Goal: Task Accomplishment & Management: Manage account settings

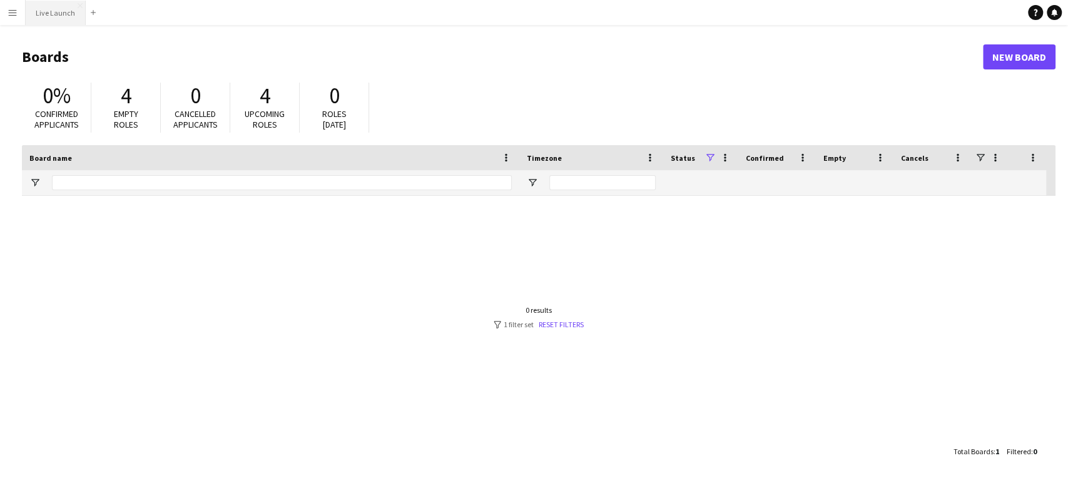
click at [61, 20] on button "Live Launch Close" at bounding box center [56, 13] width 60 height 24
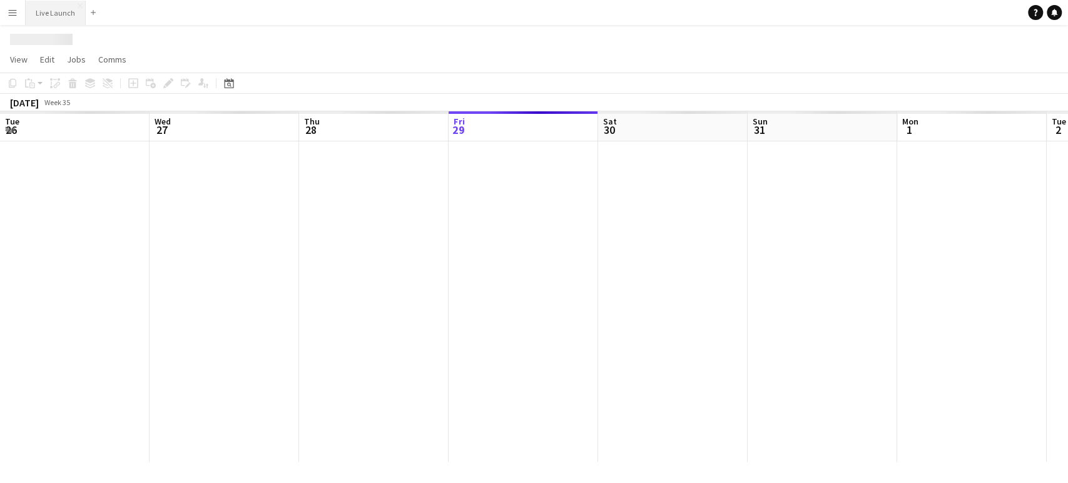
scroll to position [0, 299]
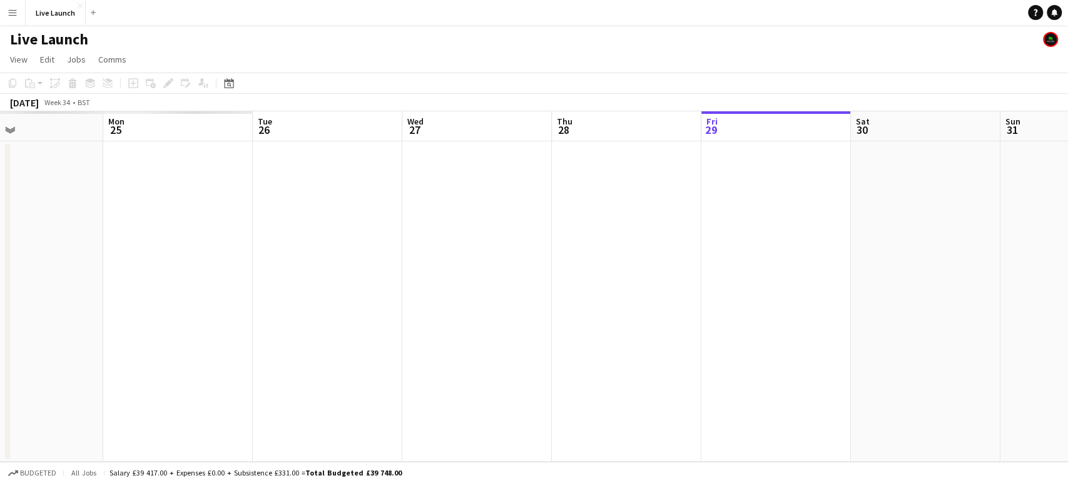
drag, startPoint x: 167, startPoint y: 284, endPoint x: 868, endPoint y: 368, distance: 705.7
click at [868, 368] on app-calendar-viewport "Fri 22 Sat 23 Sun 24 Mon 25 Tue 26 Wed 27 Thu 28 Fri 29 Sat 30 Sun 31 Mon 1 Tue…" at bounding box center [534, 286] width 1068 height 350
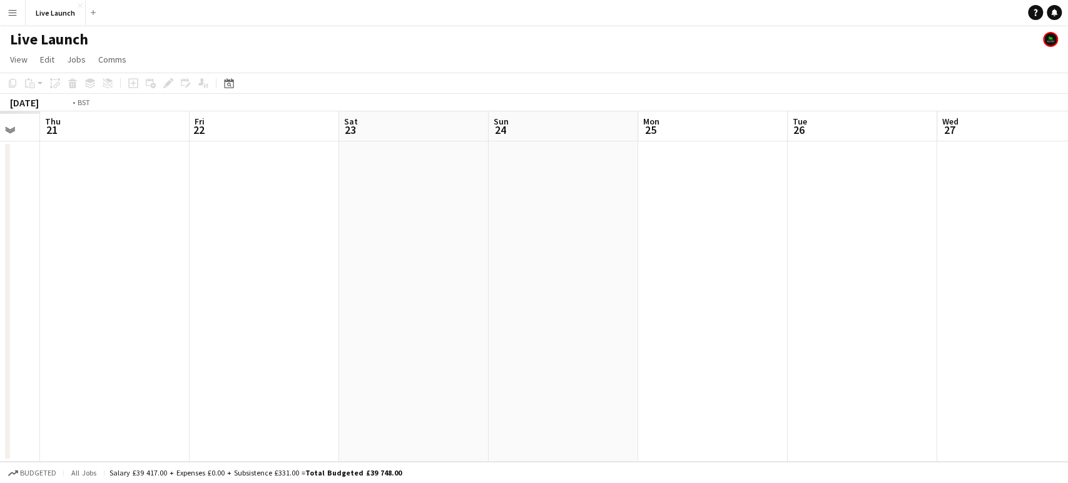
drag, startPoint x: 83, startPoint y: 285, endPoint x: 1066, endPoint y: 375, distance: 987.6
click at [1067, 374] on app-calendar-viewport "Tue 19 Wed 20 Thu 21 Fri 22 Sat 23 Sun 24 Mon 25 Tue 26 Wed 27 Thu 28 Fri 29 Sa…" at bounding box center [534, 286] width 1068 height 350
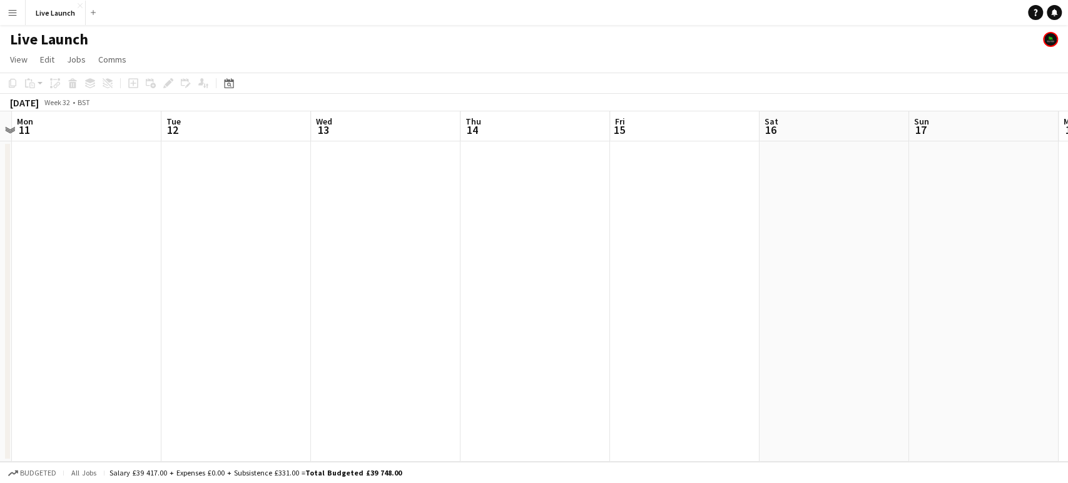
drag, startPoint x: 198, startPoint y: 292, endPoint x: 257, endPoint y: 313, distance: 63.1
click at [1064, 339] on app-calendar-viewport "Sat 9 Sun 10 Mon 11 Tue 12 Wed 13 Thu 14 Fri 15 Sat 16 Sun 17 Mon 18 Tue 19 Wed…" at bounding box center [534, 286] width 1068 height 350
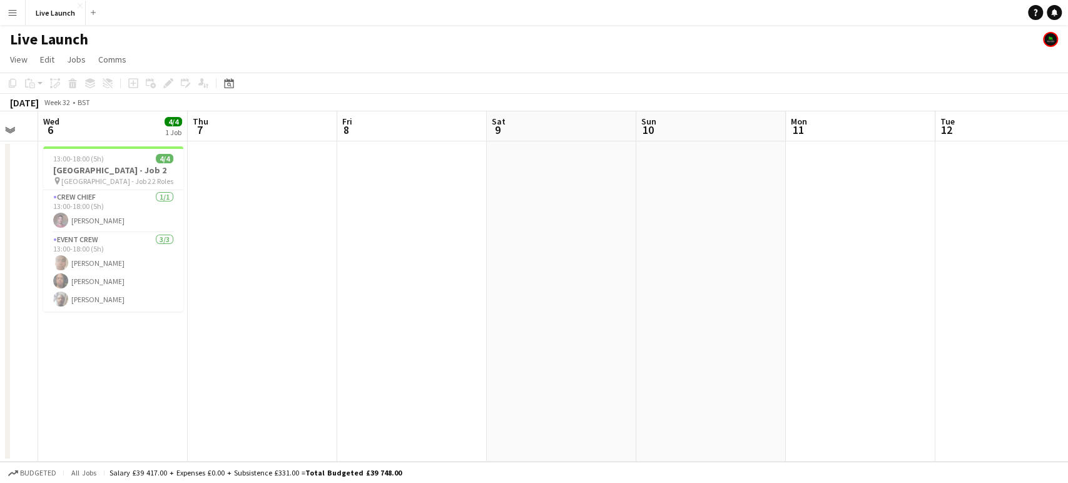
drag, startPoint x: 72, startPoint y: 270, endPoint x: 355, endPoint y: 249, distance: 284.2
click at [845, 283] on app-calendar-viewport "Mon 4 4/4 1 Job Tue 5 Wed 6 4/4 1 Job Thu 7 Fri 8 Sat 9 Sun 10 Mon 11 Tue 12 We…" at bounding box center [534, 286] width 1068 height 350
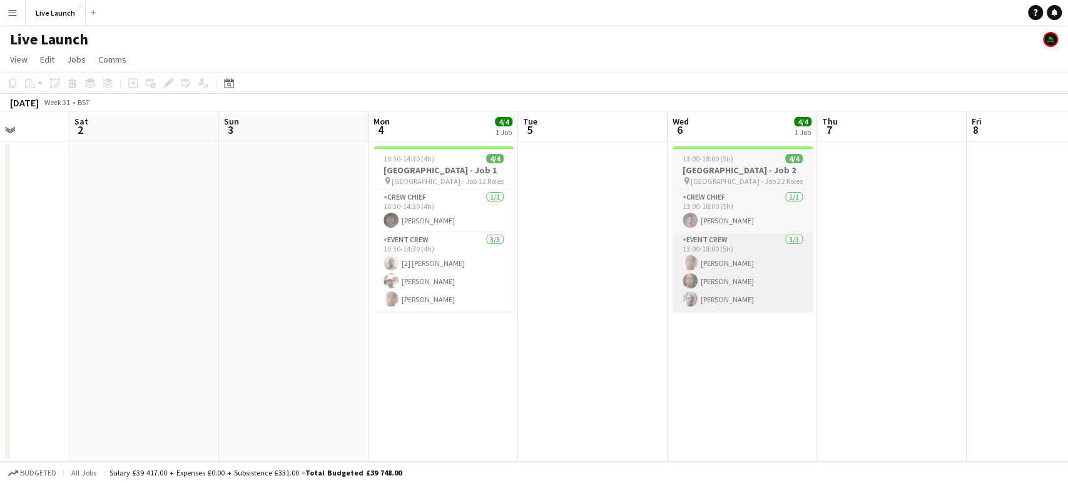
drag, startPoint x: 488, startPoint y: 260, endPoint x: 831, endPoint y: 307, distance: 346.1
click at [1028, 293] on app-calendar-viewport "Wed 30 Thu 31 Fri 1 Sat 2 Sun 3 Mon 4 4/4 1 Job Tue 5 Wed 6 4/4 1 Job Thu 7 Fri…" at bounding box center [534, 286] width 1068 height 350
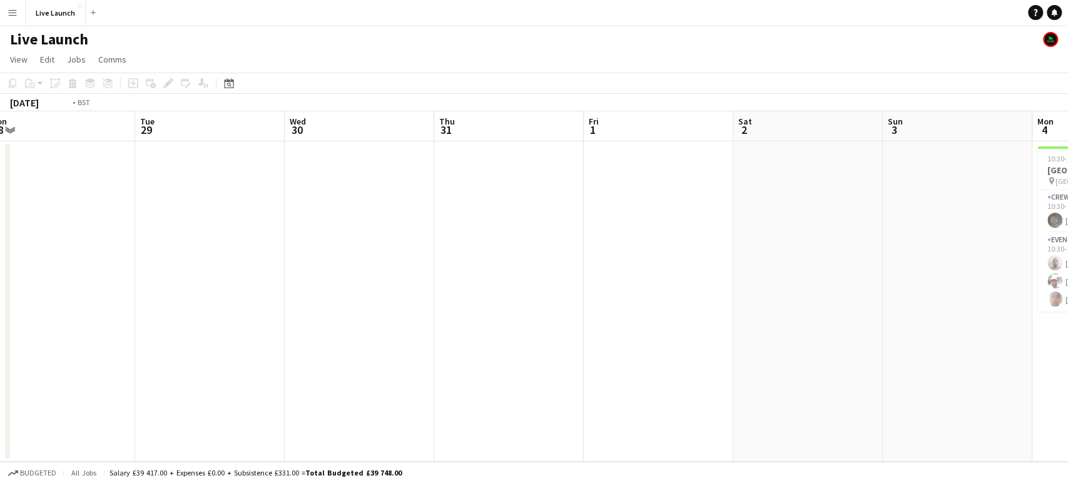
scroll to position [0, 332]
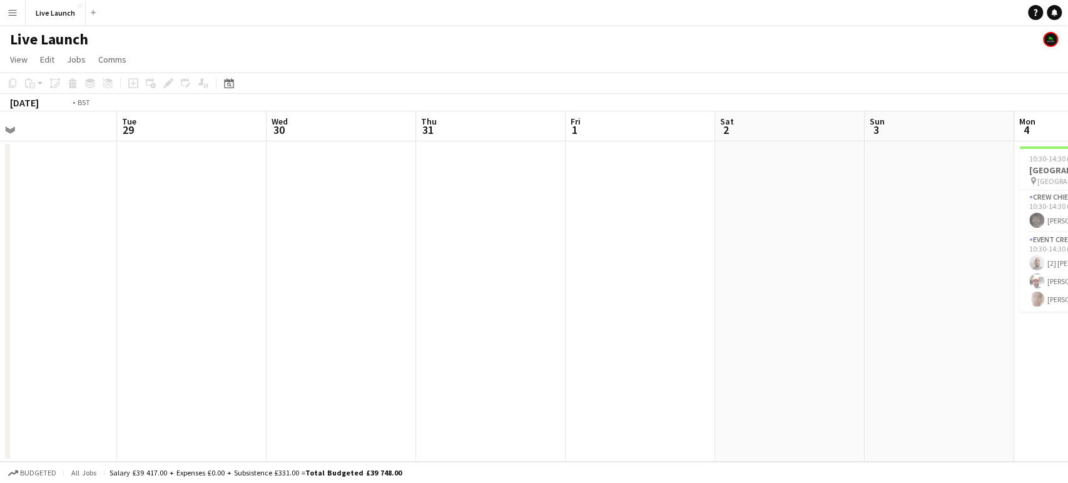
drag, startPoint x: 200, startPoint y: 267, endPoint x: 890, endPoint y: 332, distance: 692.5
click at [999, 332] on app-calendar-viewport "Sat 26 Sun 27 Mon 28 Tue 29 Wed 30 Thu 31 Fri 1 Sat 2 Sun 3 Mon 4 4/4 1 Job Tue…" at bounding box center [534, 286] width 1068 height 350
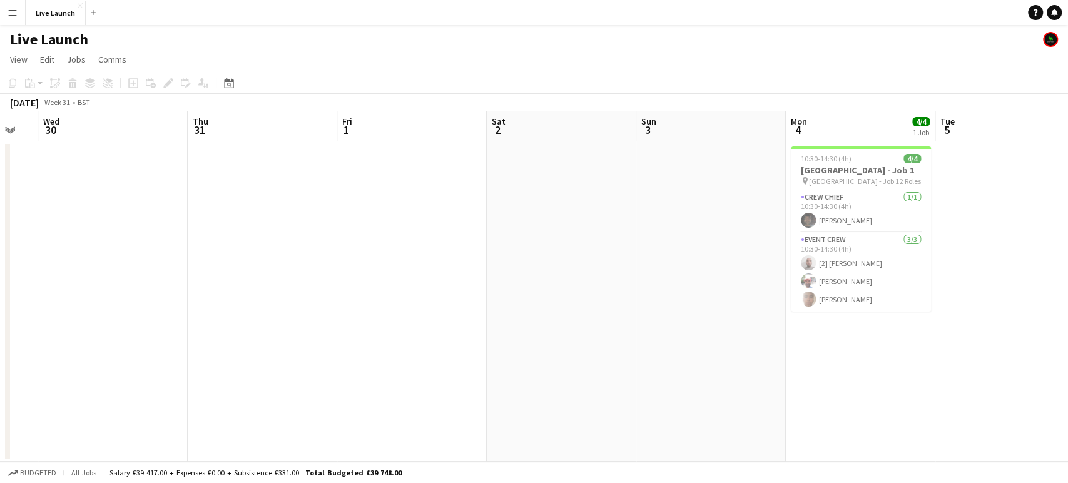
scroll to position [0, 561]
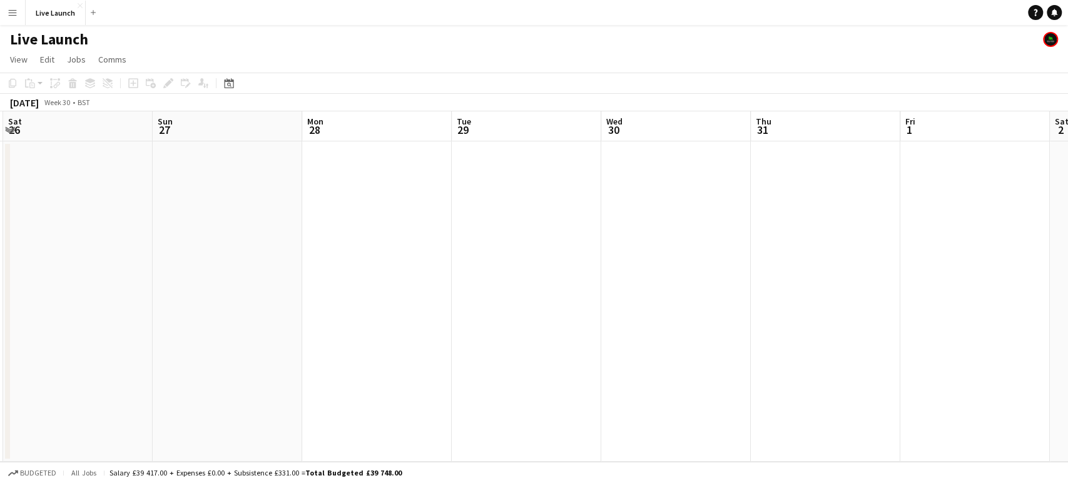
drag, startPoint x: 893, startPoint y: 315, endPoint x: 791, endPoint y: 381, distance: 121.6
click at [943, 397] on app-calendar-viewport "Thu 24 Fri 25 Sat 26 Sun 27 Mon 28 Tue 29 Wed 30 Thu 31 Fri 1 Sat 2 Sun 3 Mon 4…" at bounding box center [534, 286] width 1068 height 350
drag, startPoint x: 135, startPoint y: 255, endPoint x: 1067, endPoint y: 357, distance: 937.1
click at [1067, 357] on app-calendar-viewport "Thu 17 Fri 18 Sat 19 Sun 20 Mon 21 Tue 22 Wed 23 Thu 24 Fri 25 Sat 26 Sun 27 Mo…" at bounding box center [534, 286] width 1068 height 350
drag, startPoint x: 371, startPoint y: 296, endPoint x: 1067, endPoint y: 363, distance: 699.0
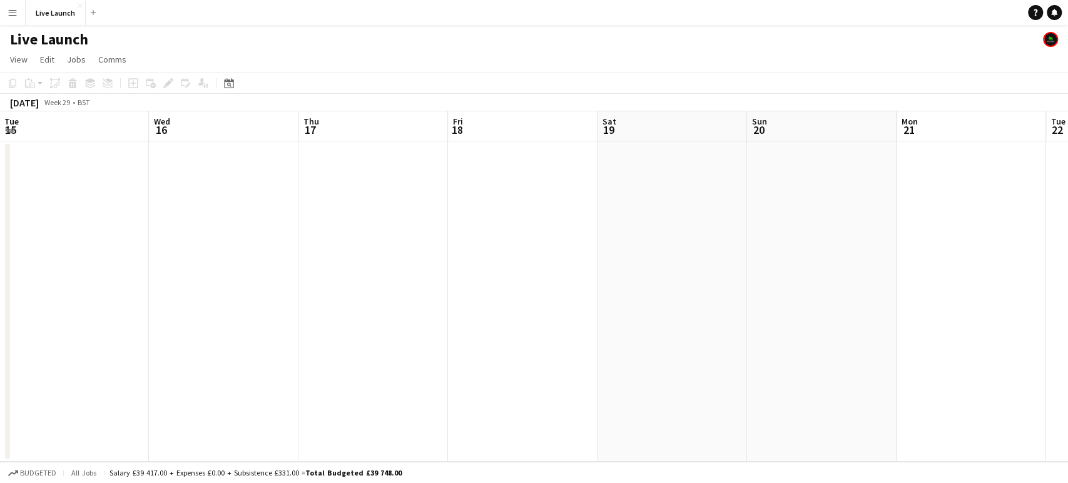
click at [1067, 363] on app-calendar-viewport "Sun 13 6/8 1 Job Mon 14 Tue 15 Wed 16 Thu 17 Fri 18 Sat 19 Sun 20 Mon 21 Tue 22…" at bounding box center [534, 286] width 1068 height 350
drag, startPoint x: 22, startPoint y: 313, endPoint x: 1032, endPoint y: 382, distance: 1012.1
click at [1050, 379] on app-calendar-viewport "Sun 13 6/8 1 Job Mon 14 Tue 15 Wed 16 Thu 17 Fri 18 Sat 19 Sun 20 Mon 21 Tue 22…" at bounding box center [534, 286] width 1068 height 350
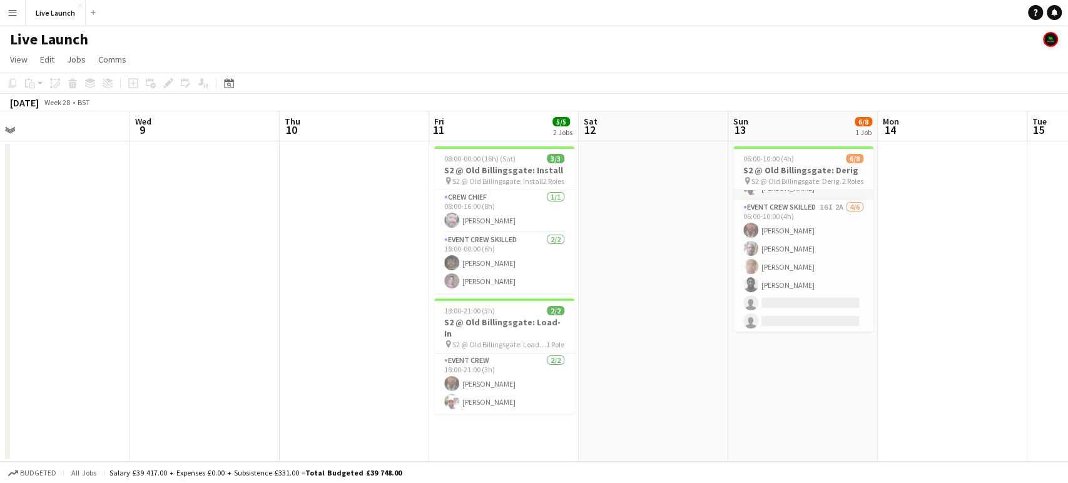
scroll to position [52, 0]
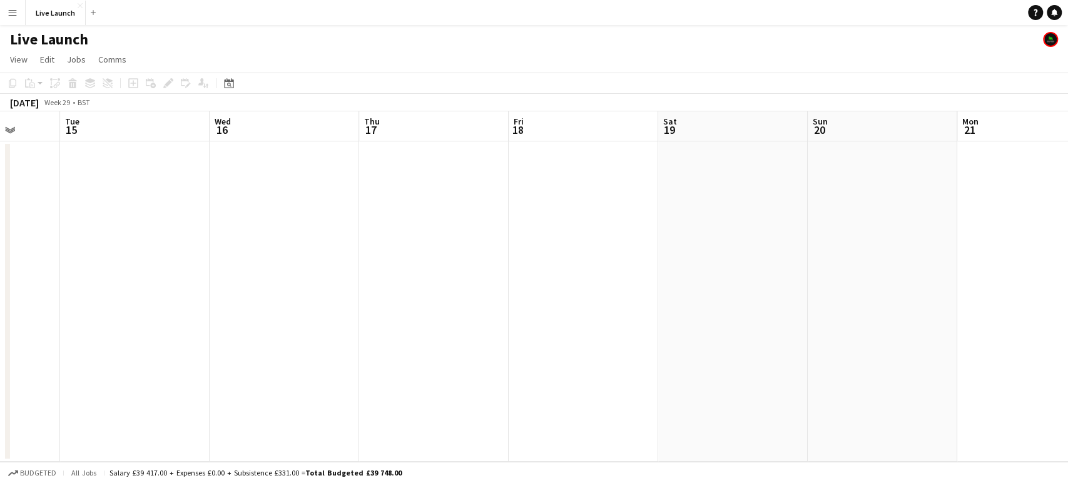
drag, startPoint x: 967, startPoint y: 205, endPoint x: 0, endPoint y: 337, distance: 976.3
click at [0, 337] on app-calendar-viewport "Sat 12 Sun 13 6/8 1 Job Mon 14 Tue 15 Wed 16 Thu 17 Fri 18 Sat 19 Sun 20 Mon 21…" at bounding box center [534, 286] width 1068 height 350
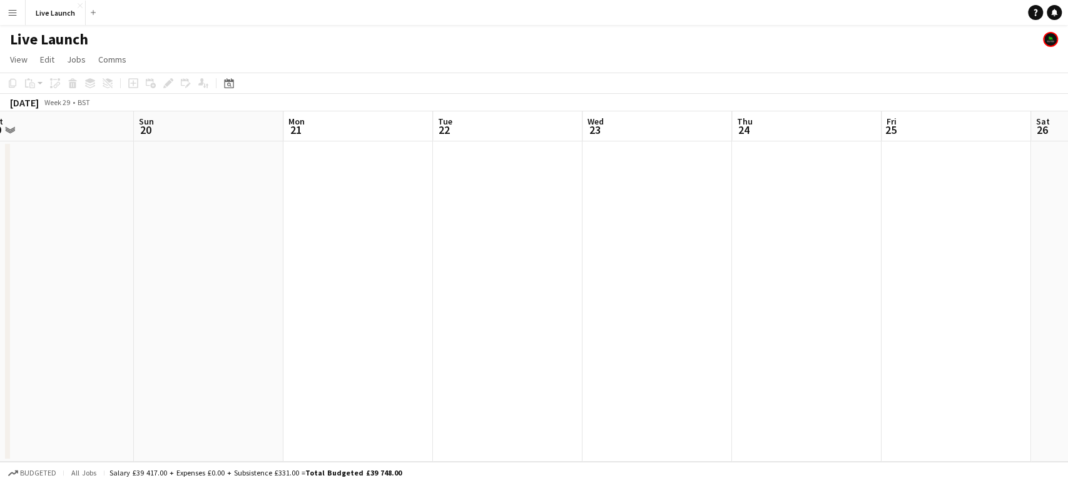
drag, startPoint x: 746, startPoint y: 302, endPoint x: 72, endPoint y: 354, distance: 675.8
click at [72, 354] on app-calendar-viewport "Wed 16 Thu 17 Fri 18 Sat 19 Sun 20 Mon 21 Tue 22 Wed 23 Thu 24 Fri 25 Sat 26 Su…" at bounding box center [534, 286] width 1068 height 350
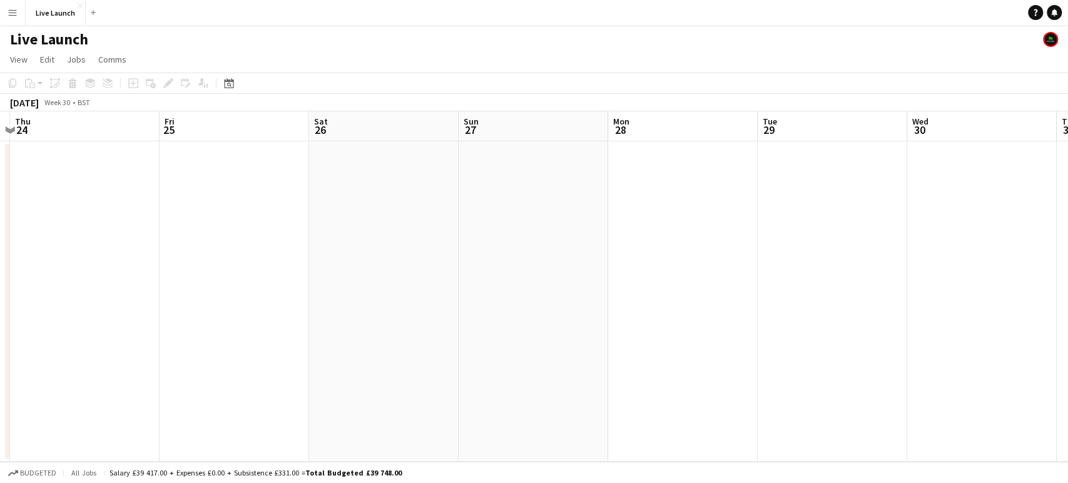
drag, startPoint x: 813, startPoint y: 307, endPoint x: 91, endPoint y: 352, distance: 723.4
click at [91, 352] on app-calendar-viewport "Mon 21 Tue 22 Wed 23 Thu 24 Fri 25 Sat 26 Sun 27 Mon 28 Tue 29 Wed 30 Thu 31 Fr…" at bounding box center [534, 286] width 1068 height 350
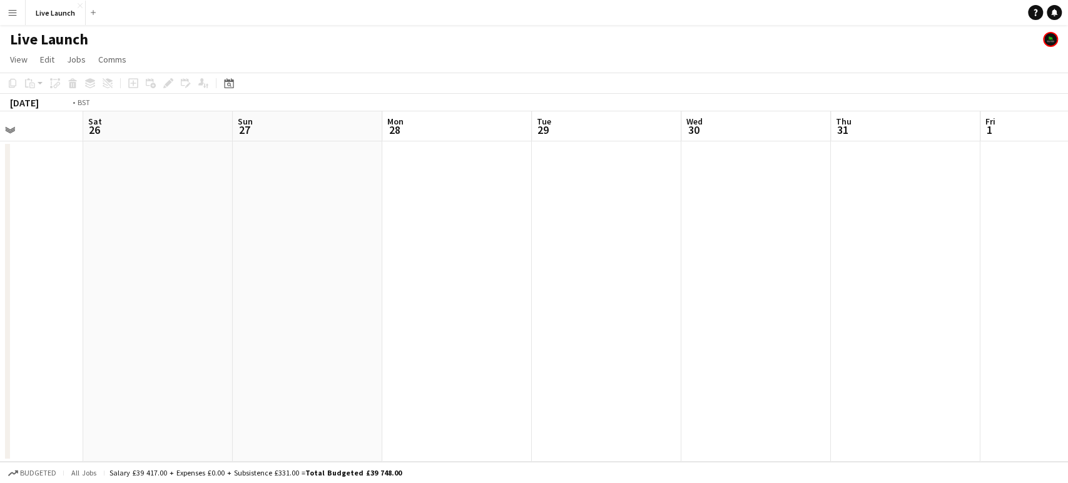
drag, startPoint x: 545, startPoint y: 302, endPoint x: 876, endPoint y: 297, distance: 331.0
click at [1067, 233] on app-calendar-viewport "Wed 23 Thu 24 Fri 25 Sat 26 Sun 27 Mon 28 Tue 29 Wed 30 Thu 31 Fri 1 Sat 2 Sun …" at bounding box center [534, 286] width 1068 height 350
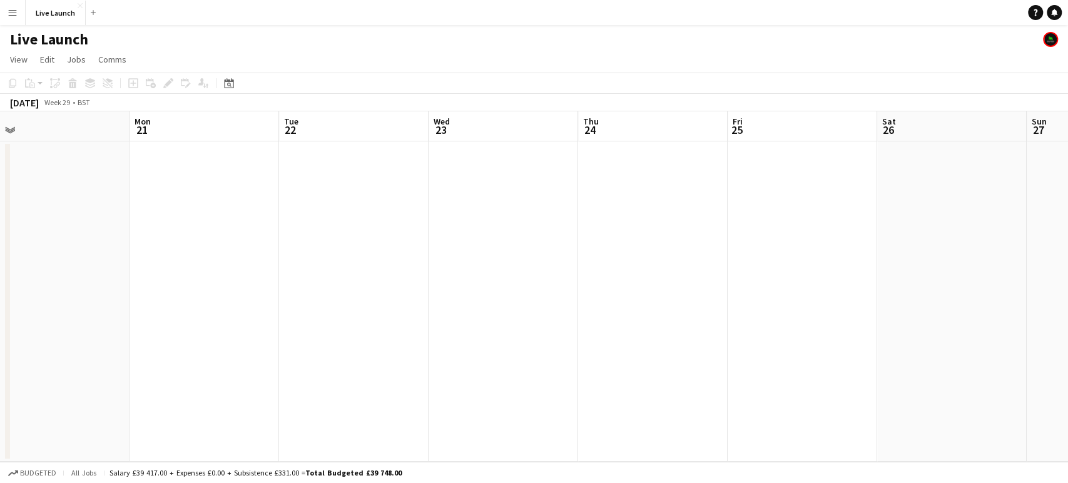
drag, startPoint x: 200, startPoint y: 251, endPoint x: 694, endPoint y: 207, distance: 496.8
click at [694, 207] on app-calendar-viewport "Fri 18 Sat 19 Sun 20 Mon 21 Tue 22 Wed 23 Thu 24 Fri 25 Sat 26 Sun 27 Mon 28 Tu…" at bounding box center [534, 286] width 1068 height 350
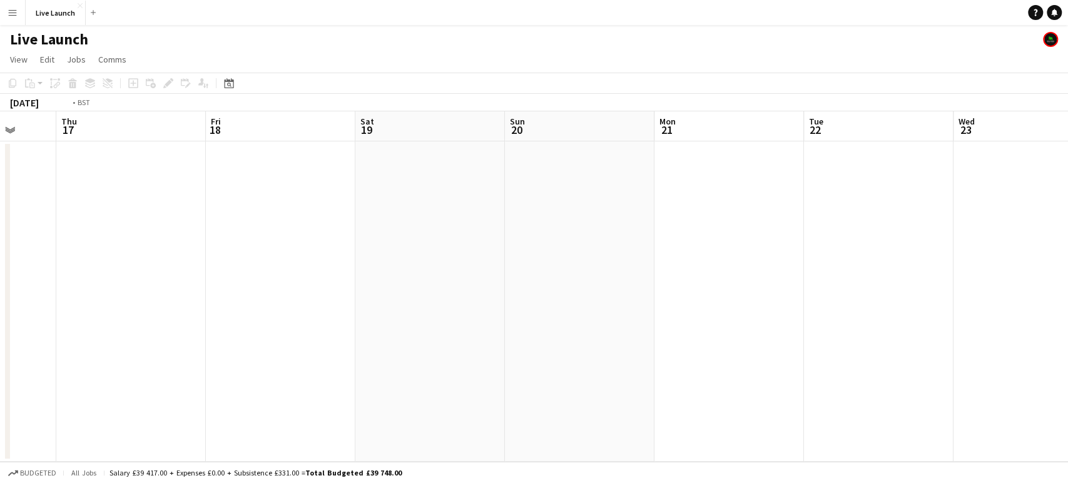
scroll to position [0, 340]
drag, startPoint x: 90, startPoint y: 260, endPoint x: 816, endPoint y: 255, distance: 725.8
click at [816, 255] on app-calendar-viewport "Tue 15 Wed 16 Thu 17 Fri 18 Sat 19 Sun 20 Mon 21 Tue 22 Wed 23 Thu 24 Fri 25 Sa…" at bounding box center [534, 286] width 1068 height 350
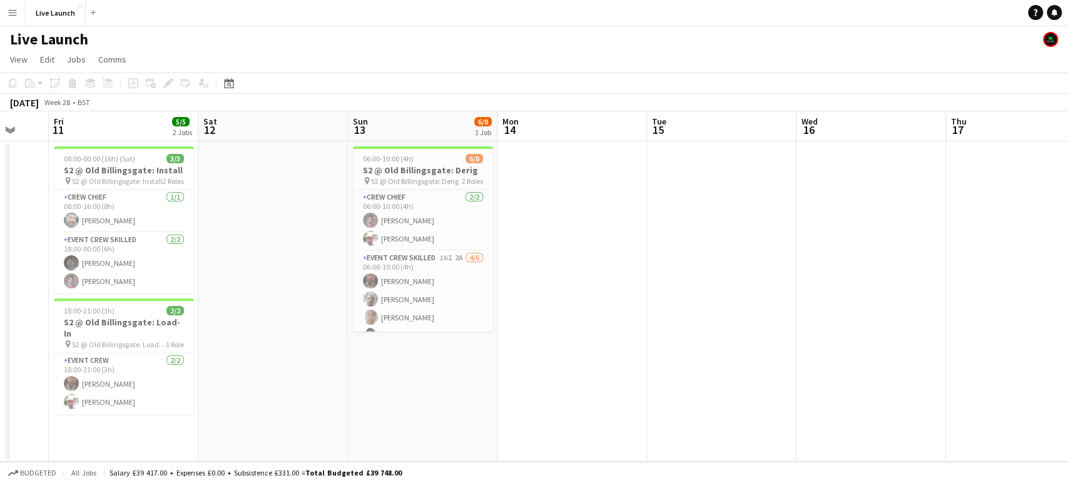
drag, startPoint x: 379, startPoint y: 295, endPoint x: 1067, endPoint y: 192, distance: 695.9
click at [1067, 192] on app-calendar-viewport "Wed 9 Thu 10 Fri 11 5/5 2 Jobs Sat 12 Sun 13 6/8 1 Job Mon 14 Tue 15 Wed 16 Thu…" at bounding box center [534, 286] width 1068 height 350
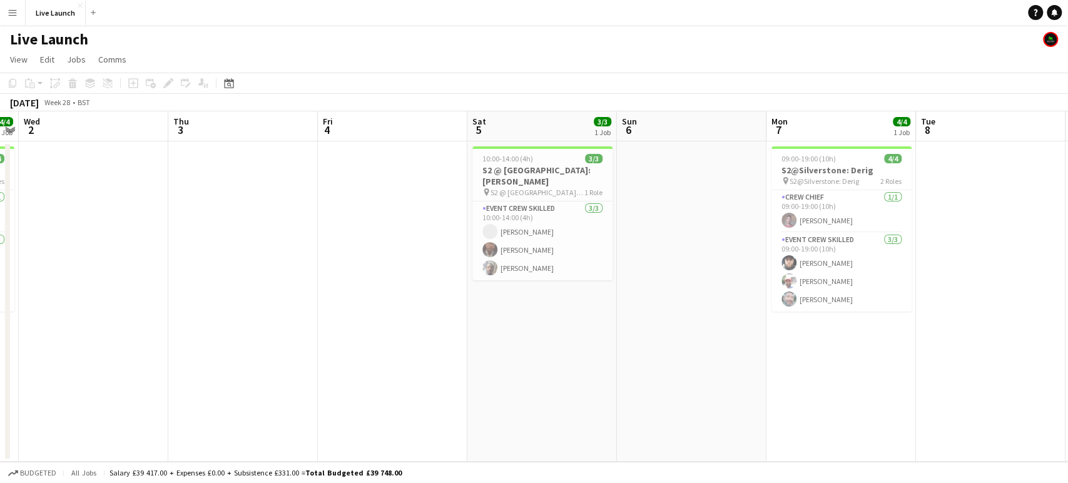
drag, startPoint x: 200, startPoint y: 208, endPoint x: 1067, endPoint y: 201, distance: 867.2
click at [1067, 201] on app-calendar-viewport "Mon 30 Tue 1 4/4 1 Job Wed 2 Thu 3 Fri 4 Sat 5 3/3 1 Job Sun 6 Mon 7 4/4 1 Job …" at bounding box center [534, 286] width 1068 height 350
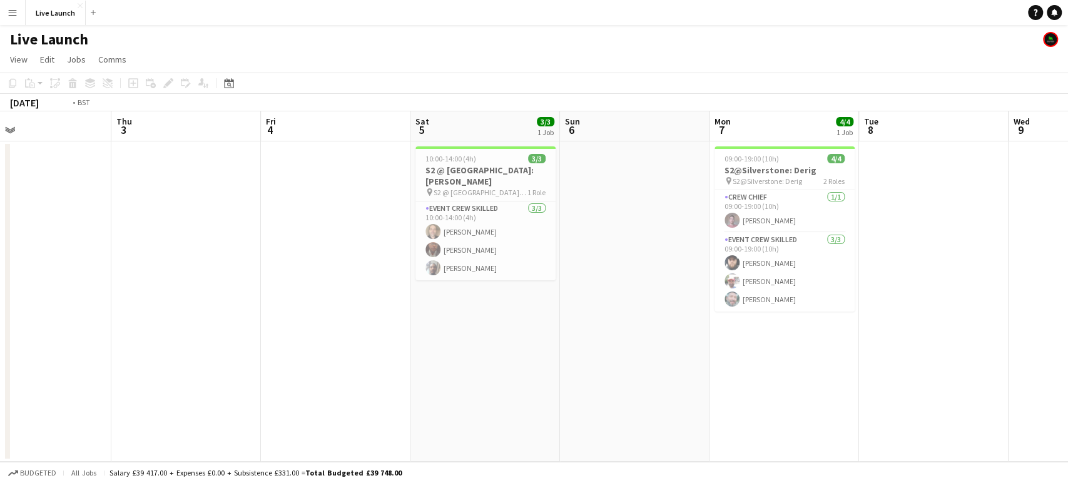
scroll to position [0, 293]
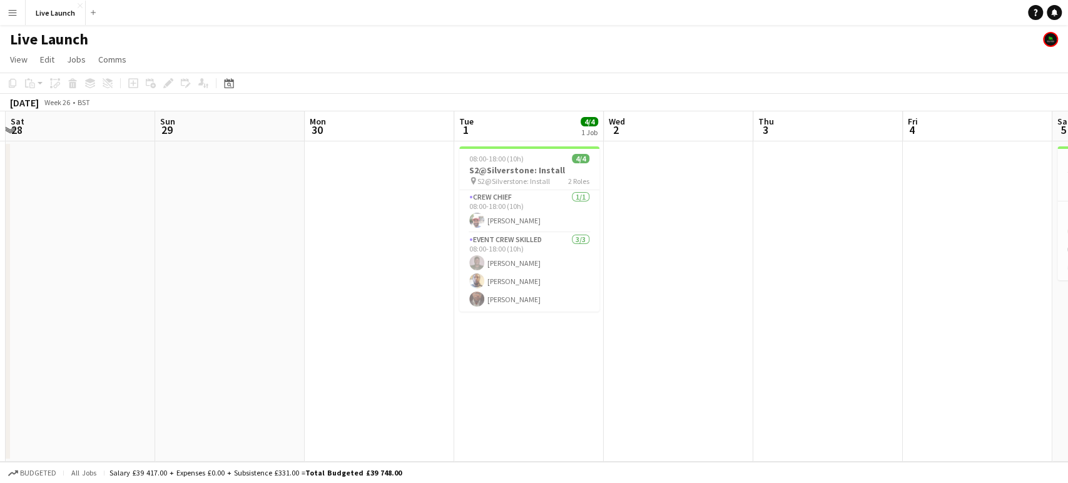
drag, startPoint x: 315, startPoint y: 262, endPoint x: 900, endPoint y: 258, distance: 585.0
click at [900, 258] on app-calendar-viewport "Thu 26 Fri 27 Sat 28 Sun 29 Mon 30 Tue 1 4/4 1 Job Wed 2 Thu 3 Fri 4 Sat 5 3/3 …" at bounding box center [534, 286] width 1068 height 350
click at [552, 214] on app-card-role "Crew Chief [DATE] 08:00-18:00 (10h) [PERSON_NAME]" at bounding box center [529, 211] width 140 height 43
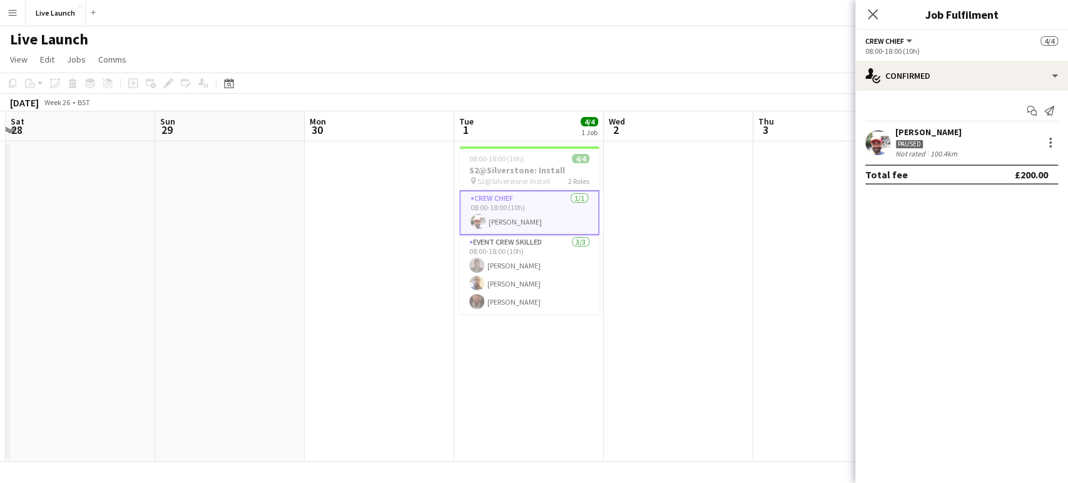
click at [985, 140] on div "[PERSON_NAME] Paused Not rated 100.4km" at bounding box center [961, 142] width 213 height 32
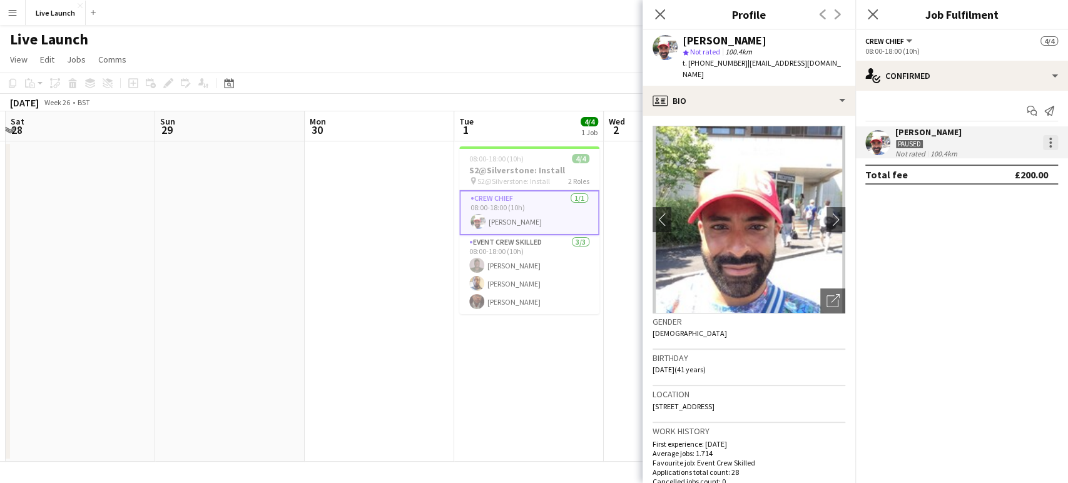
click at [1053, 142] on div at bounding box center [1050, 142] width 15 height 15
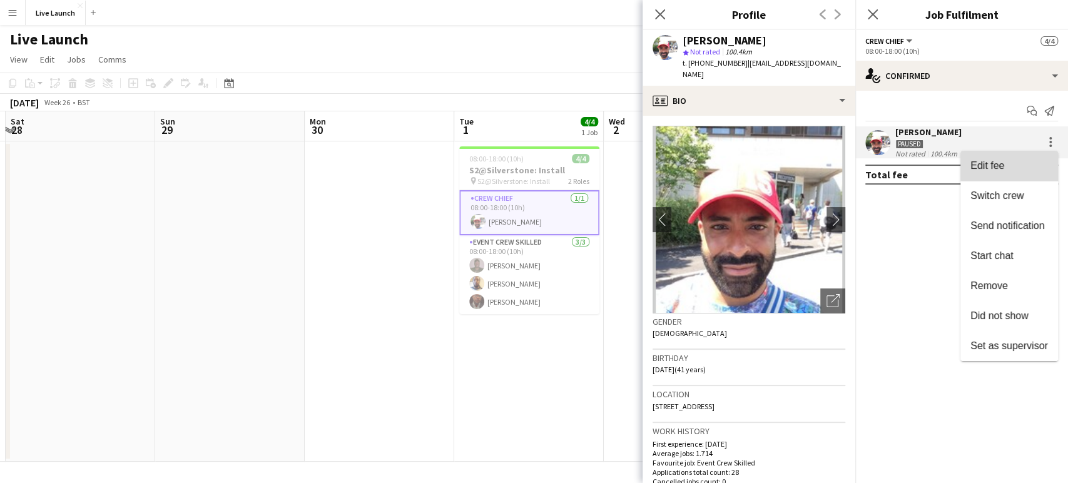
click at [1019, 163] on span "Edit fee" at bounding box center [1009, 165] width 78 height 11
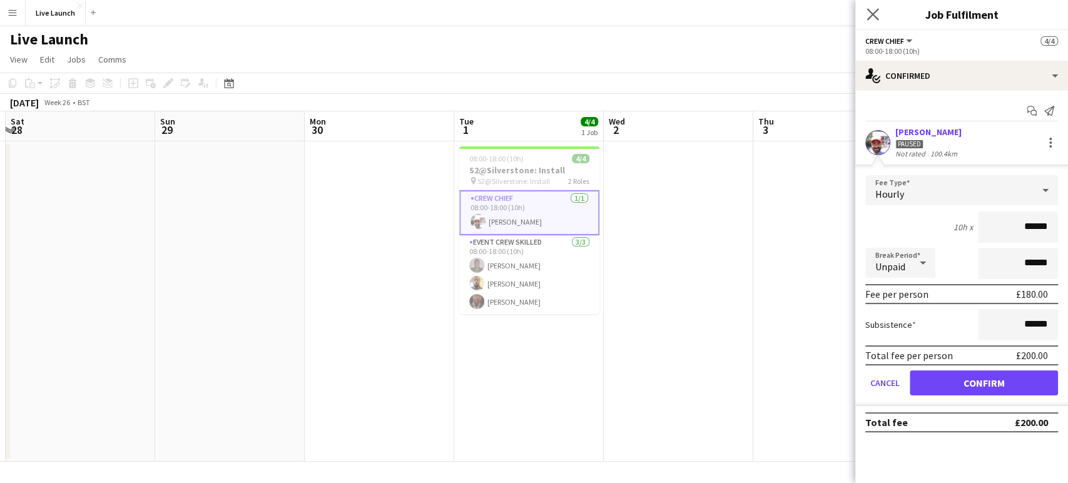
click at [873, 9] on icon "Close pop-in" at bounding box center [873, 14] width 12 height 12
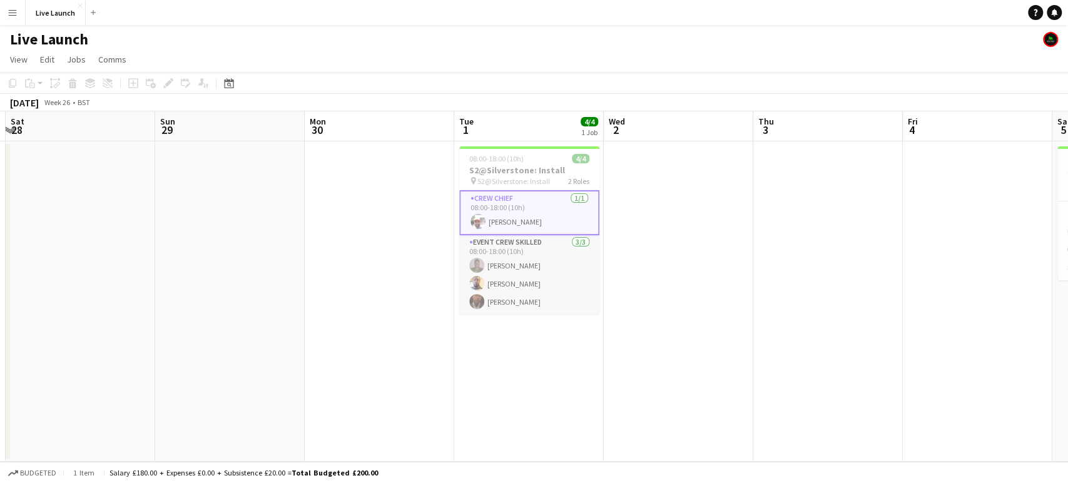
click at [561, 257] on app-card-role "Event Crew Skilled [DATE] 08:00-18:00 (10h) [PERSON_NAME] [PERSON_NAME] [PERSON…" at bounding box center [529, 274] width 140 height 79
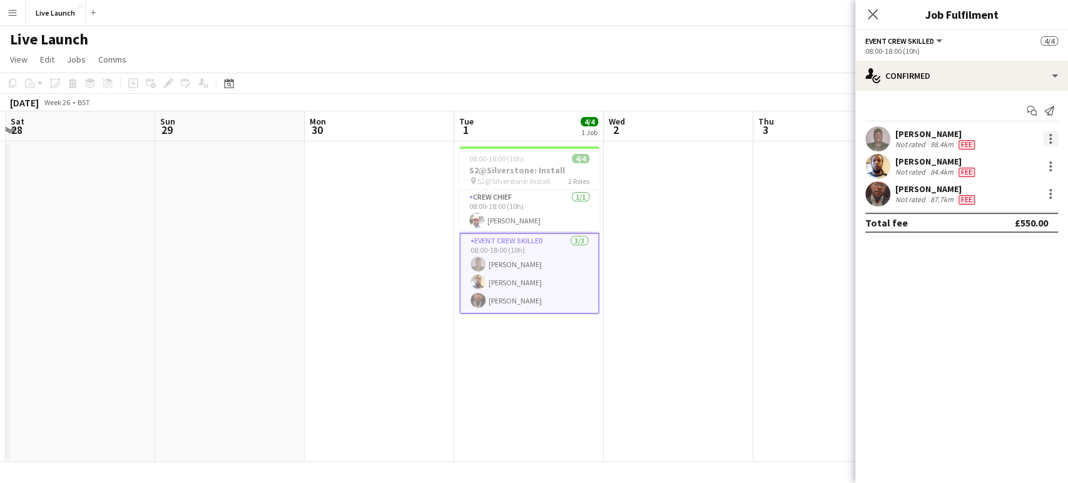
click at [1046, 144] on div at bounding box center [1050, 138] width 15 height 15
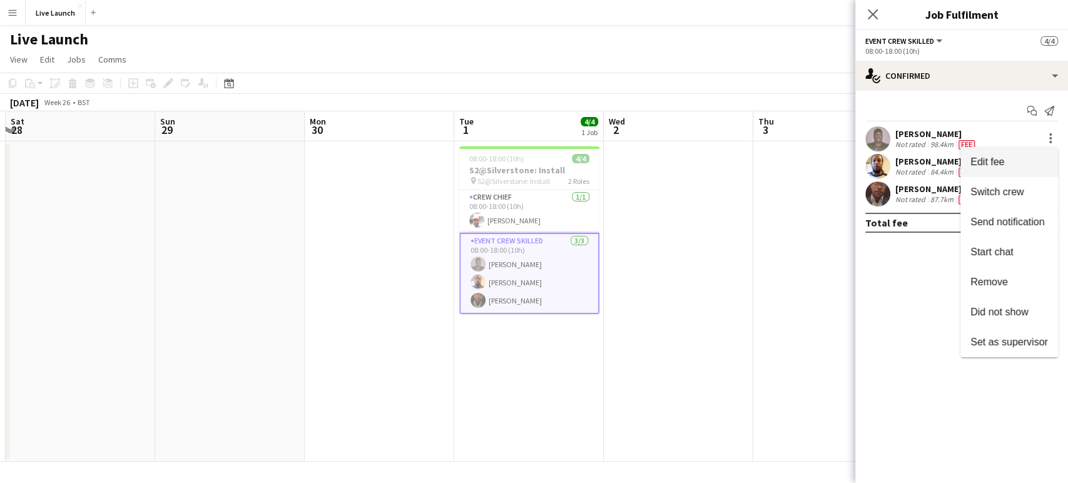
click at [1033, 161] on span "Edit fee" at bounding box center [1009, 161] width 78 height 11
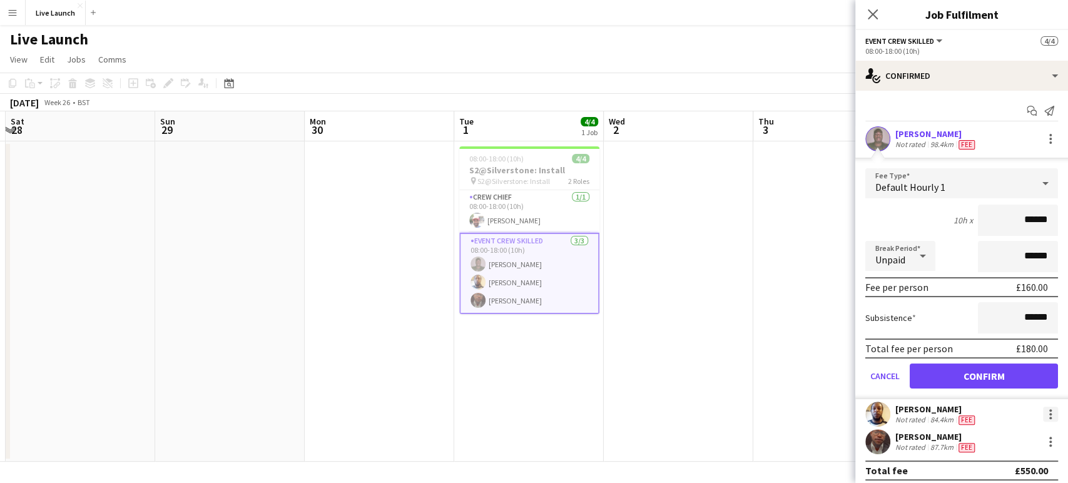
click at [1043, 414] on div at bounding box center [1050, 414] width 15 height 15
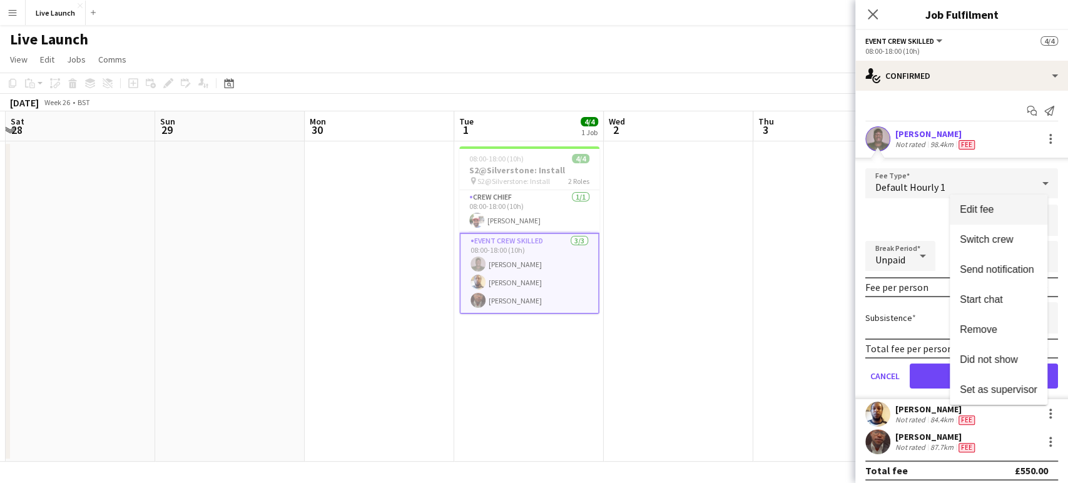
click at [993, 218] on button "Edit fee" at bounding box center [999, 210] width 98 height 30
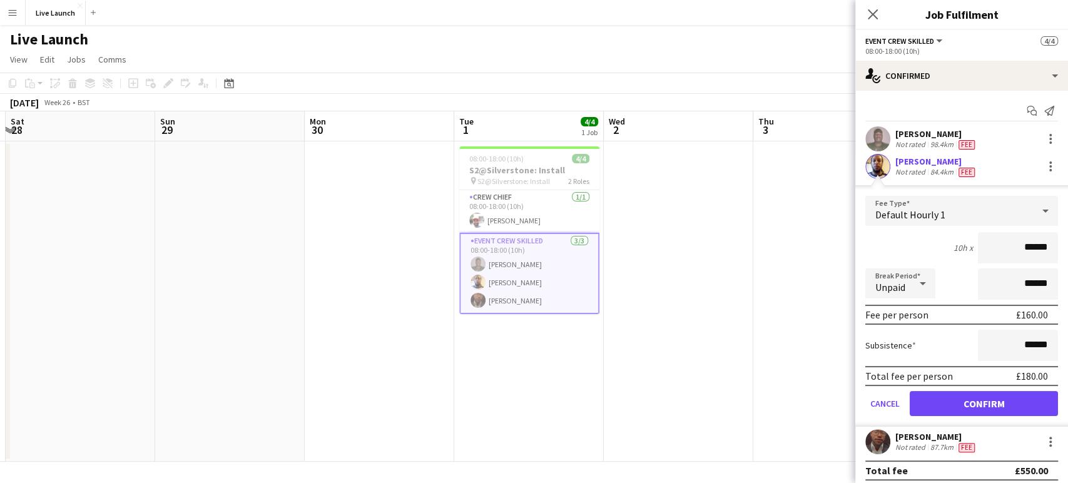
scroll to position [6, 0]
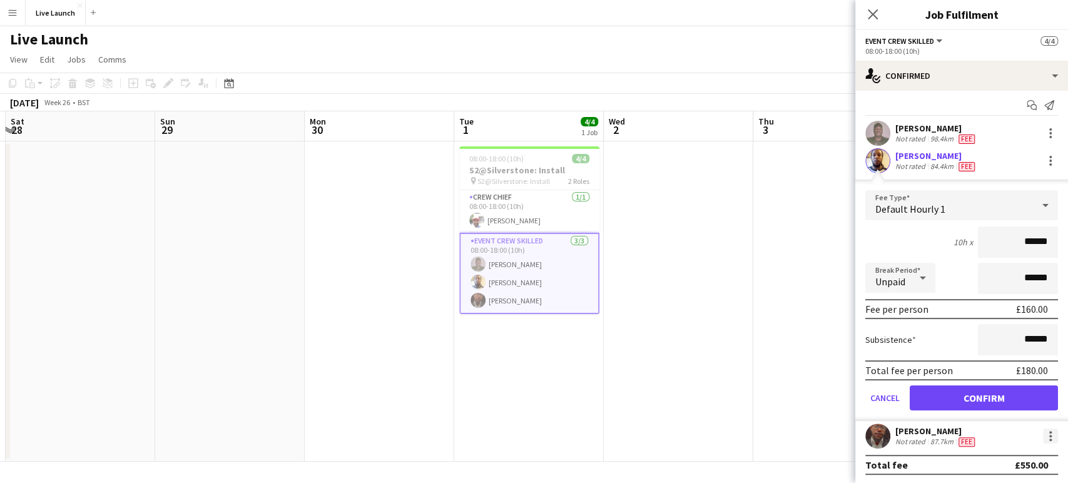
click at [1043, 433] on div at bounding box center [1050, 436] width 15 height 15
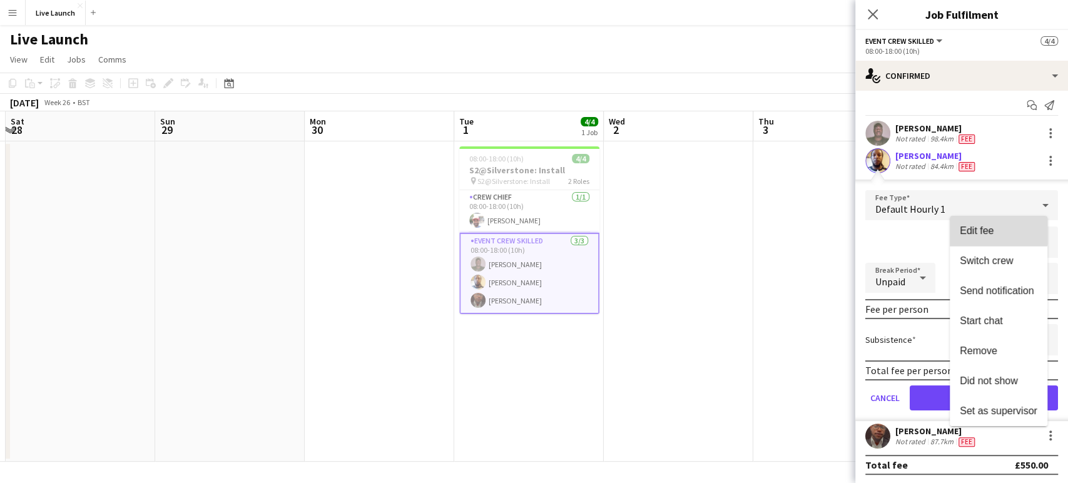
click at [976, 219] on button "Edit fee" at bounding box center [999, 231] width 98 height 30
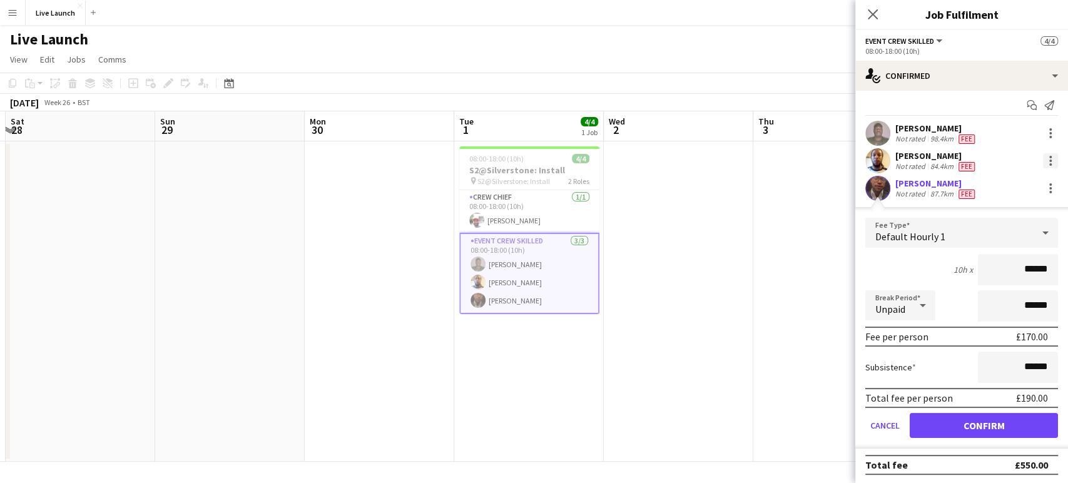
click at [1043, 165] on div at bounding box center [1050, 160] width 15 height 15
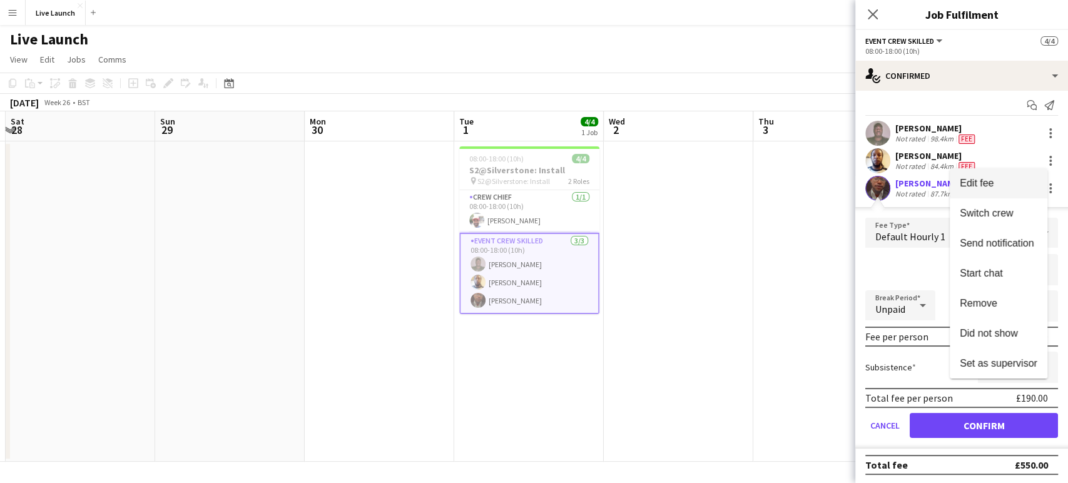
click at [1001, 183] on span "Edit fee" at bounding box center [999, 183] width 78 height 11
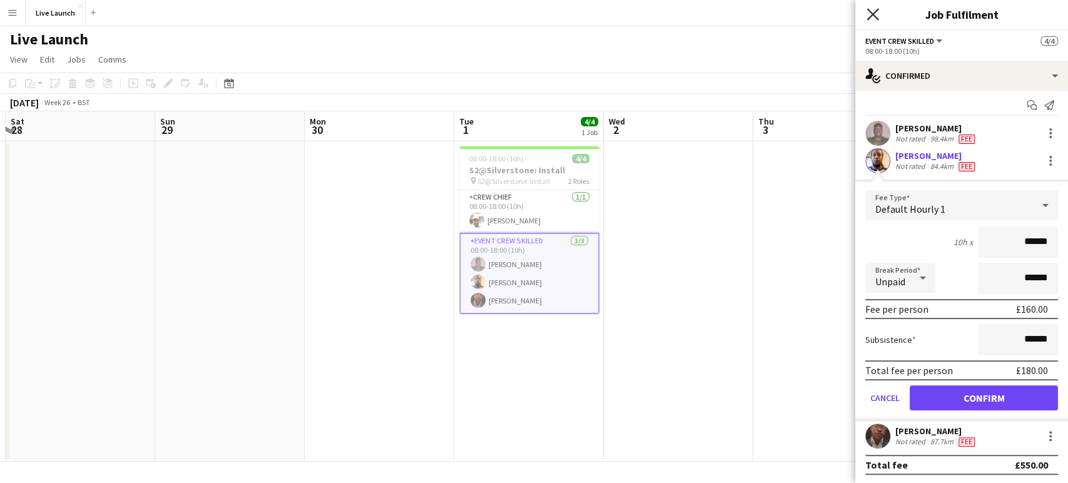
click at [868, 14] on icon "Close pop-in" at bounding box center [873, 14] width 12 height 12
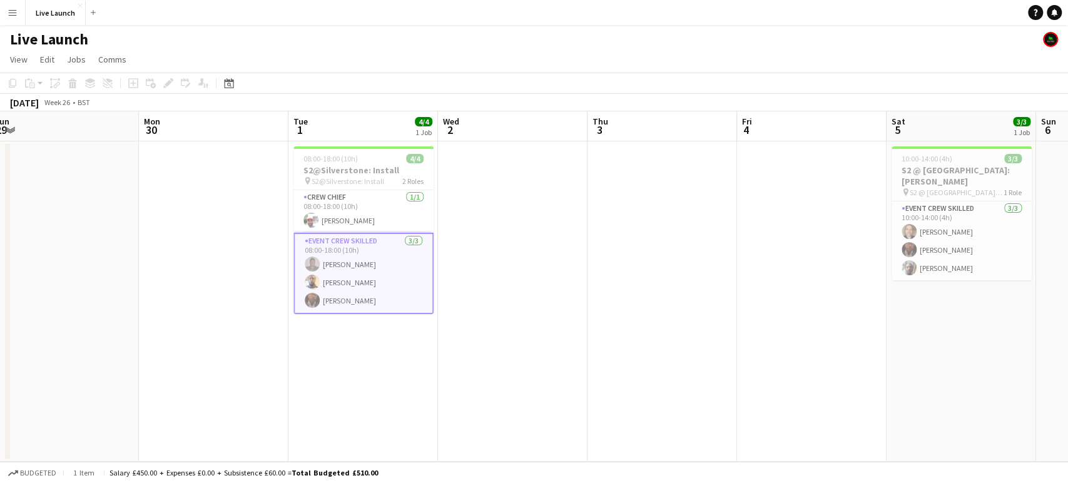
scroll to position [0, 483]
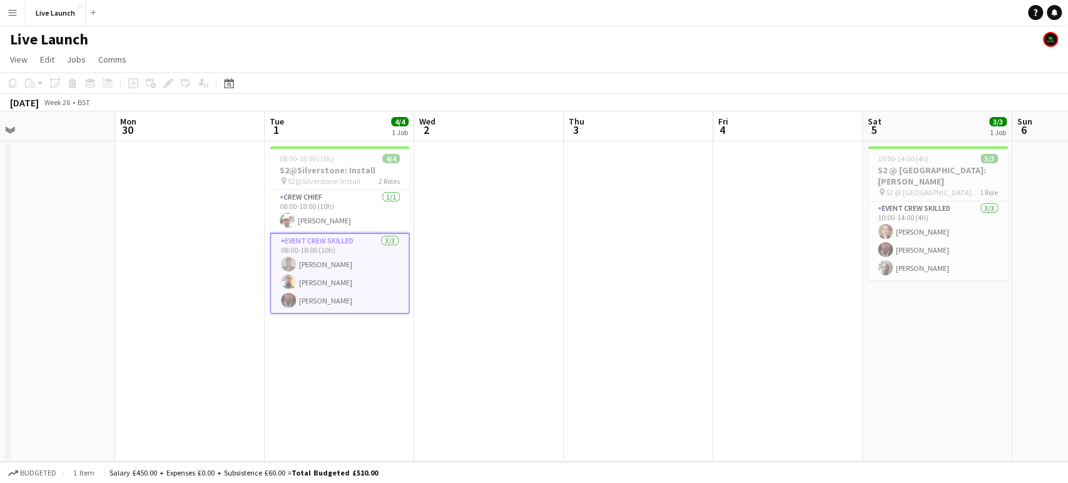
drag, startPoint x: 776, startPoint y: 231, endPoint x: 586, endPoint y: 235, distance: 189.6
click at [586, 235] on app-calendar-viewport "Thu 26 Fri 27 Sat 28 Sun 29 Mon 30 Tue 1 4/4 1 Job Wed 2 Thu 3 Fri 4 Sat 5 3/3 …" at bounding box center [534, 286] width 1068 height 350
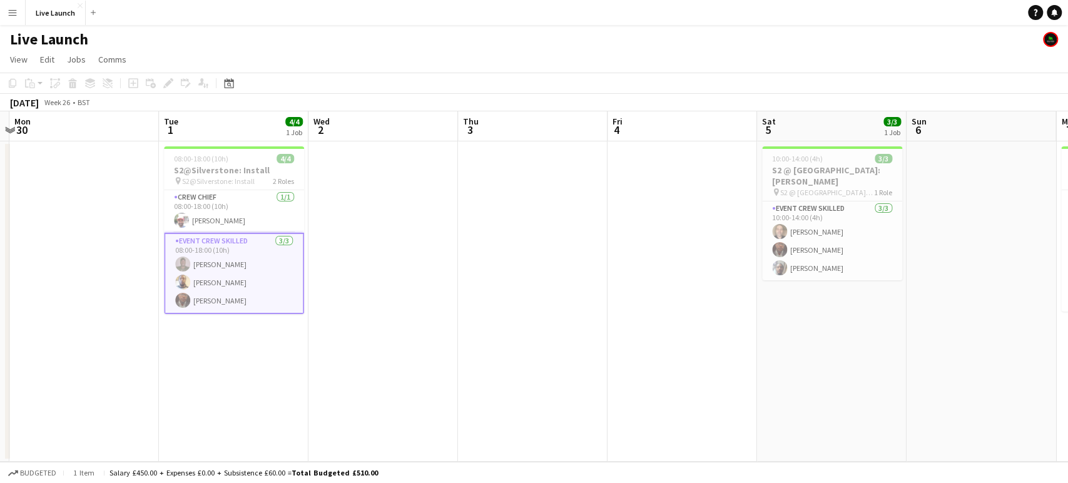
drag, startPoint x: 790, startPoint y: 318, endPoint x: 684, endPoint y: 326, distance: 106.0
click at [684, 326] on app-calendar-viewport "Thu 26 Fri 27 Sat 28 Sun 29 Mon 30 Tue 1 4/4 1 Job Wed 2 Thu 3 Fri 4 Sat 5 3/3 …" at bounding box center [534, 286] width 1068 height 350
click at [856, 235] on app-card-role "Event Crew Skilled [DATE] 10:00-14:00 (4h) [PERSON_NAME] [PERSON_NAME] [PERSON_…" at bounding box center [832, 240] width 140 height 79
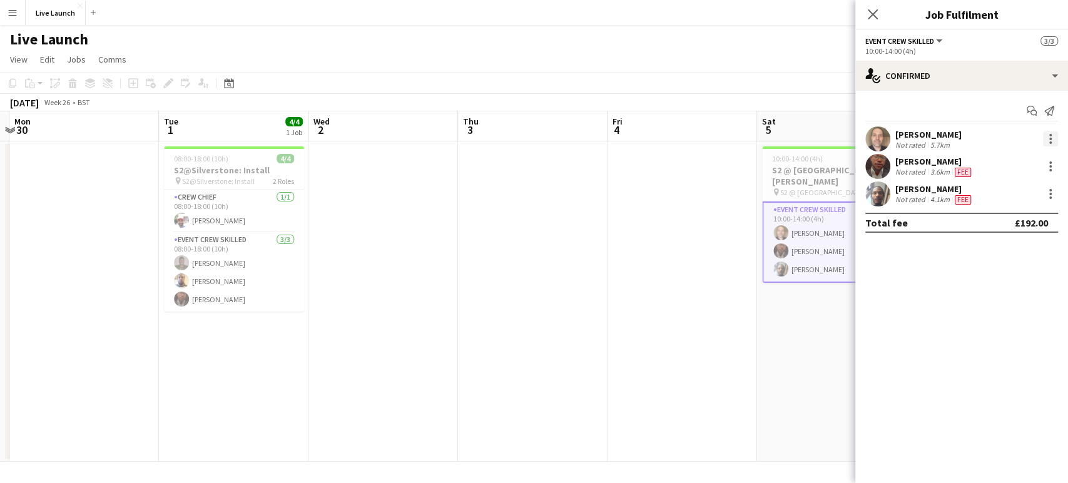
click at [1050, 144] on div at bounding box center [1050, 142] width 3 height 3
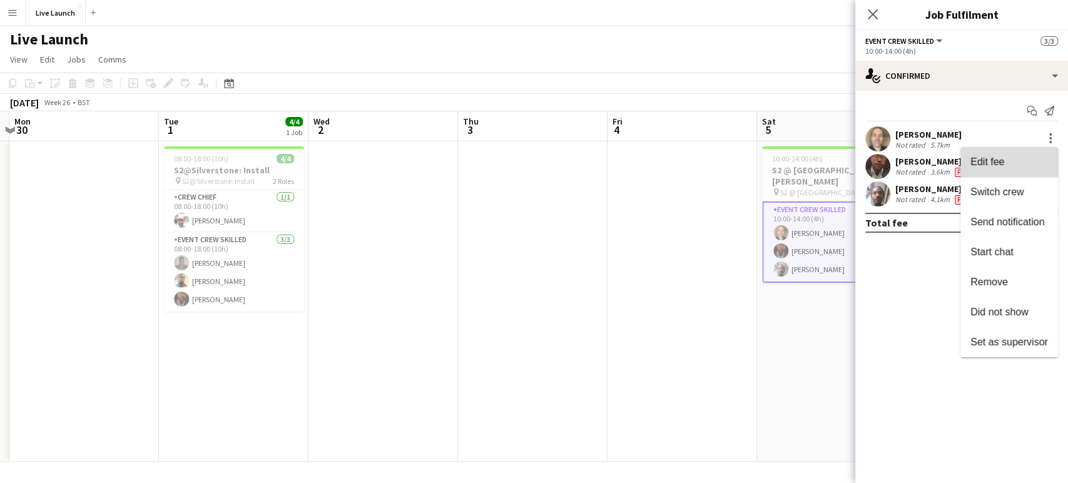
click at [1027, 165] on span "Edit fee" at bounding box center [1009, 161] width 78 height 11
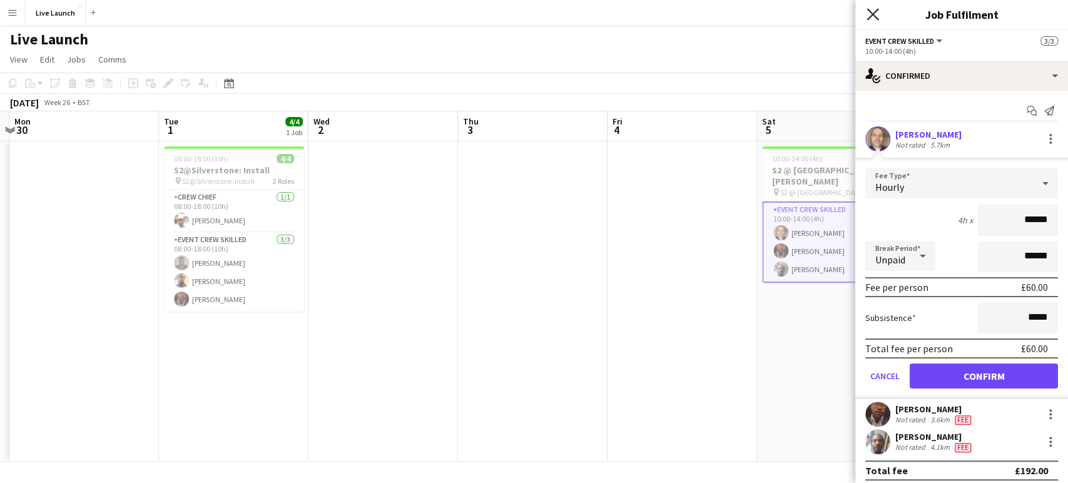
click at [873, 14] on icon at bounding box center [873, 14] width 12 height 12
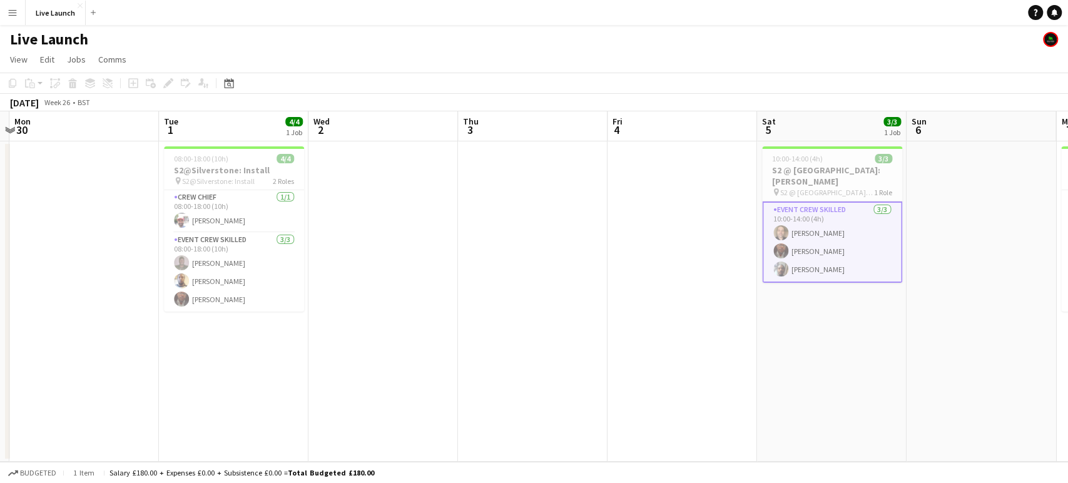
click at [877, 233] on app-card-role "Event Crew Skilled [DATE] 10:00-14:00 (4h) [PERSON_NAME] [PERSON_NAME] [PERSON_…" at bounding box center [832, 241] width 140 height 81
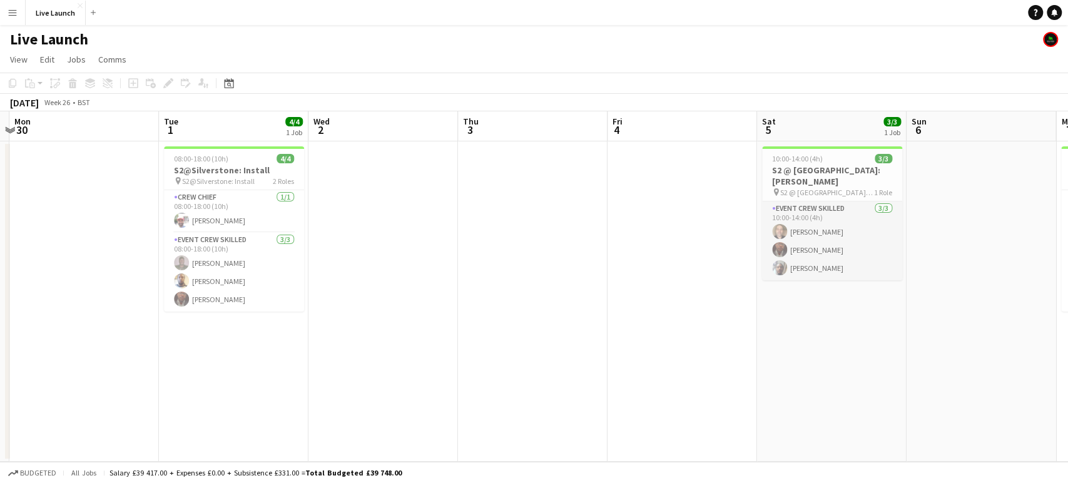
click at [868, 226] on app-card-role "Event Crew Skilled [DATE] 10:00-14:00 (4h) [PERSON_NAME] [PERSON_NAME] [PERSON_…" at bounding box center [832, 240] width 140 height 79
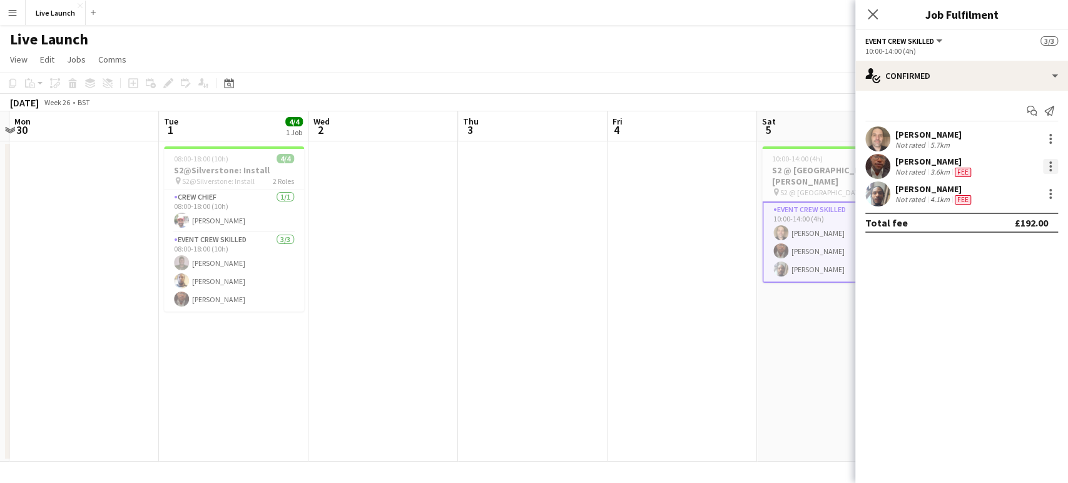
click at [1047, 161] on div at bounding box center [1050, 166] width 15 height 15
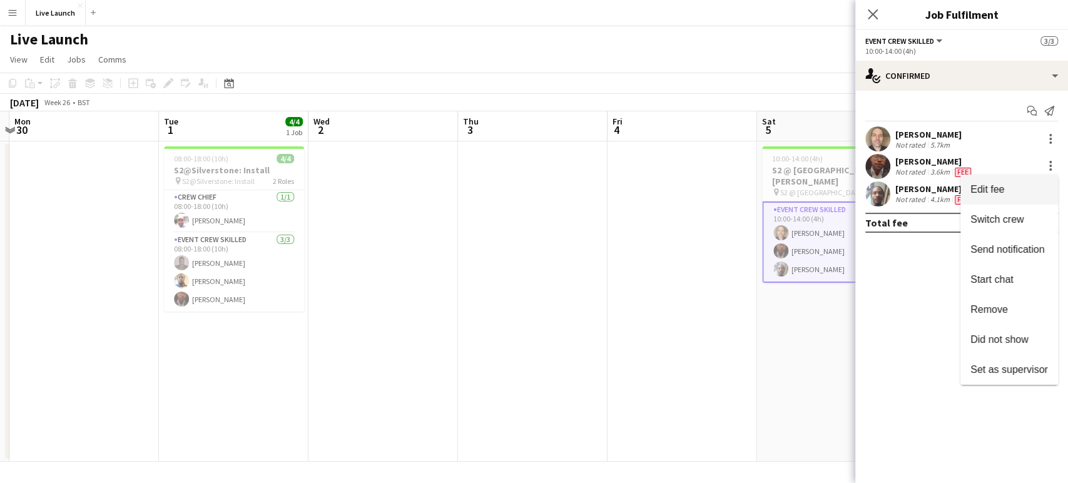
click at [997, 190] on span "Edit fee" at bounding box center [987, 189] width 34 height 11
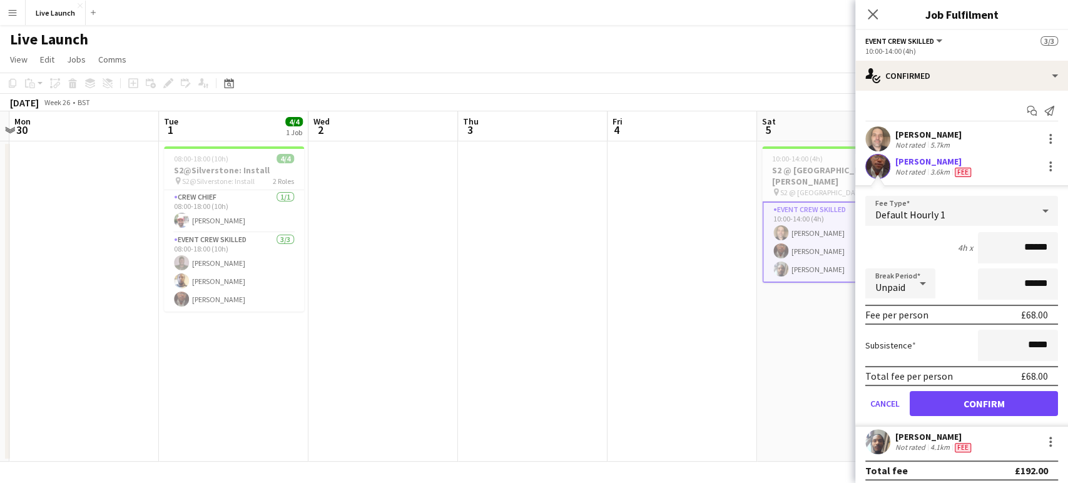
scroll to position [6, 0]
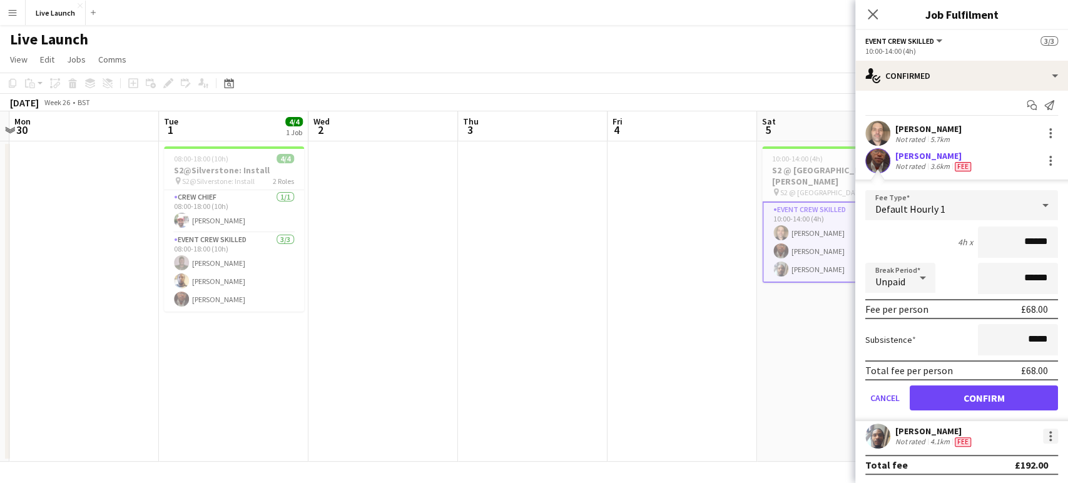
click at [1043, 437] on div at bounding box center [1050, 436] width 15 height 15
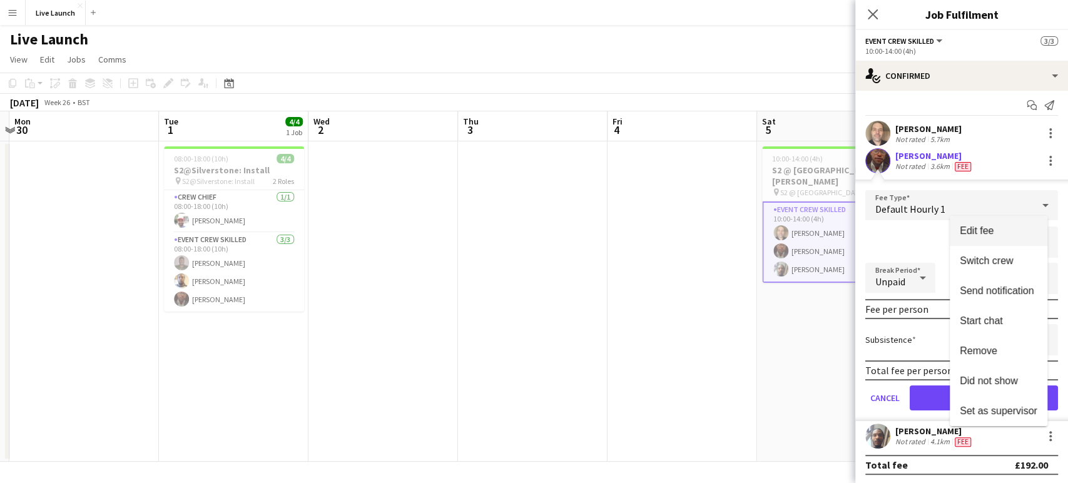
click at [999, 221] on button "Edit fee" at bounding box center [999, 231] width 98 height 30
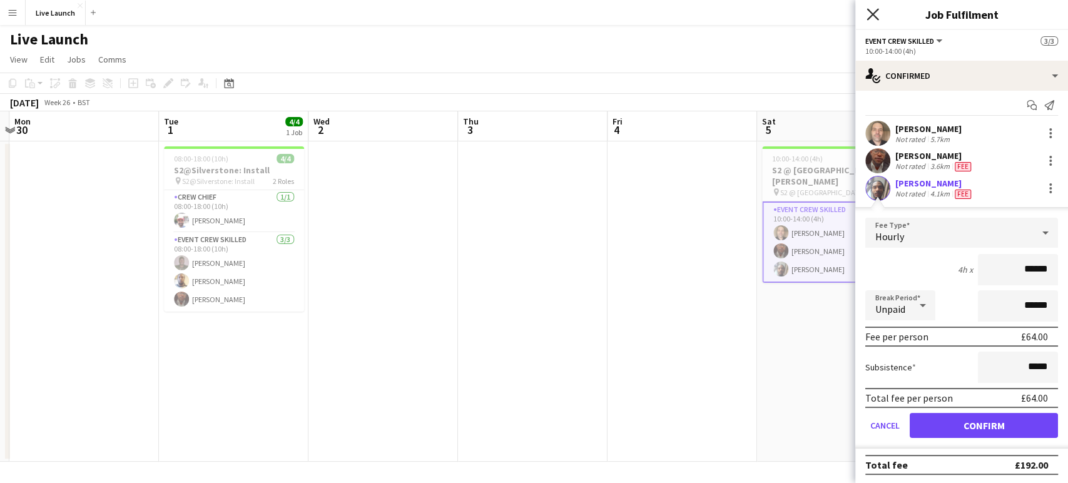
click at [872, 18] on icon "Close pop-in" at bounding box center [873, 14] width 12 height 12
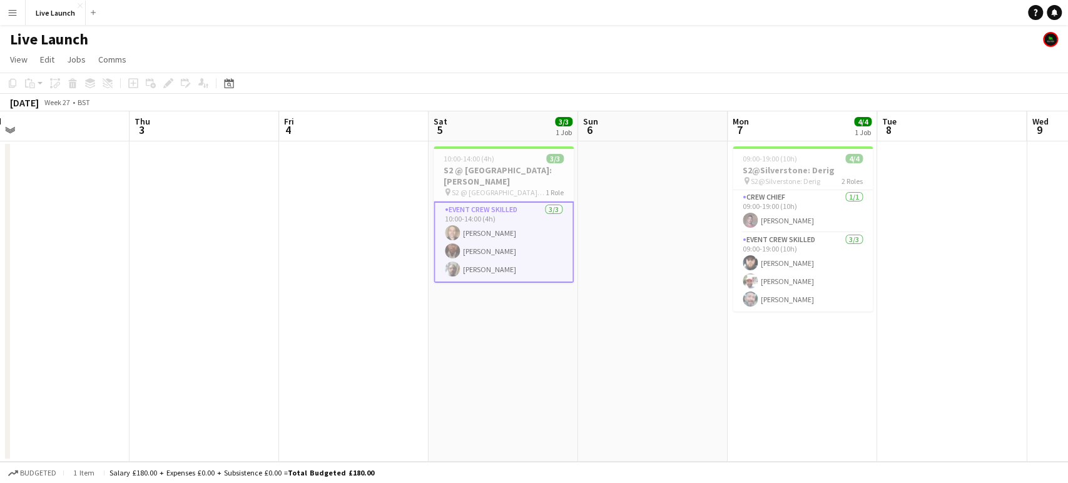
scroll to position [0, 619]
drag, startPoint x: 975, startPoint y: 300, endPoint x: 646, endPoint y: 323, distance: 329.9
click at [646, 323] on app-calendar-viewport "Sat 28 Sun 29 Mon 30 Tue 1 4/4 1 Job Wed 2 Thu 3 Fri 4 Sat 5 3/3 1 Job Sun 6 Mo…" at bounding box center [534, 286] width 1068 height 350
click at [828, 274] on app-card-role "Event Crew Skilled [DATE] 09:00-19:00 (10h) [PERSON_NAME] [PERSON_NAME] [PERSON…" at bounding box center [802, 272] width 140 height 79
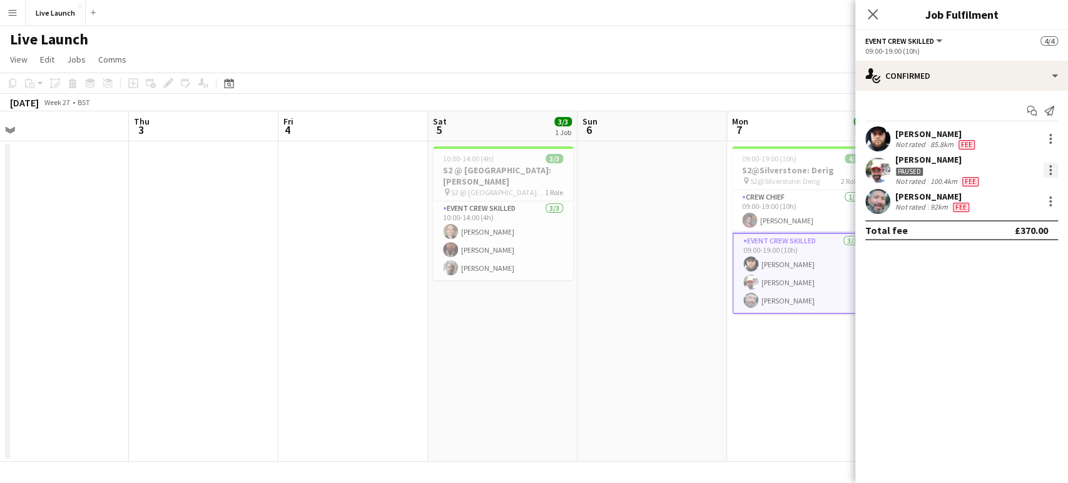
click at [1054, 167] on div at bounding box center [1050, 170] width 15 height 15
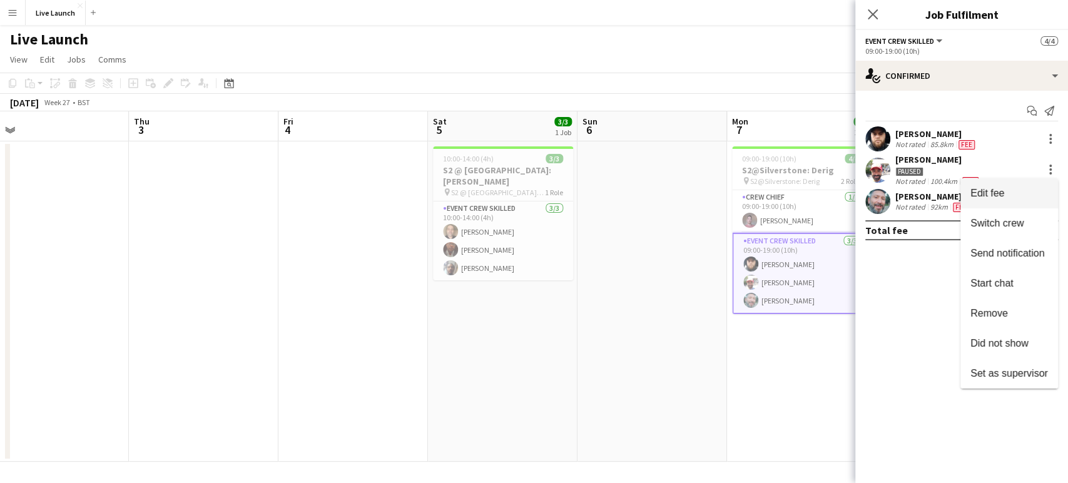
click at [1021, 189] on span "Edit fee" at bounding box center [1009, 192] width 78 height 11
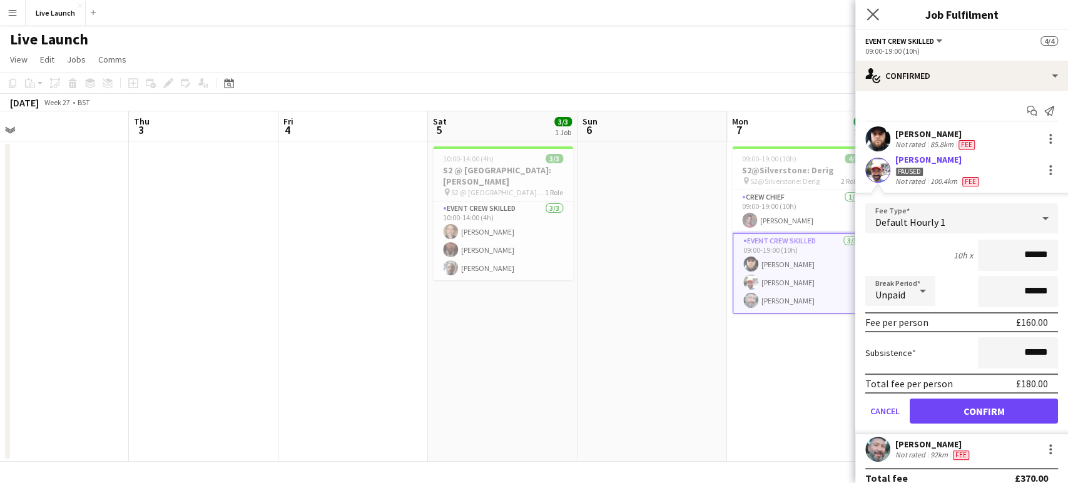
click at [872, 8] on app-icon "Close pop-in" at bounding box center [873, 15] width 18 height 18
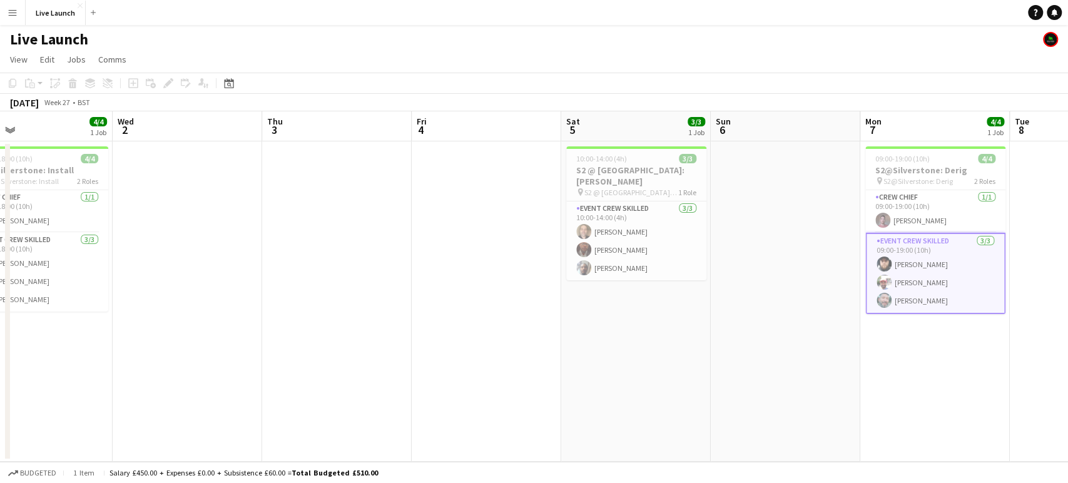
drag, startPoint x: 700, startPoint y: 328, endPoint x: 541, endPoint y: 353, distance: 161.4
click at [537, 350] on app-calendar-viewport "Sat 28 Sun 29 Mon 30 Tue 1 4/4 1 Job Wed 2 Thu 3 Fri 4 Sat 5 3/3 1 Job Sun 6 Mo…" at bounding box center [534, 286] width 1068 height 350
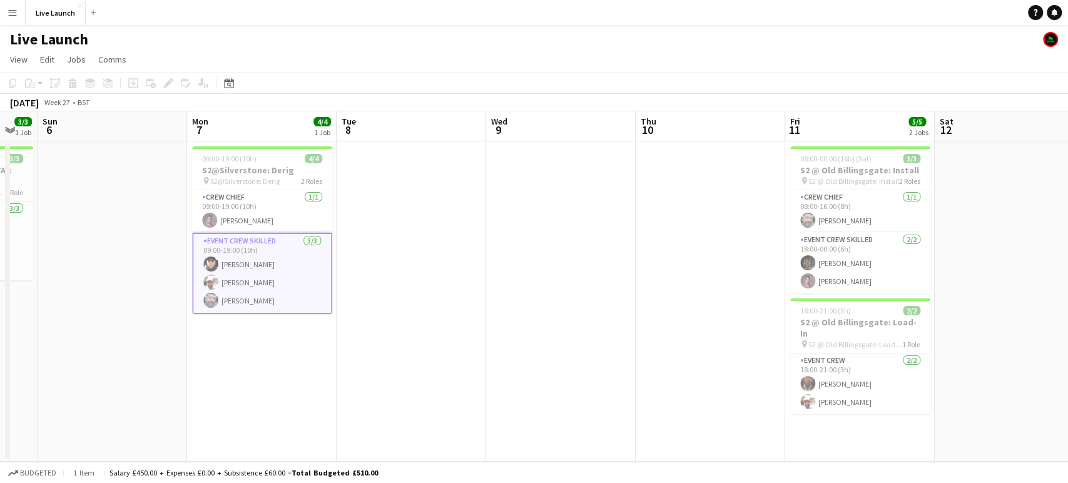
scroll to position [0, 602]
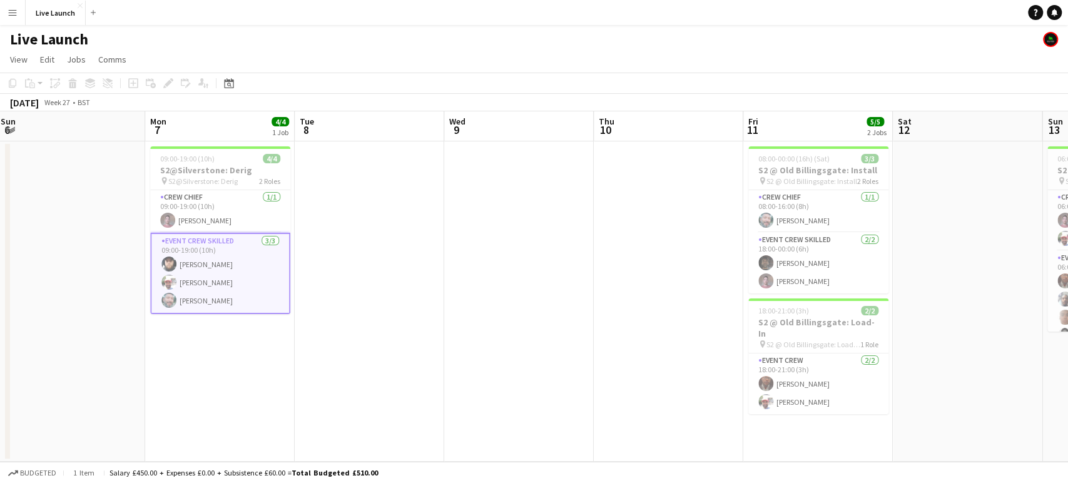
drag, startPoint x: 989, startPoint y: 282, endPoint x: 574, endPoint y: 289, distance: 415.5
click at [574, 289] on app-calendar-viewport "Wed 2 Thu 3 Fri 4 Sat 5 3/3 1 Job Sun 6 Mon 7 4/4 1 Job Tue 8 Wed 9 Thu 10 Fri …" at bounding box center [534, 286] width 1068 height 350
click at [831, 268] on app-card-role "Event Crew Skilled [DATE] 18:00-00:00 (6h) [PERSON_NAME] [PERSON_NAME]" at bounding box center [818, 263] width 140 height 61
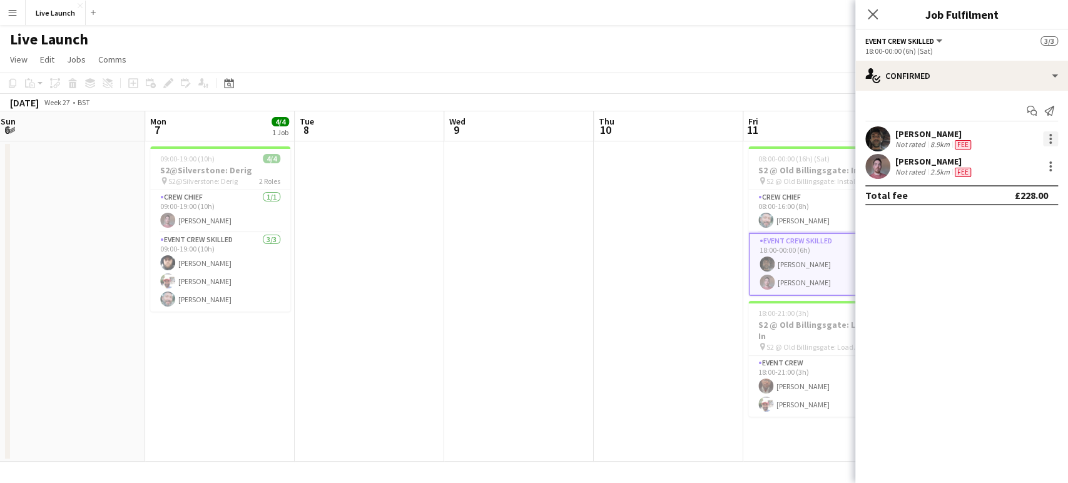
click at [1049, 139] on div at bounding box center [1050, 139] width 3 height 3
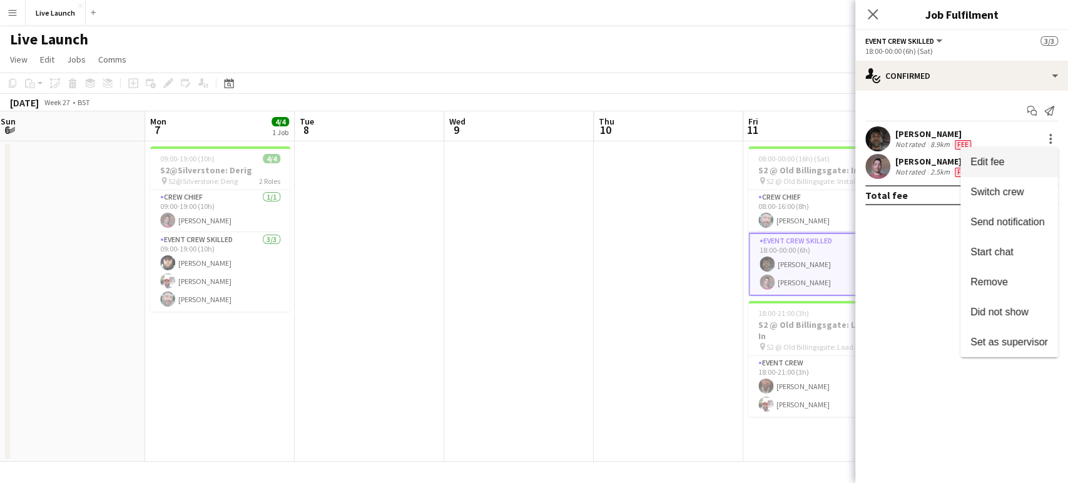
click at [990, 160] on span "Edit fee" at bounding box center [987, 161] width 34 height 11
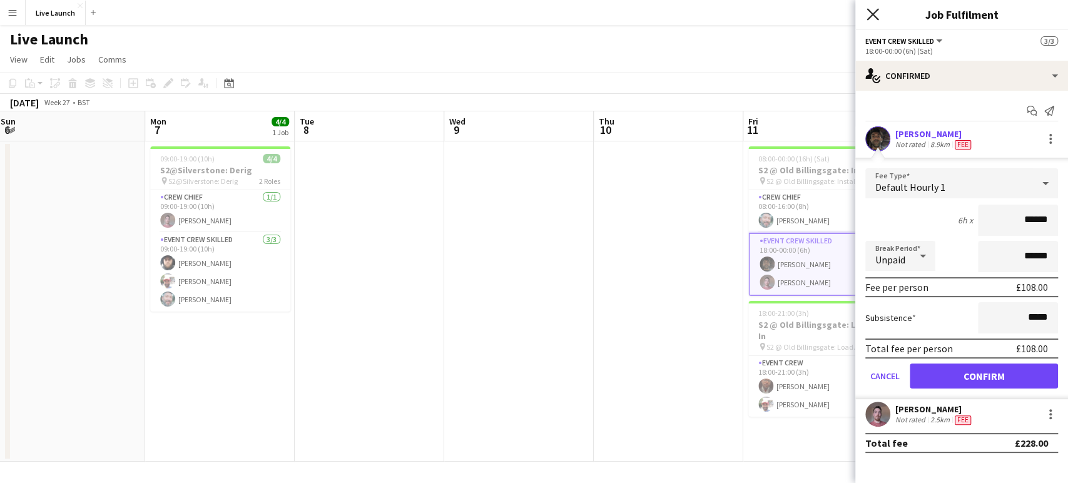
click at [870, 11] on icon at bounding box center [873, 14] width 12 height 12
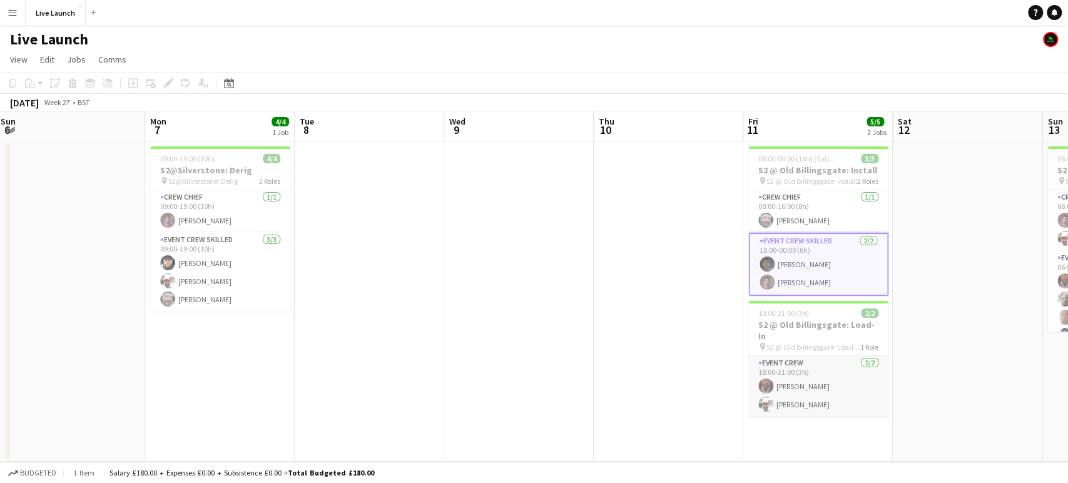
click at [811, 380] on app-card-role "Event Crew [DATE] 18:00-21:00 (3h) [PERSON_NAME] [PERSON_NAME]" at bounding box center [818, 386] width 140 height 61
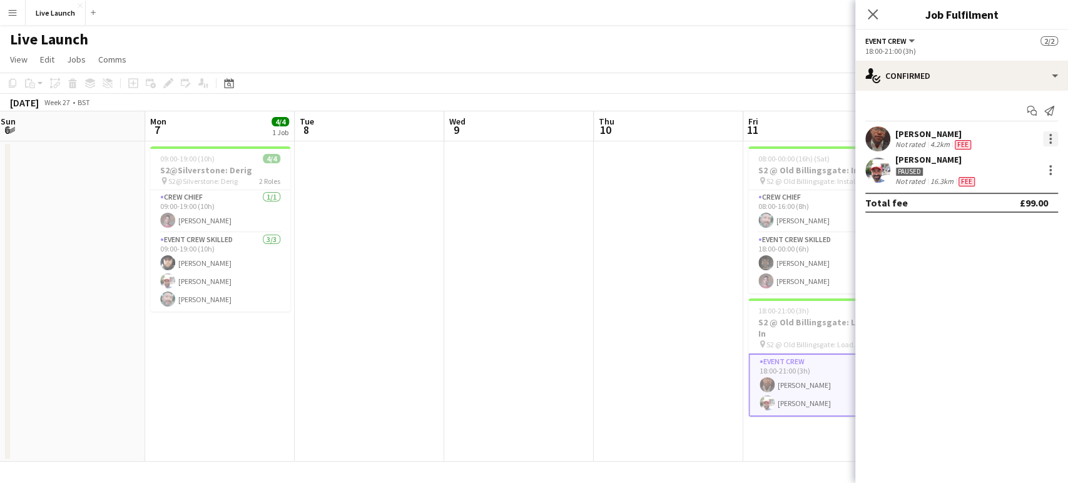
click at [1046, 141] on div at bounding box center [1050, 138] width 15 height 15
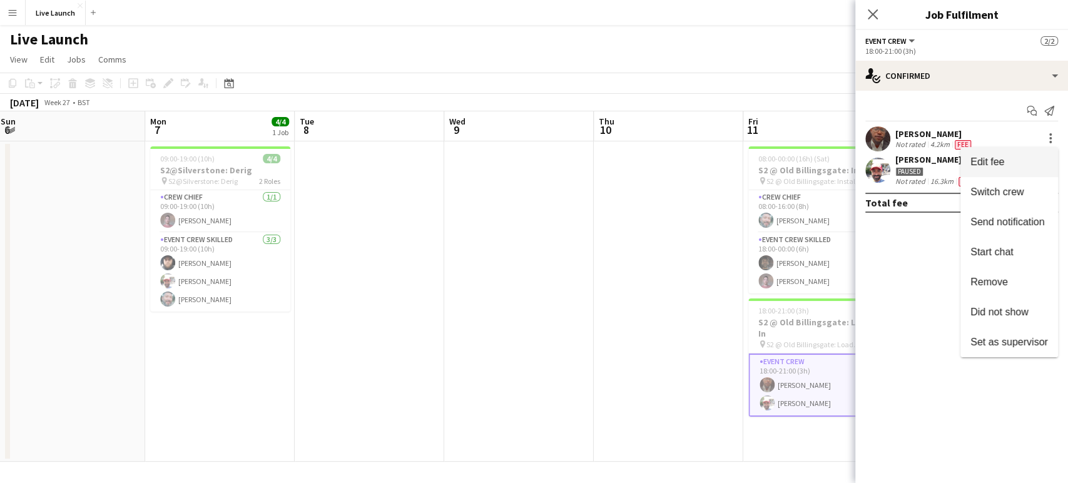
click at [968, 156] on button "Edit fee" at bounding box center [1009, 162] width 98 height 30
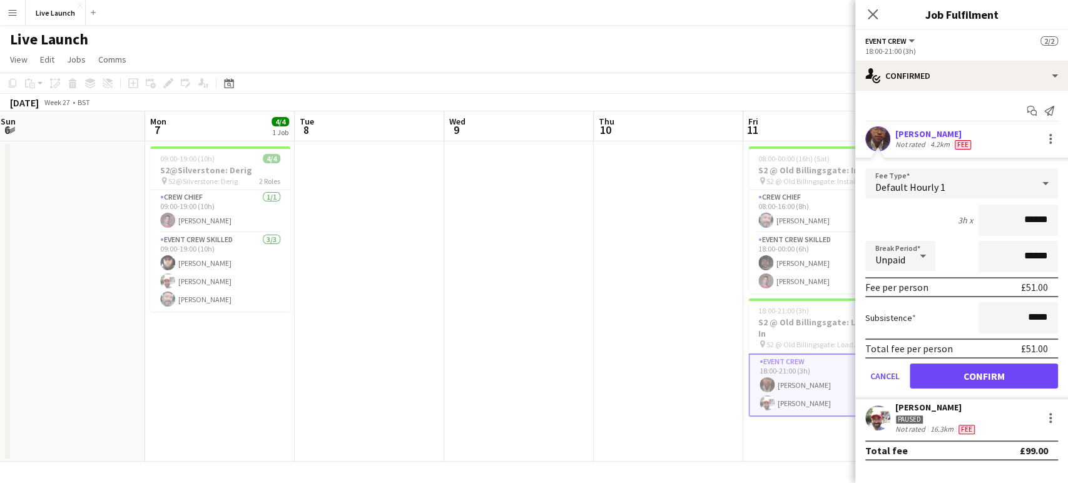
click at [1058, 416] on div "[PERSON_NAME] Paused Not rated 16.3km Fee" at bounding box center [961, 418] width 213 height 33
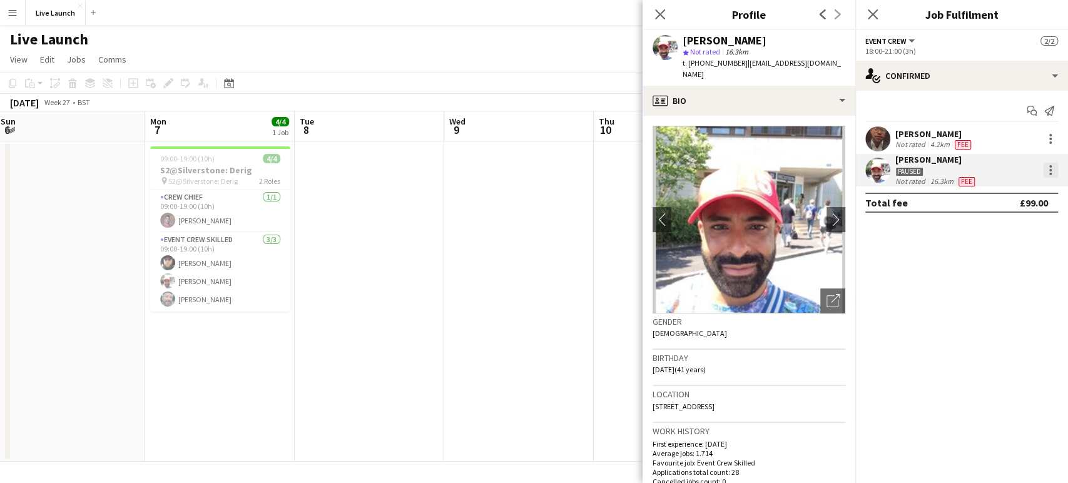
click at [1050, 165] on div at bounding box center [1050, 166] width 3 height 3
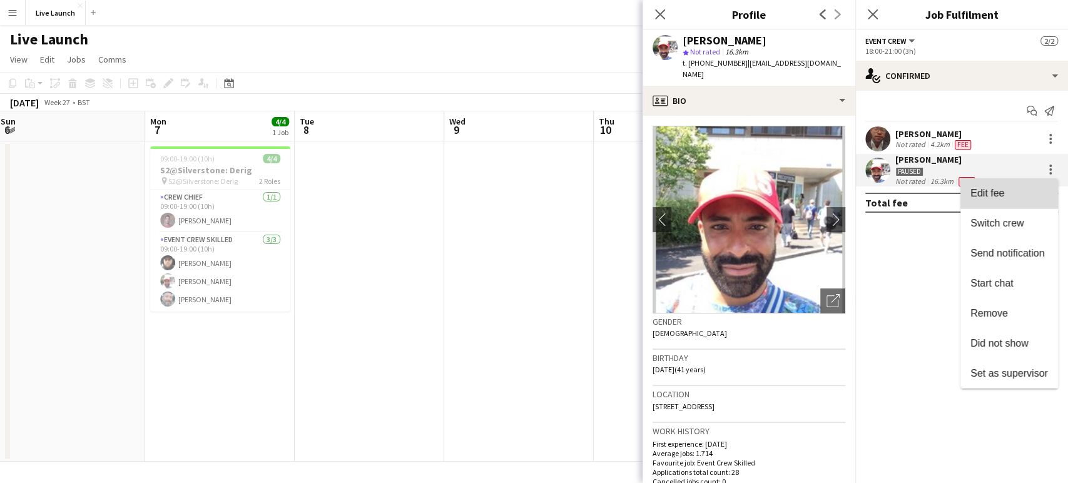
click at [991, 196] on span "Edit fee" at bounding box center [987, 192] width 34 height 11
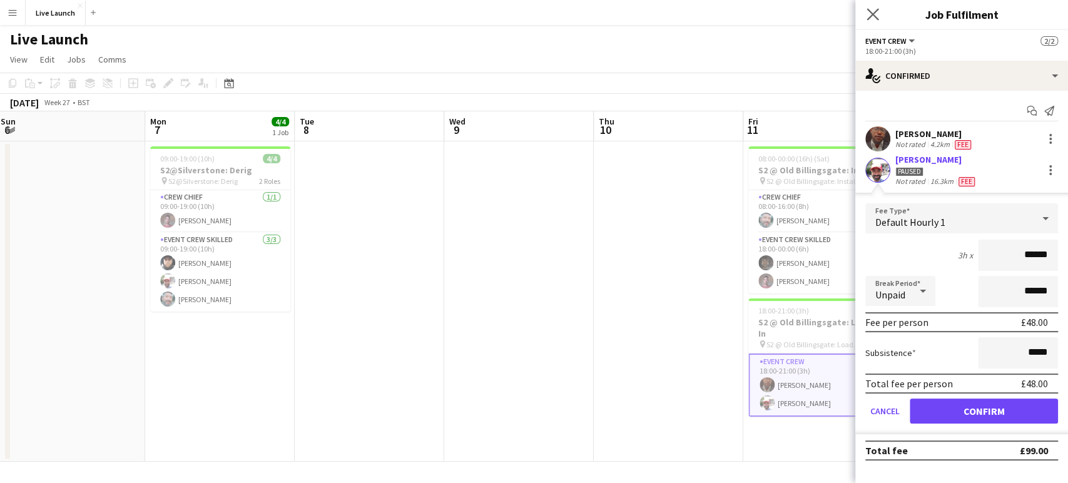
click at [865, 17] on app-icon "Close pop-in" at bounding box center [873, 15] width 18 height 18
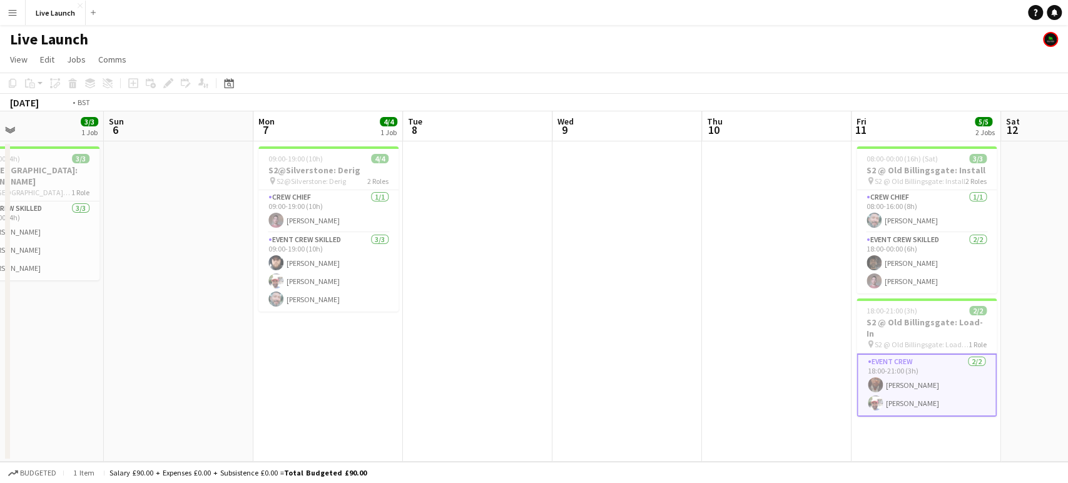
scroll to position [0, 521]
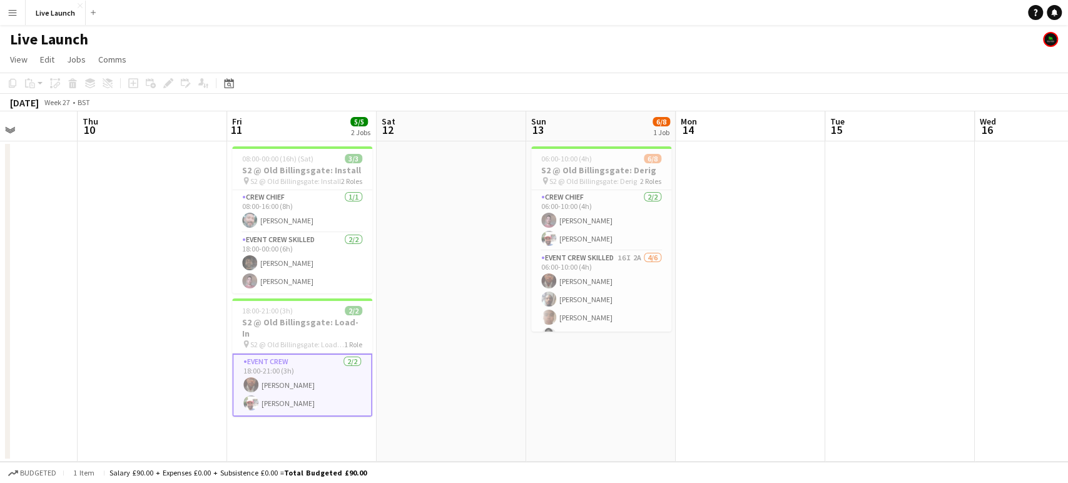
drag, startPoint x: 971, startPoint y: 230, endPoint x: 455, endPoint y: 245, distance: 515.7
click at [455, 245] on app-calendar-viewport "Sun 6 Mon 7 4/4 1 Job Tue 8 Wed 9 Thu 10 Fri 11 5/5 2 Jobs Sat 12 Sun 13 6/8 1 …" at bounding box center [534, 286] width 1068 height 350
click at [602, 226] on app-card-role "Crew Chief [DATE] 06:00-10:00 (4h) [PERSON_NAME] [PERSON_NAME]" at bounding box center [601, 220] width 140 height 61
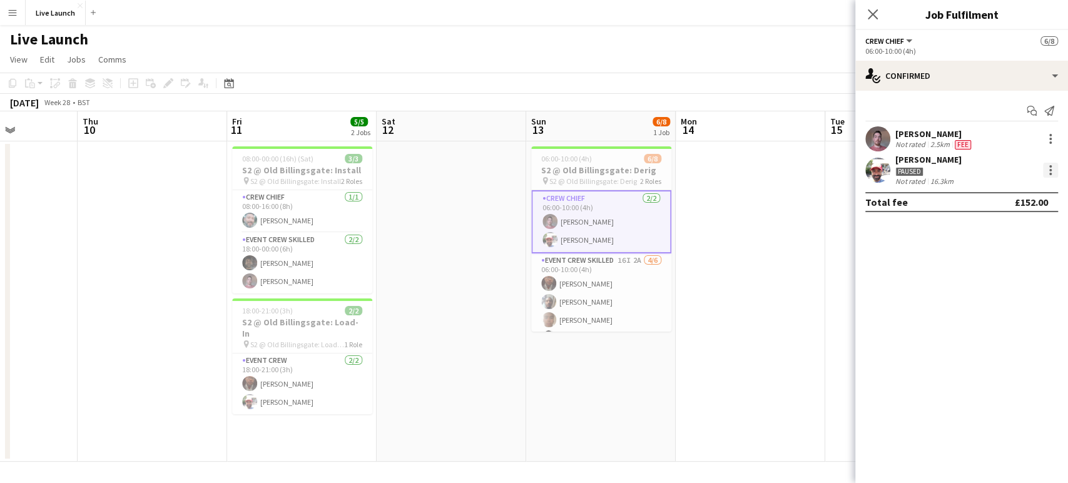
click at [1049, 166] on div at bounding box center [1050, 166] width 3 height 3
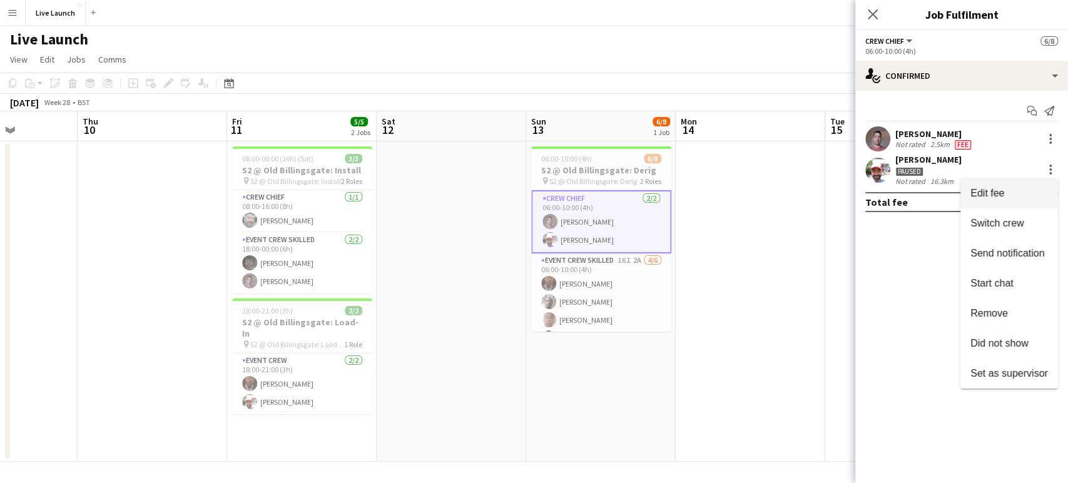
click at [1019, 188] on span "Edit fee" at bounding box center [1009, 192] width 78 height 11
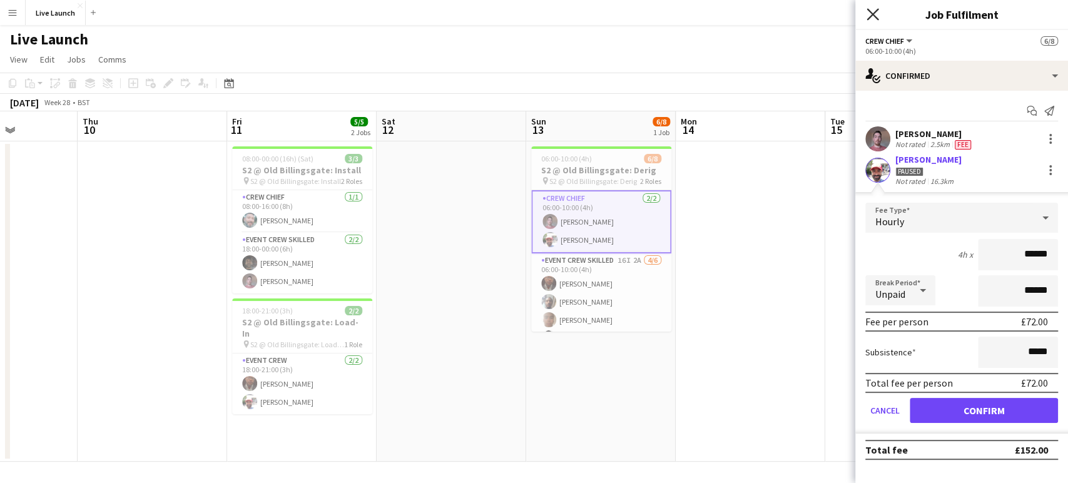
click at [873, 14] on icon at bounding box center [873, 14] width 12 height 12
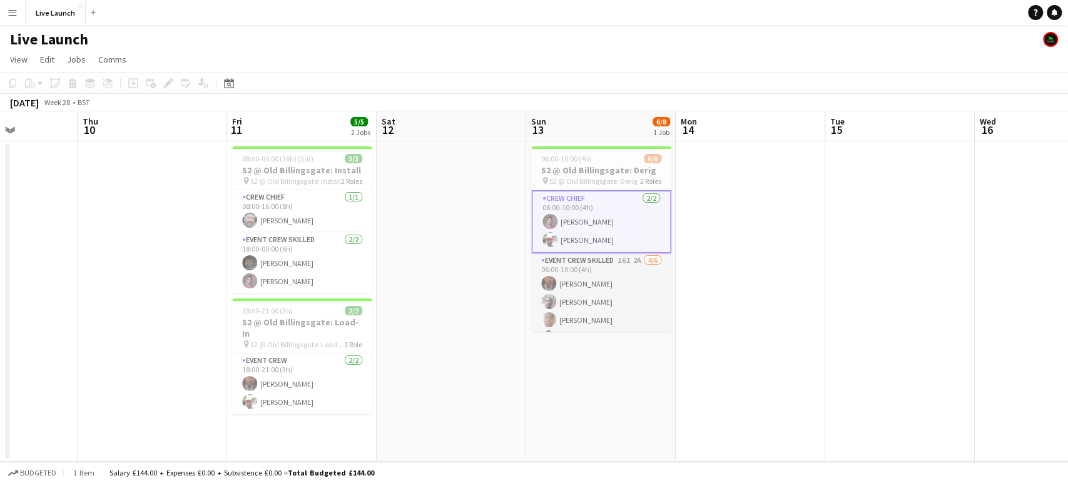
click at [628, 280] on app-card-role "Event Crew Skilled 16I 2A [DATE] 06:00-10:00 (4h) [PERSON_NAME] [PERSON_NAME] […" at bounding box center [601, 319] width 140 height 133
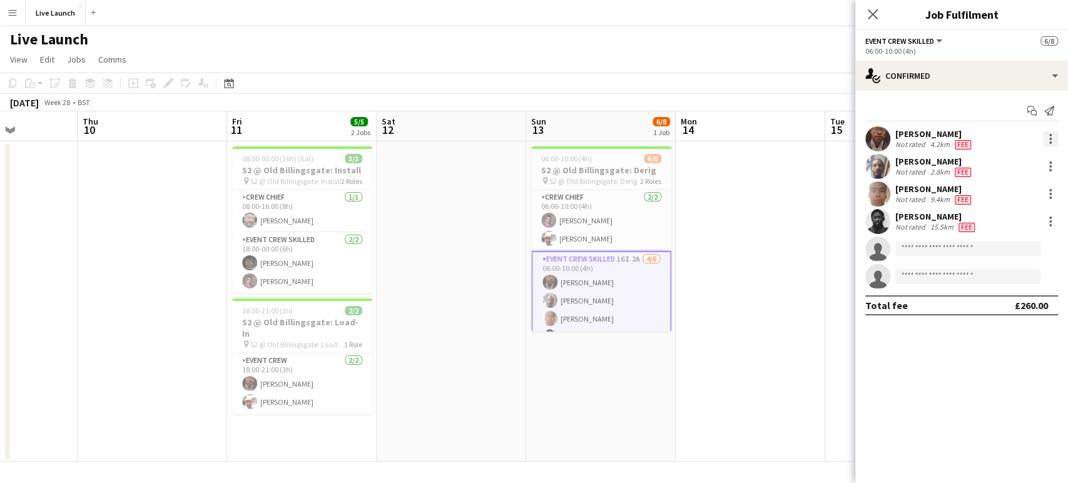
click at [1052, 135] on div at bounding box center [1050, 138] width 15 height 15
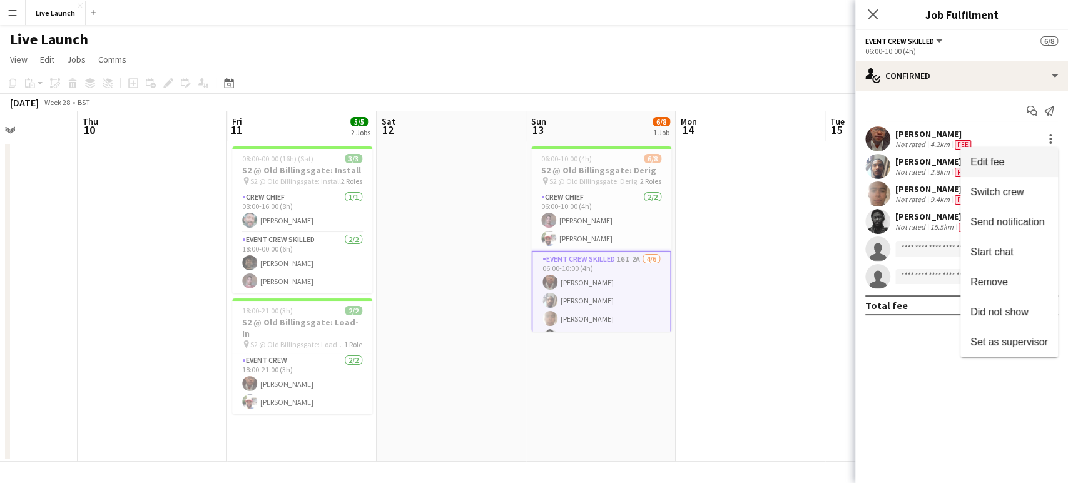
click at [1025, 156] on span "Edit fee" at bounding box center [1009, 161] width 78 height 11
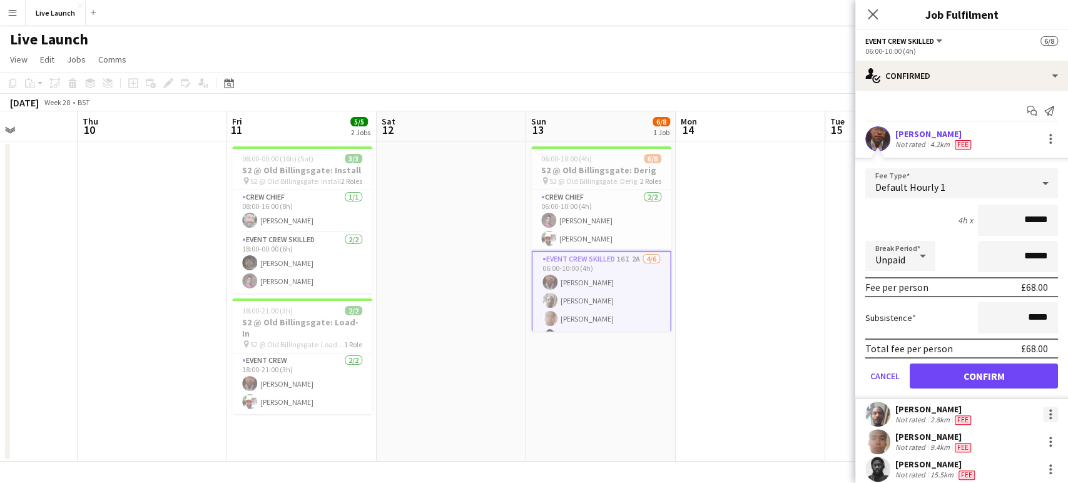
click at [1043, 414] on div at bounding box center [1050, 414] width 15 height 15
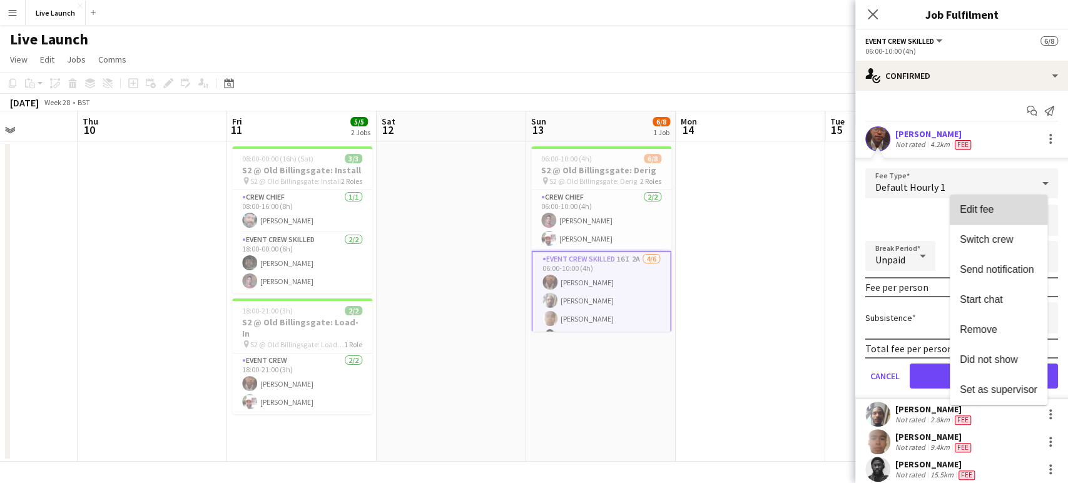
click at [984, 207] on span "Edit fee" at bounding box center [977, 209] width 34 height 11
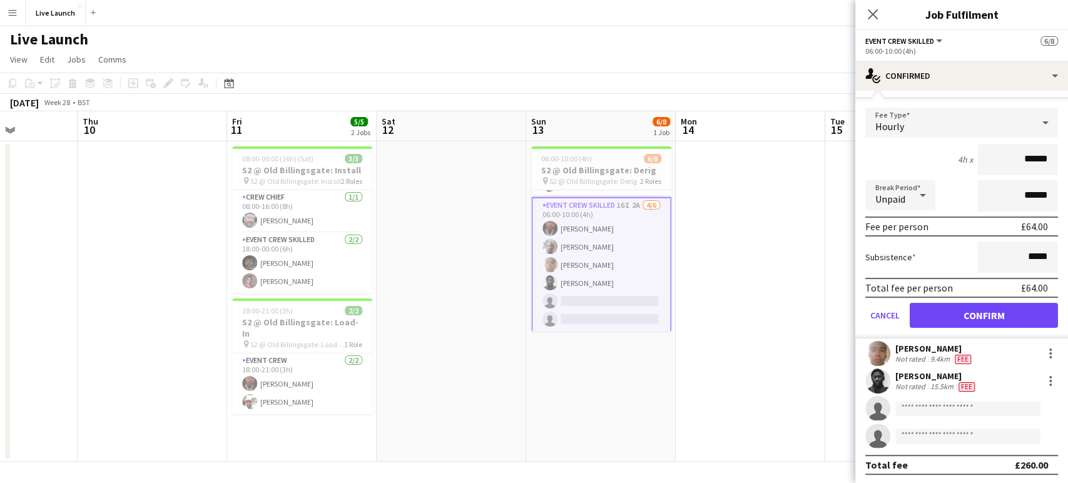
scroll to position [54, 0]
click at [1049, 352] on div at bounding box center [1050, 353] width 3 height 3
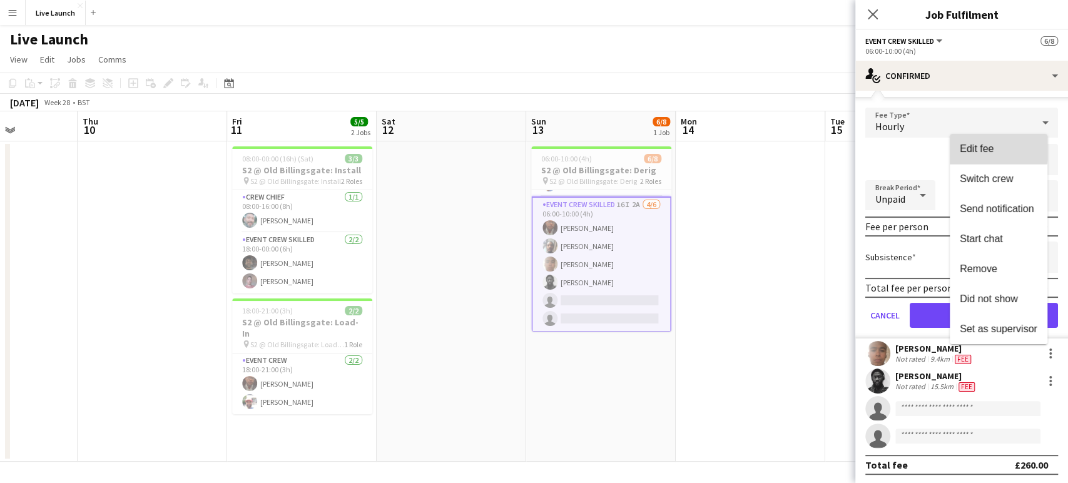
click at [984, 145] on span "Edit fee" at bounding box center [977, 148] width 34 height 11
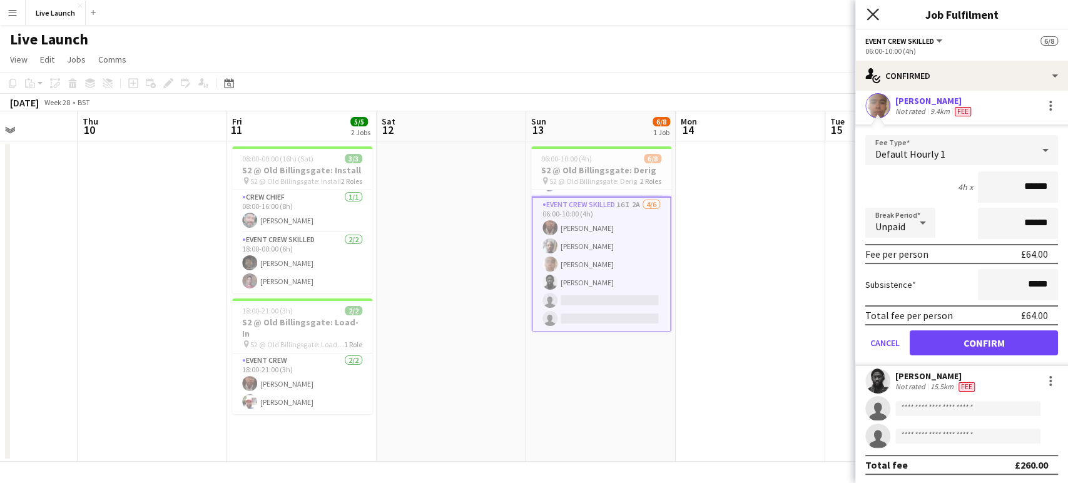
click at [867, 9] on icon at bounding box center [873, 14] width 12 height 12
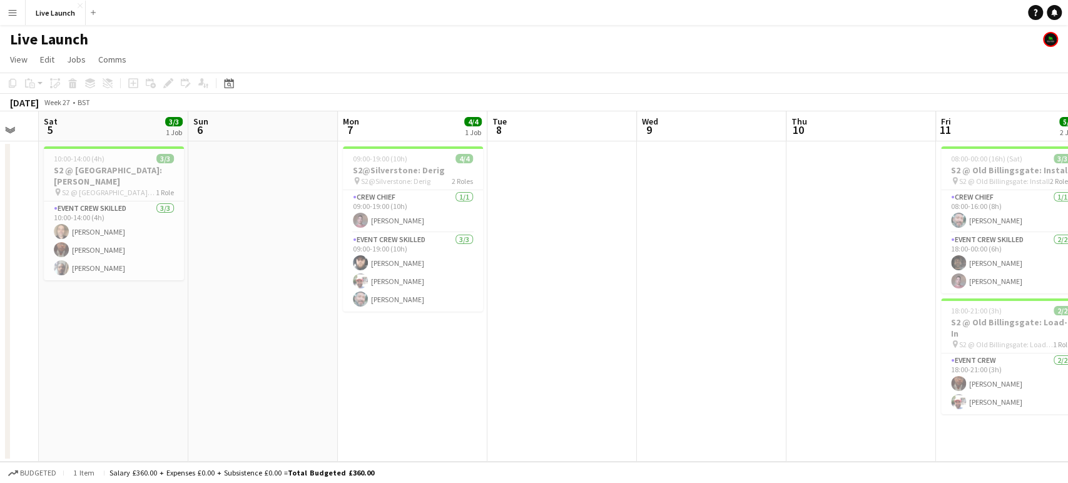
scroll to position [0, 258]
drag, startPoint x: 85, startPoint y: 295, endPoint x: 794, endPoint y: 266, distance: 709.5
click at [794, 266] on app-calendar-viewport "Thu 3 Fri 4 Sat 5 3/3 1 Job Sun 6 Mon 7 4/4 1 Job Tue 8 Wed 9 Thu 10 Fri 11 5/5…" at bounding box center [534, 286] width 1068 height 350
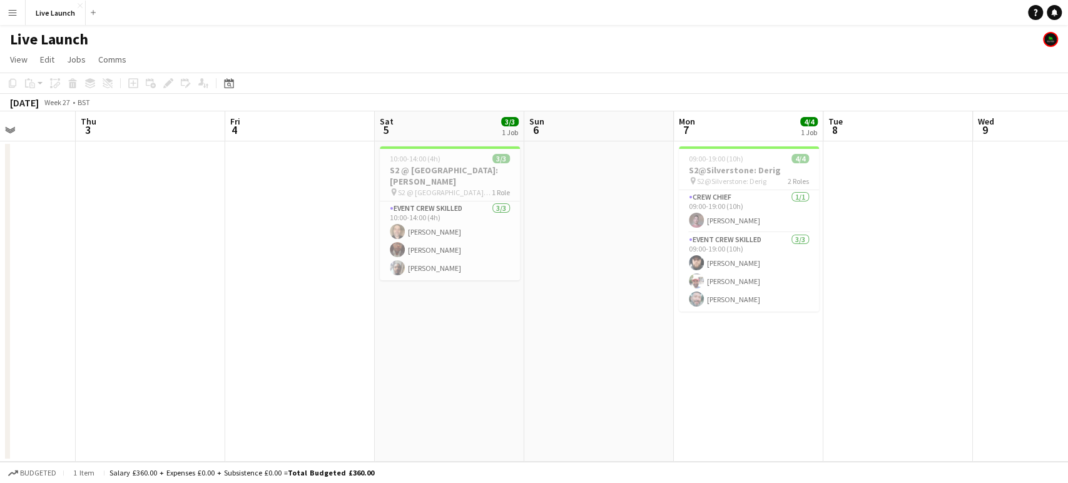
scroll to position [0, 350]
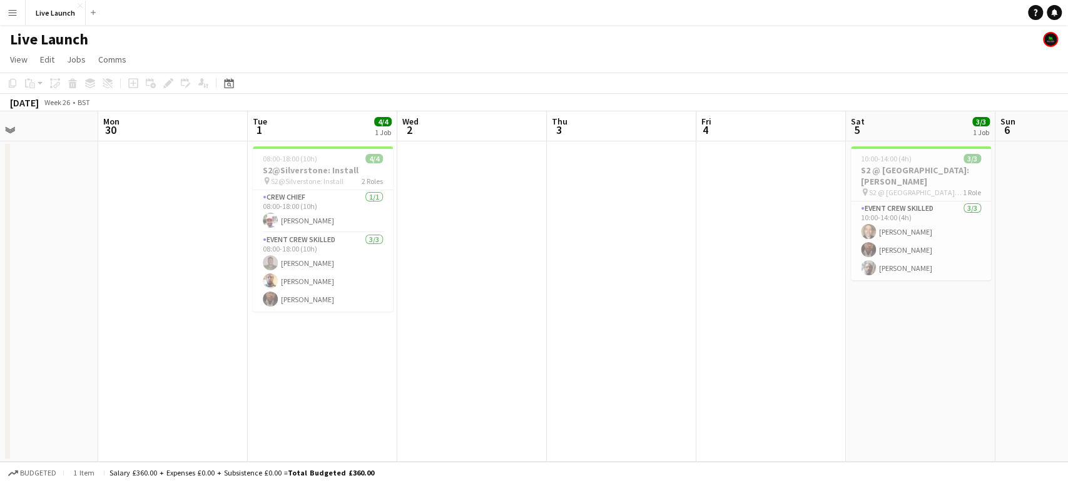
drag, startPoint x: 262, startPoint y: 332, endPoint x: 1067, endPoint y: 305, distance: 805.6
click at [1067, 305] on app-calendar-viewport "Fri 27 Sat 28 Sun 29 Mon 30 Tue 1 4/4 1 Job Wed 2 Thu 3 Fri 4 Sat 5 3/3 1 Job S…" at bounding box center [534, 286] width 1068 height 350
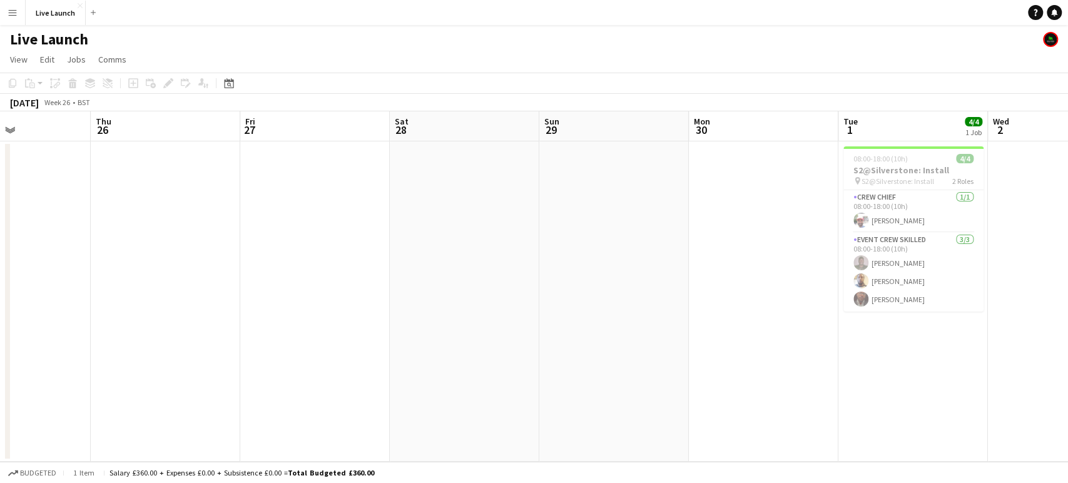
drag, startPoint x: 476, startPoint y: 312, endPoint x: 1067, endPoint y: 300, distance: 590.7
click at [1067, 300] on app-calendar-viewport "Mon 23 2/2 2 Jobs Tue 24 Wed 25 Thu 26 Fri 27 Sat 28 Sun 29 Mon 30 Tue 1 4/4 1 …" at bounding box center [534, 286] width 1068 height 350
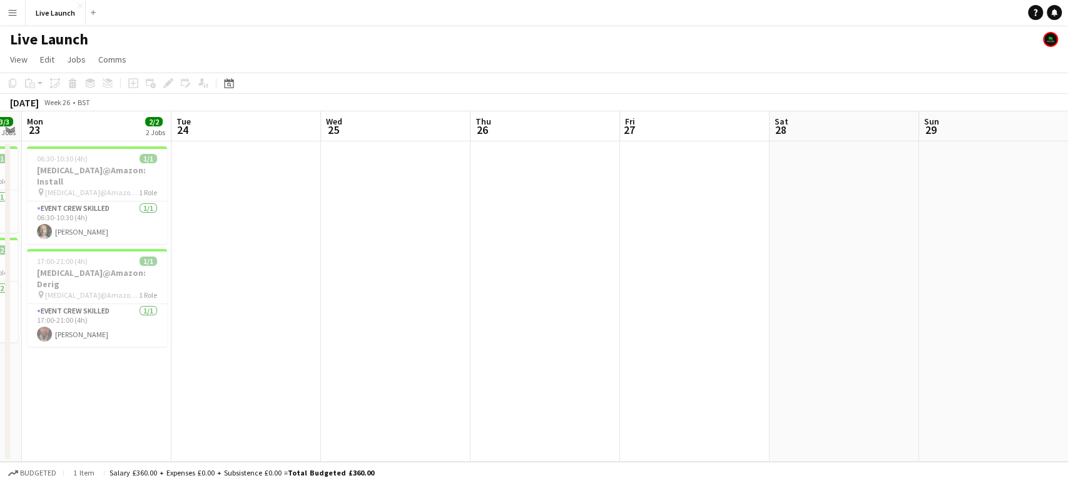
scroll to position [0, 302]
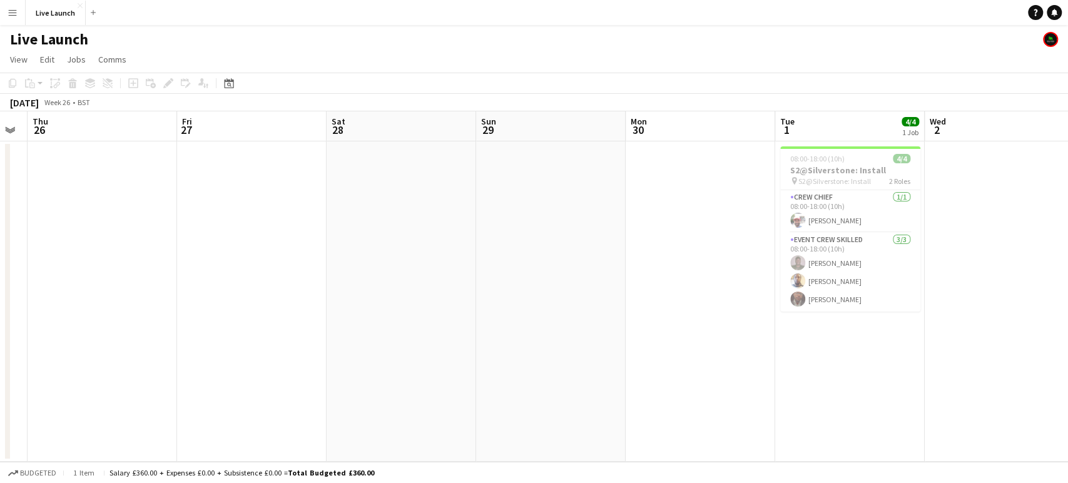
drag, startPoint x: 399, startPoint y: 299, endPoint x: 288, endPoint y: 305, distance: 111.5
click at [294, 305] on app-calendar-viewport "Mon 23 2/2 2 Jobs Tue 24 Wed 25 Thu 26 Fri 27 Sat 28 Sun 29 Mon 30 Tue 1 4/4 1 …" at bounding box center [534, 286] width 1068 height 350
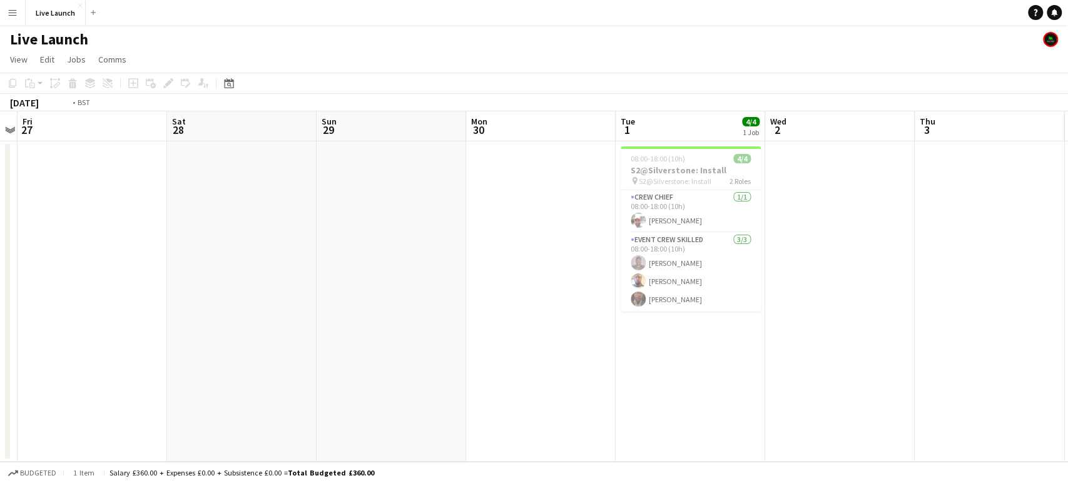
drag, startPoint x: 1030, startPoint y: 280, endPoint x: 318, endPoint y: 283, distance: 712.0
click at [318, 283] on app-calendar-viewport "Mon 23 2/2 2 Jobs Tue 24 Wed 25 Thu 26 Fri 27 Sat 28 Sun 29 Mon 30 Tue 1 4/4 1 …" at bounding box center [534, 286] width 1068 height 350
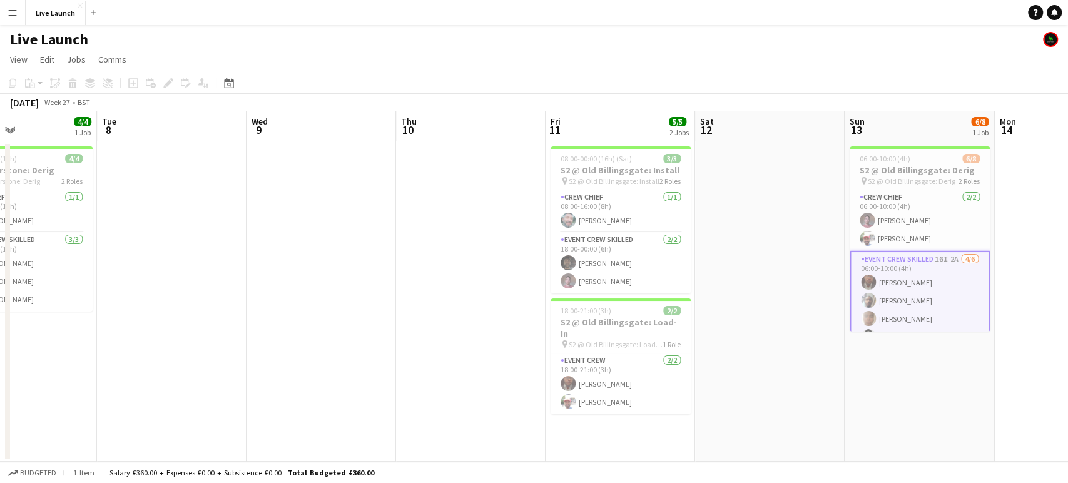
drag, startPoint x: 841, startPoint y: 350, endPoint x: 92, endPoint y: 319, distance: 750.2
click at [73, 322] on app-calendar-viewport "Thu 3 Fri 4 Sat 5 3/3 1 Job Sun 6 Mon 7 4/4 1 Job Tue 8 Wed 9 Thu 10 Fri 11 5/5…" at bounding box center [534, 286] width 1068 height 350
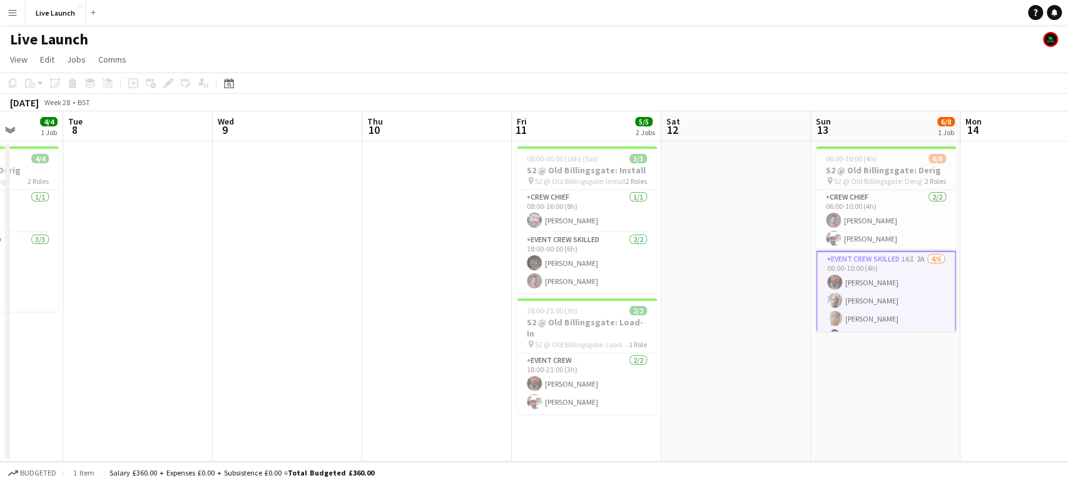
scroll to position [0, 402]
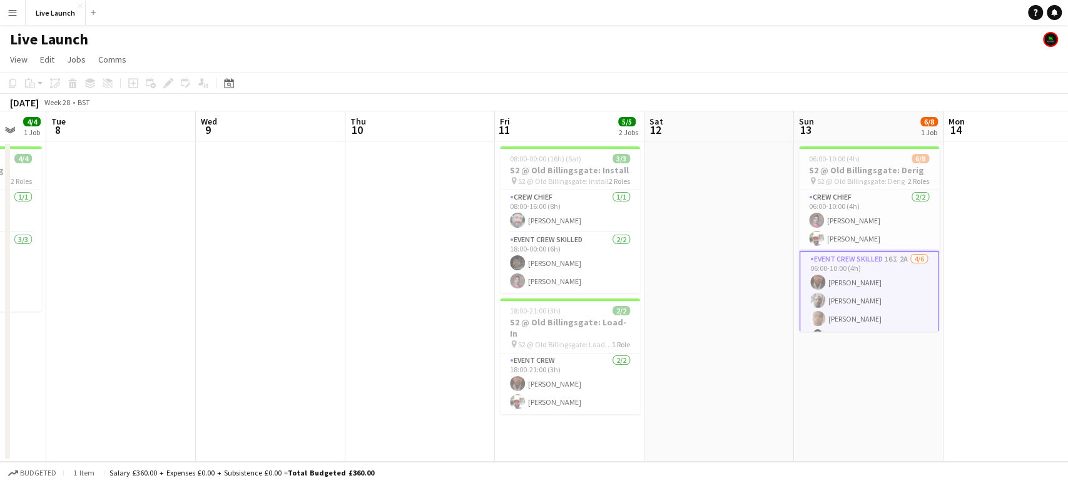
drag, startPoint x: 958, startPoint y: 274, endPoint x: 709, endPoint y: 275, distance: 249.0
click at [709, 275] on app-calendar-viewport "Sat 5 3/3 1 Job Sun 6 Mon 7 4/4 1 Job Tue 8 Wed 9 Thu 10 Fri 11 5/5 2 Jobs Sat …" at bounding box center [534, 286] width 1068 height 350
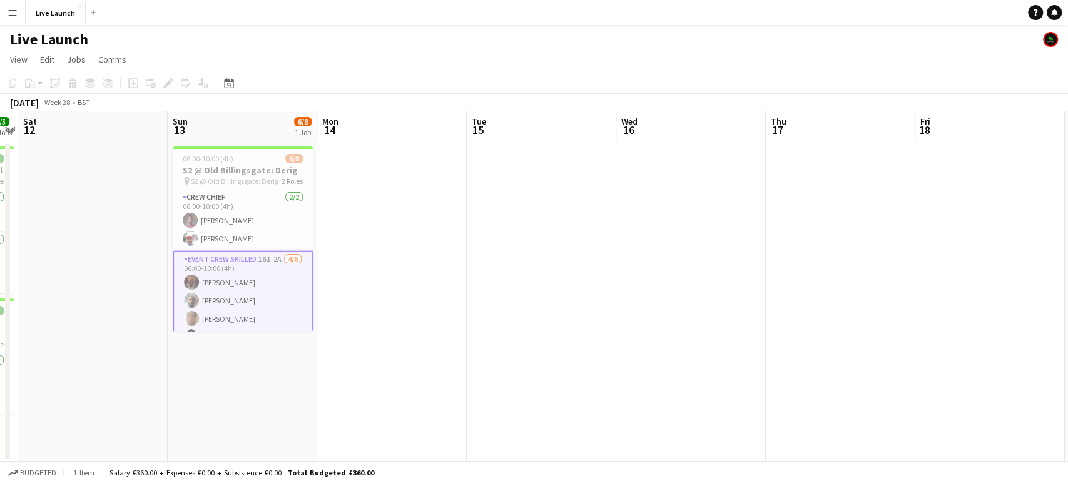
drag, startPoint x: 957, startPoint y: 283, endPoint x: 330, endPoint y: 269, distance: 626.4
click at [330, 269] on app-calendar-viewport "Wed 9 Thu 10 Fri 11 5/5 2 Jobs Sat 12 Sun 13 6/8 1 Job Mon 14 Tue 15 Wed 16 Thu…" at bounding box center [534, 286] width 1068 height 350
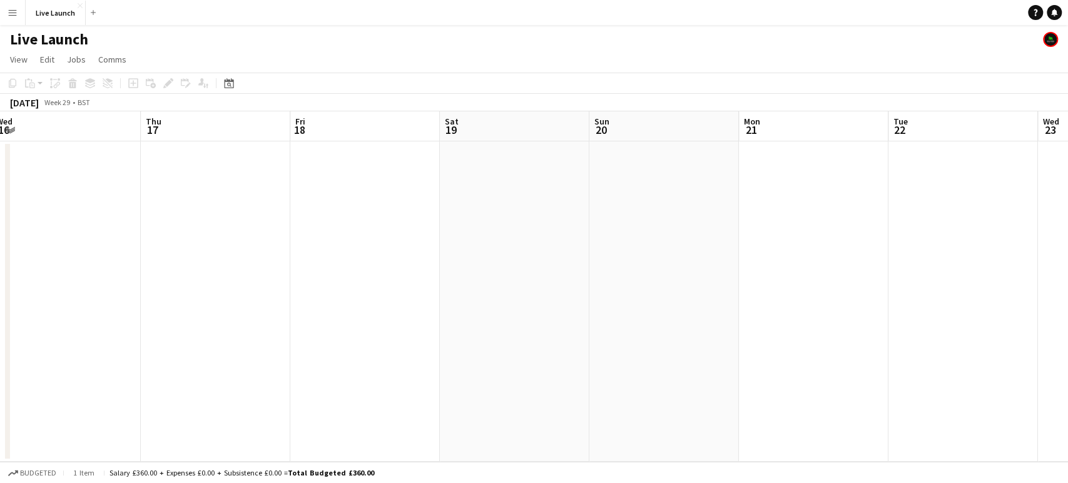
drag, startPoint x: 902, startPoint y: 235, endPoint x: 277, endPoint y: 244, distance: 625.1
click at [277, 244] on app-calendar-viewport "Sun 13 6/8 1 Job Mon 14 Tue 15 Wed 16 Thu 17 Fri 18 Sat 19 Sun 20 Mon 21 Tue 22…" at bounding box center [534, 286] width 1068 height 350
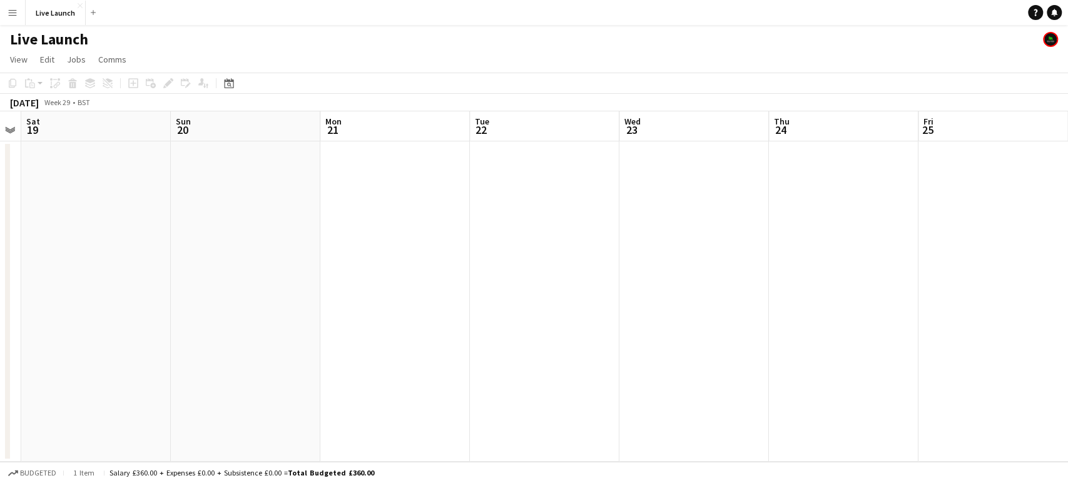
drag, startPoint x: 885, startPoint y: 258, endPoint x: 467, endPoint y: 252, distance: 418.6
click at [467, 252] on app-calendar-viewport "Tue 15 Wed 16 Thu 17 Fri 18 Sat 19 Sun 20 Mon 21 Tue 22 Wed 23 Thu 24 Fri 25 Sa…" at bounding box center [534, 286] width 1068 height 350
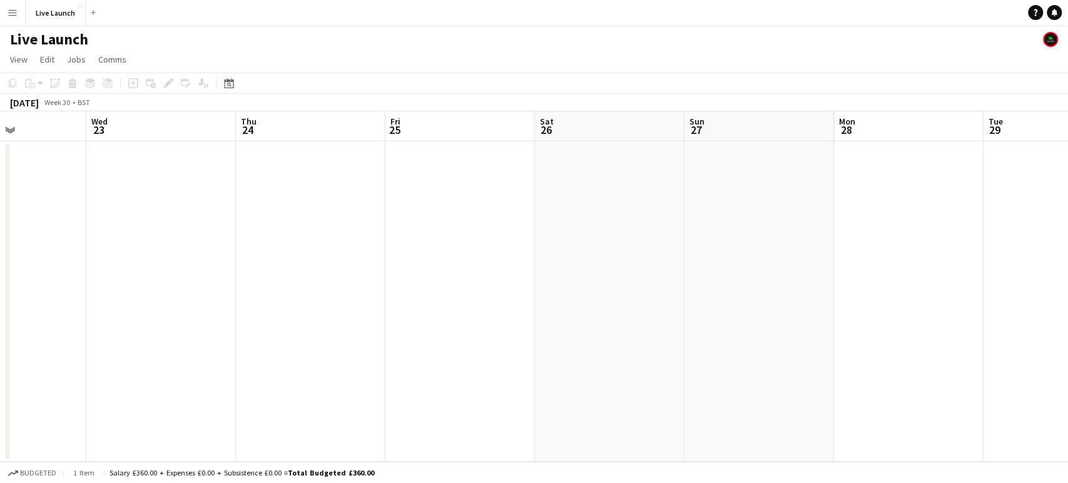
drag, startPoint x: 992, startPoint y: 244, endPoint x: 459, endPoint y: 236, distance: 533.1
click at [459, 236] on app-calendar-viewport "Sat 19 Sun 20 Mon 21 Tue 22 Wed 23 Thu 24 Fri 25 Sat 26 Sun 27 Mon 28 Tue 29 We…" at bounding box center [534, 286] width 1068 height 350
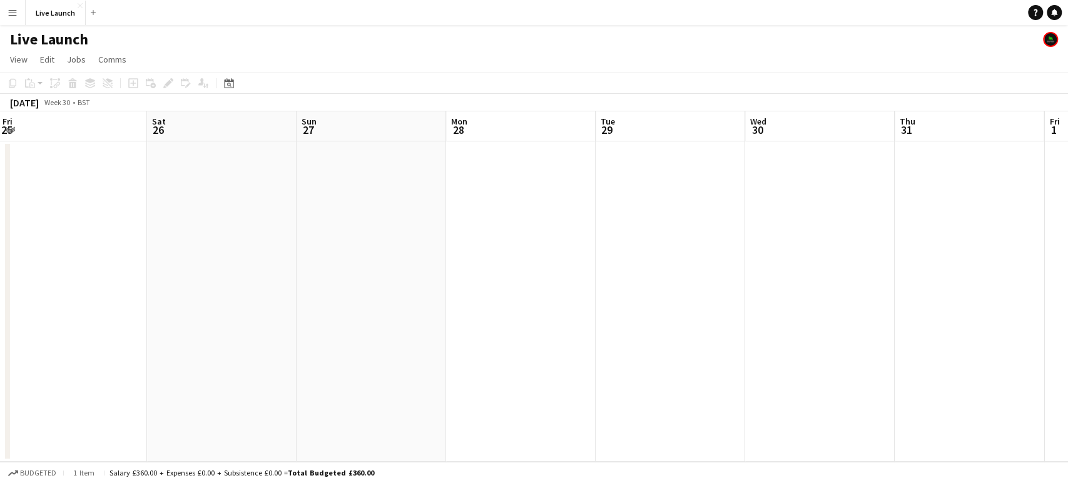
drag, startPoint x: 853, startPoint y: 229, endPoint x: 465, endPoint y: 219, distance: 388.0
click at [465, 219] on app-calendar-viewport "Mon 21 Tue 22 Wed 23 Thu 24 Fri 25 Sat 26 Sun 27 Mon 28 Tue 29 Wed 30 Thu 31 Fr…" at bounding box center [534, 286] width 1068 height 350
drag, startPoint x: 912, startPoint y: 233, endPoint x: 711, endPoint y: 230, distance: 200.9
click at [711, 230] on app-calendar-viewport "Wed 23 Thu 24 Fri 25 Sat 26 Sun 27 Mon 28 Tue 29 Wed 30 Thu 31 Fri 1 Sat 2 Sun …" at bounding box center [534, 286] width 1068 height 350
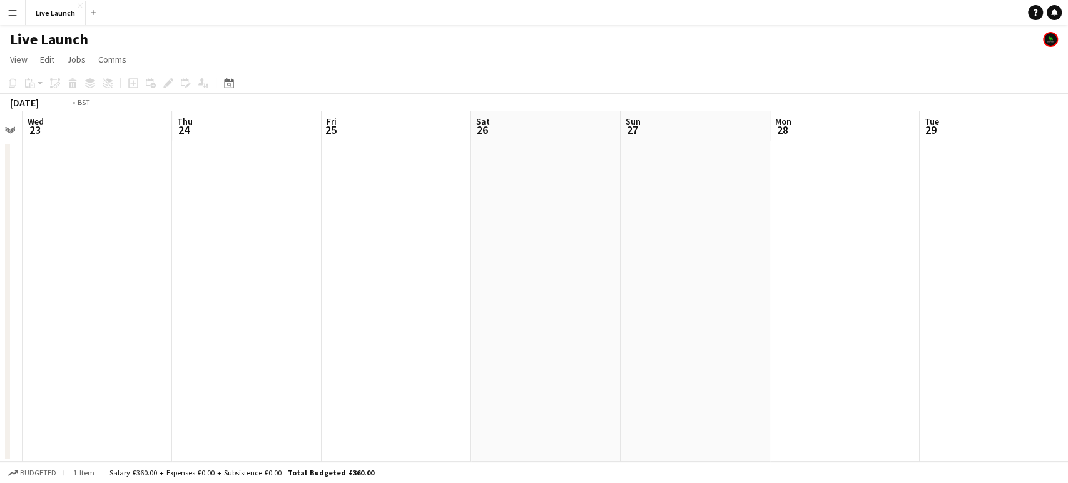
drag, startPoint x: 223, startPoint y: 245, endPoint x: 1032, endPoint y: 243, distance: 808.3
click at [1032, 243] on app-calendar-viewport "Mon 21 Tue 22 Wed 23 Thu 24 Fri 25 Sat 26 Sun 27 Mon 28 Tue 29 Wed 30 Thu 31 Fr…" at bounding box center [534, 286] width 1068 height 350
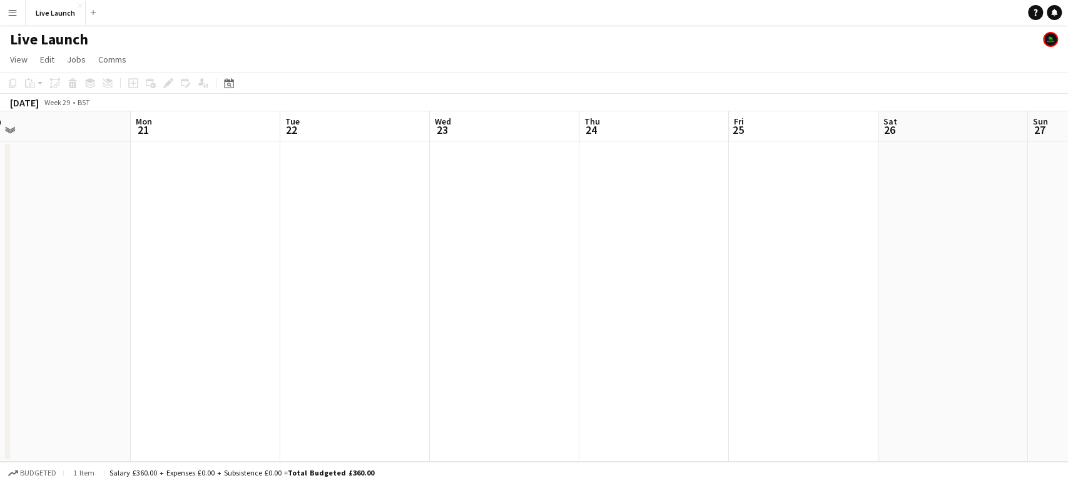
scroll to position [0, 399]
drag, startPoint x: 576, startPoint y: 240, endPoint x: 1067, endPoint y: 241, distance: 491.1
click at [1067, 241] on app-calendar-viewport "Sat 19 Sun 20 Mon 21 Tue 22 Wed 23 Thu 24 Fri 25 Sat 26 Sun 27 Mon 28 Tue 29 We…" at bounding box center [534, 286] width 1068 height 350
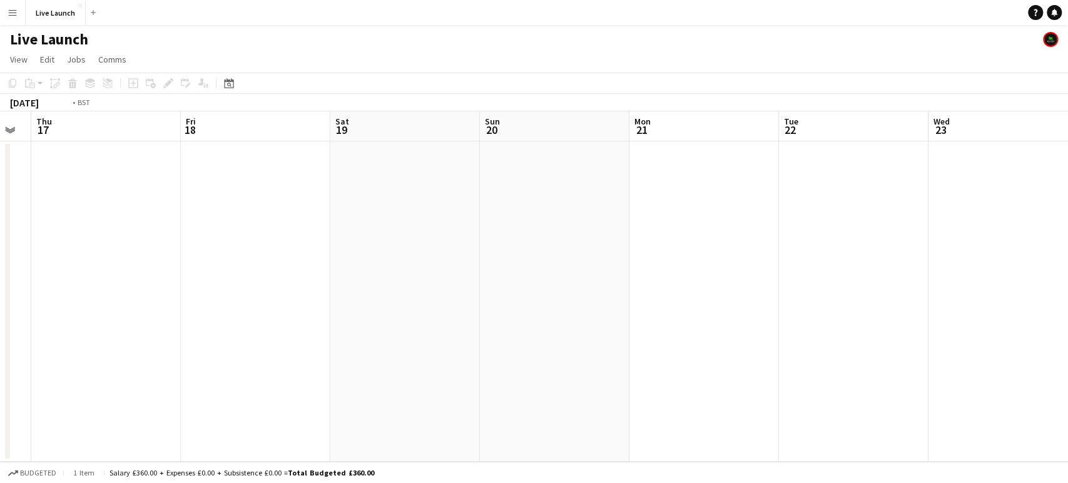
drag, startPoint x: 180, startPoint y: 255, endPoint x: 768, endPoint y: 277, distance: 589.1
click at [768, 277] on app-calendar-viewport "Tue 15 Wed 16 Thu 17 Fri 18 Sat 19 Sun 20 Mon 21 Tue 22 Wed 23 Thu 24 Fri 25 Sa…" at bounding box center [534, 286] width 1068 height 350
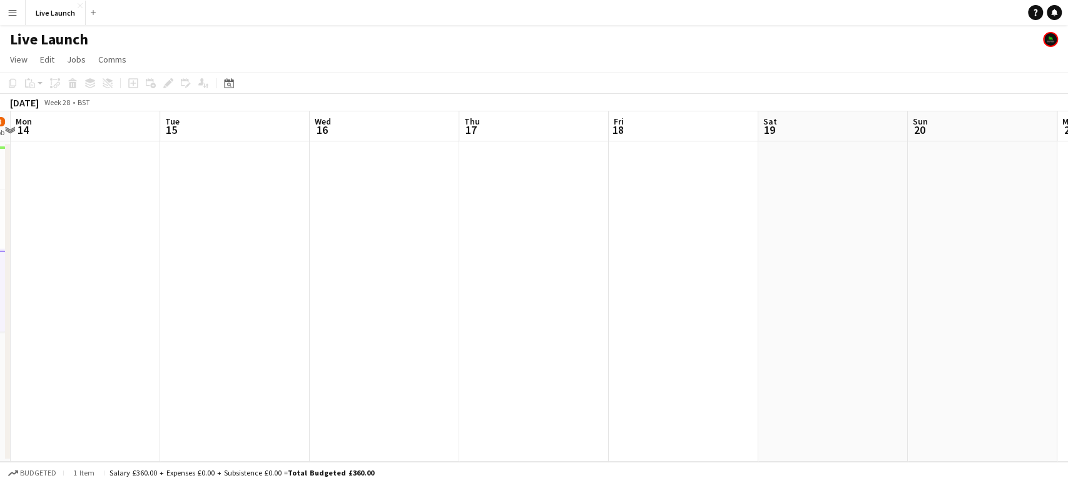
drag, startPoint x: 211, startPoint y: 274, endPoint x: 640, endPoint y: 270, distance: 428.6
click at [640, 270] on app-calendar-viewport "Sat 12 Sun 13 6/8 1 Job Mon 14 Tue 15 Wed 16 Thu 17 Fri 18 Sat 19 Sun 20 Mon 21…" at bounding box center [534, 286] width 1068 height 350
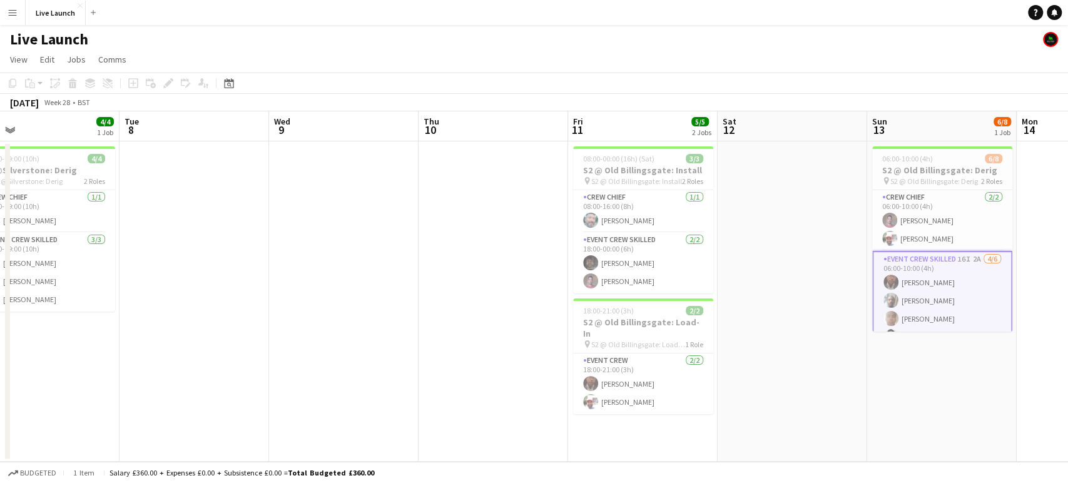
scroll to position [0, 363]
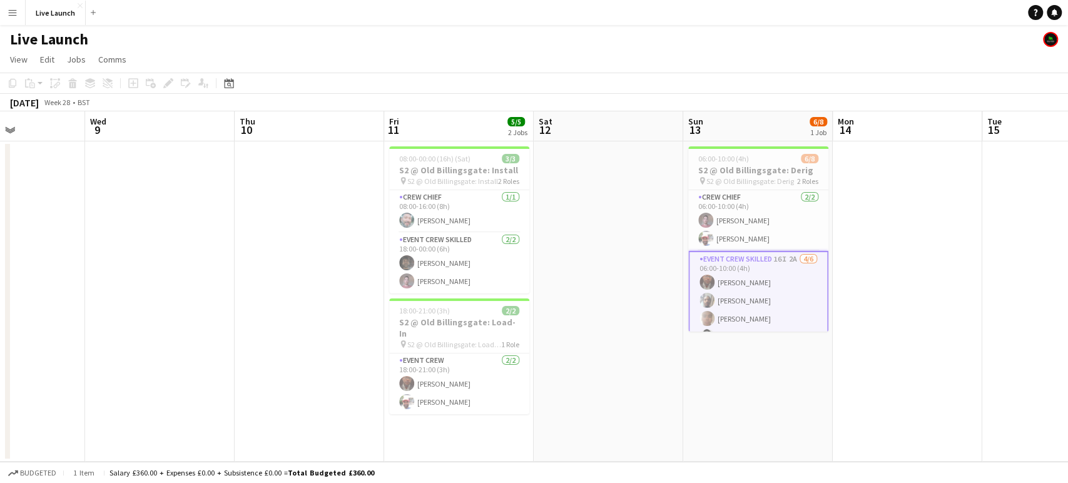
drag, startPoint x: 552, startPoint y: 288, endPoint x: 1067, endPoint y: 254, distance: 515.4
click at [1067, 254] on app-calendar-viewport "Sun 6 Mon 7 4/4 1 Job Tue 8 Wed 9 Thu 10 Fri 11 5/5 2 Jobs Sat 12 Sun 13 6/8 1 …" at bounding box center [534, 286] width 1068 height 350
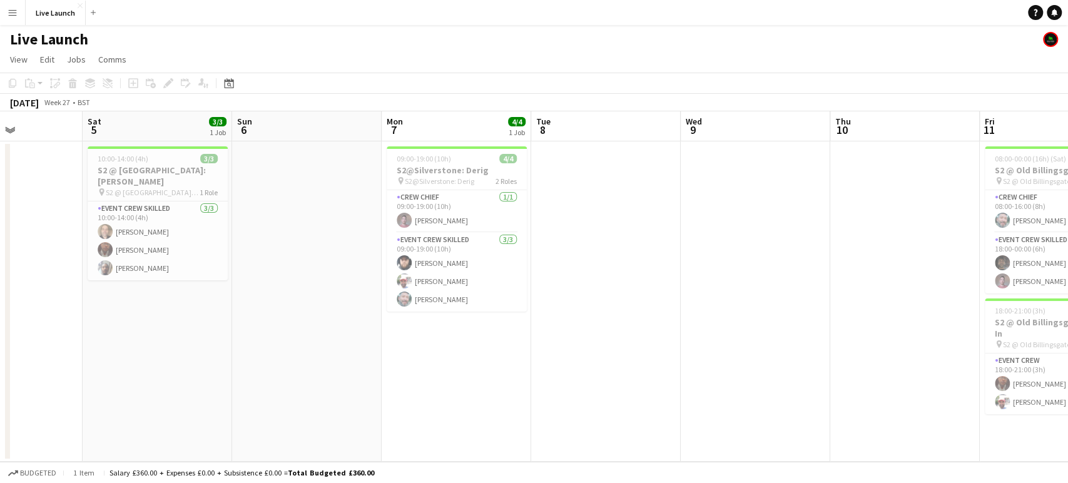
scroll to position [0, 275]
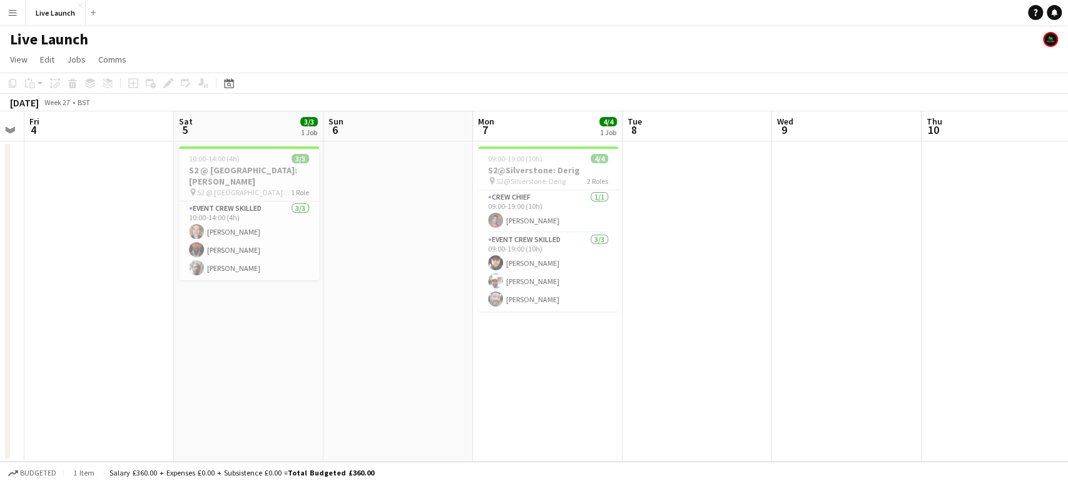
drag, startPoint x: 327, startPoint y: 249, endPoint x: 864, endPoint y: 249, distance: 537.4
click at [864, 249] on app-calendar-viewport "Wed 2 Thu 3 Fri 4 Sat 5 3/3 1 Job Sun 6 Mon 7 4/4 1 Job Tue 8 Wed 9 Thu 10 Fri …" at bounding box center [534, 286] width 1068 height 350
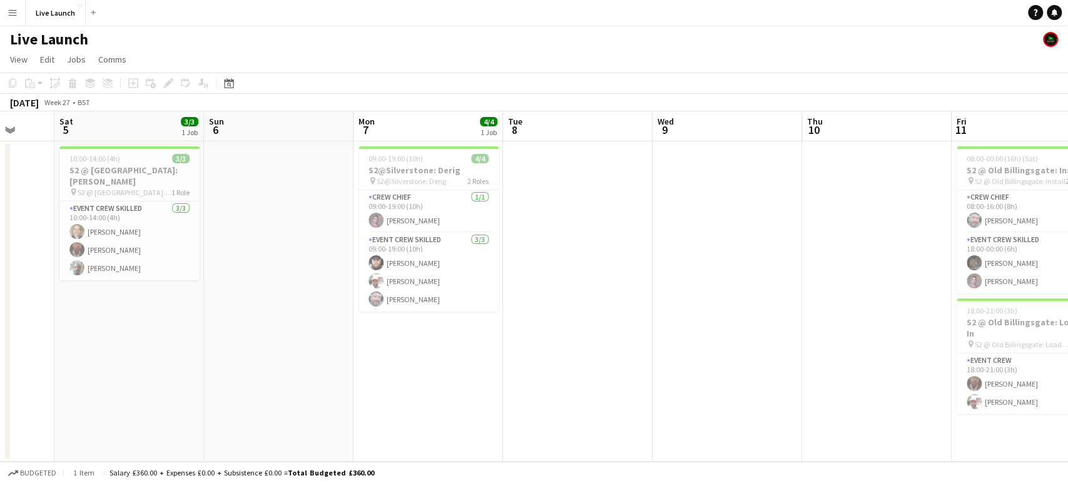
scroll to position [0, 258]
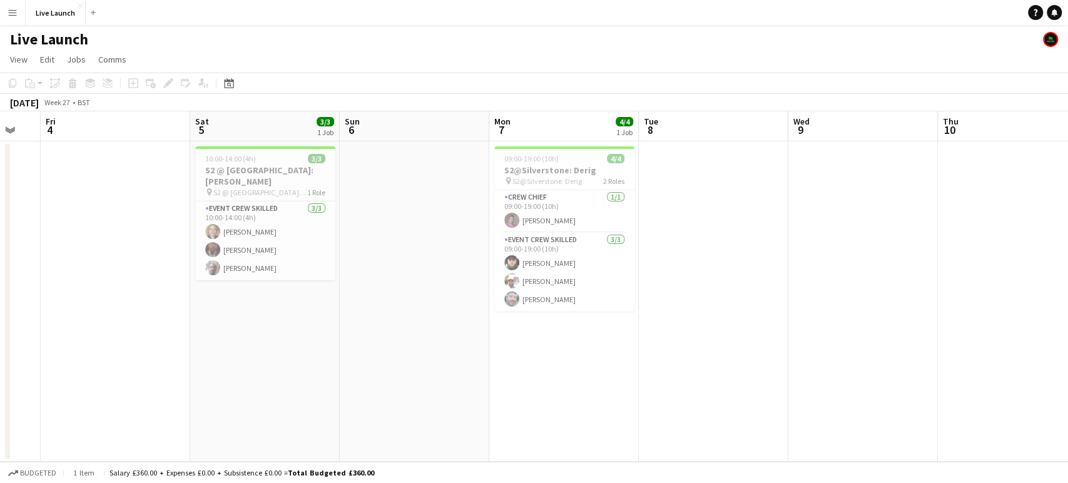
drag, startPoint x: 385, startPoint y: 317, endPoint x: 850, endPoint y: 312, distance: 464.9
click at [850, 312] on app-calendar-viewport "Wed 2 Thu 3 Fri 4 Sat 5 3/3 1 Job Sun 6 Mon 7 4/4 1 Job Tue 8 Wed 9 Thu 10 Fri …" at bounding box center [534, 286] width 1068 height 350
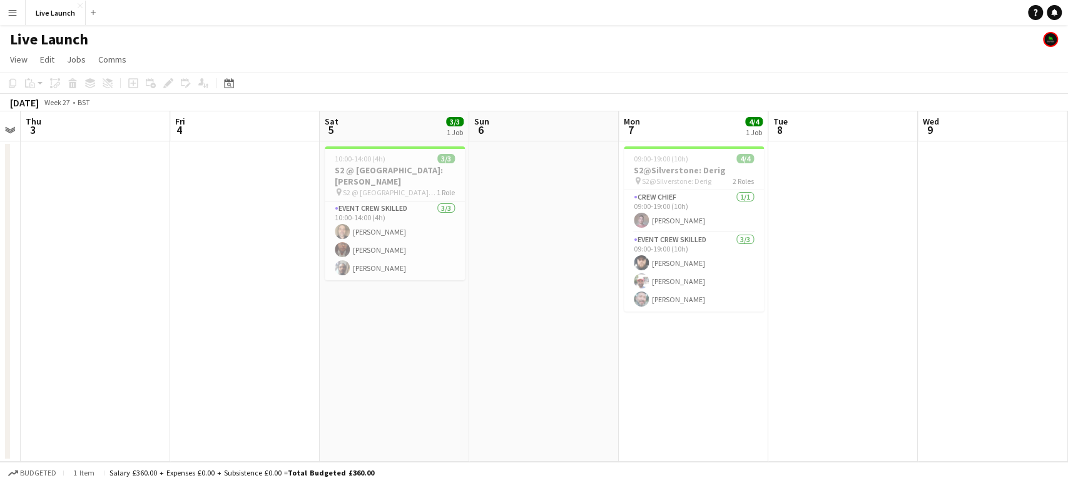
drag, startPoint x: 529, startPoint y: 348, endPoint x: 208, endPoint y: 340, distance: 321.1
click at [208, 340] on app-calendar-viewport "Sun 29 Mon 30 Tue 1 4/4 1 Job Wed 2 Thu 3 Fri 4 Sat 5 3/3 1 Job Sun 6 Mon 7 4/4…" at bounding box center [534, 286] width 1068 height 350
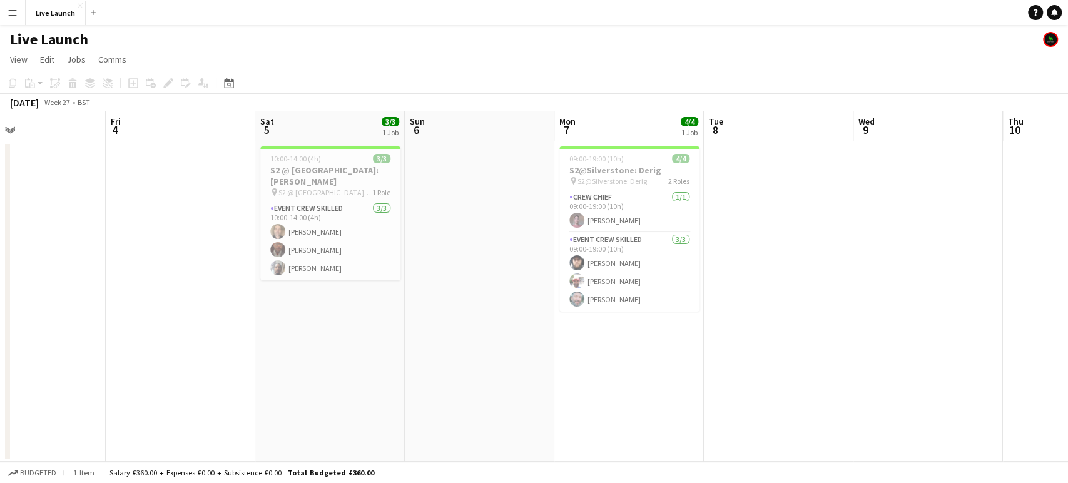
drag, startPoint x: 878, startPoint y: 302, endPoint x: 786, endPoint y: 306, distance: 92.1
click at [786, 306] on app-calendar-viewport "Tue 1 4/4 1 Job Wed 2 Thu 3 Fri 4 Sat 5 3/3 1 Job Sun 6 Mon 7 4/4 1 Job Tue 8 W…" at bounding box center [534, 286] width 1068 height 350
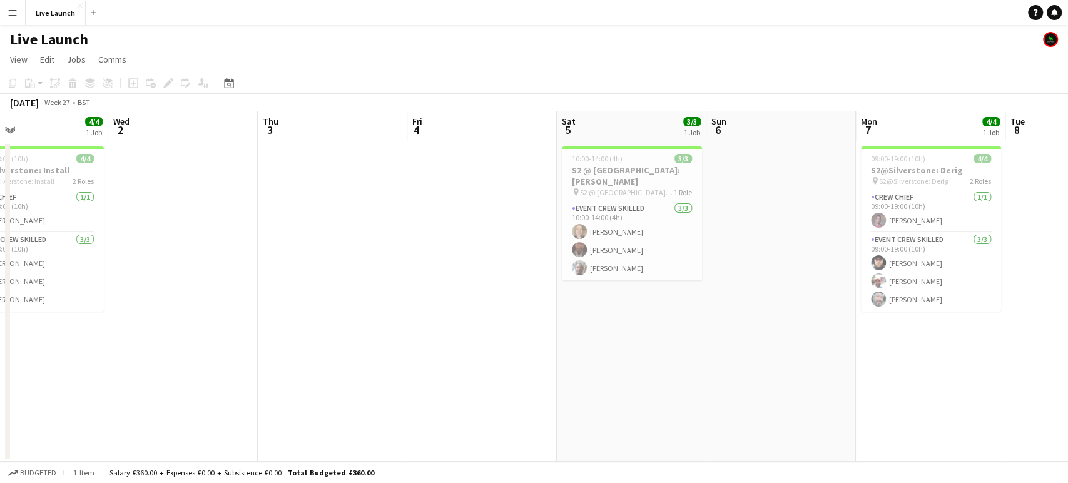
scroll to position [0, 253]
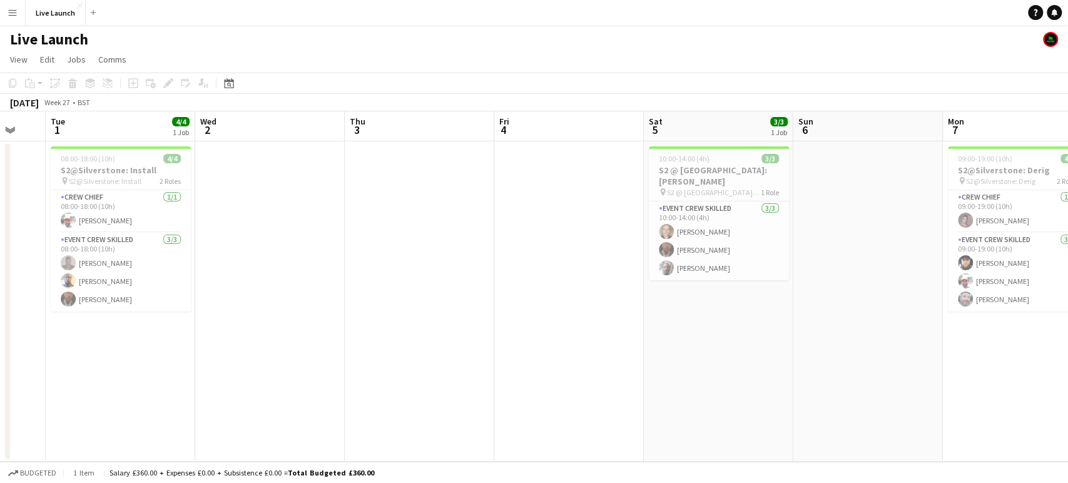
drag, startPoint x: 83, startPoint y: 247, endPoint x: 501, endPoint y: 236, distance: 418.1
click at [501, 236] on app-calendar-viewport "Sun 29 Mon 30 Tue 1 4/4 1 Job Wed 2 Thu 3 Fri 4 Sat 5 3/3 1 Job Sun 6 Mon 7 4/4…" at bounding box center [534, 286] width 1068 height 350
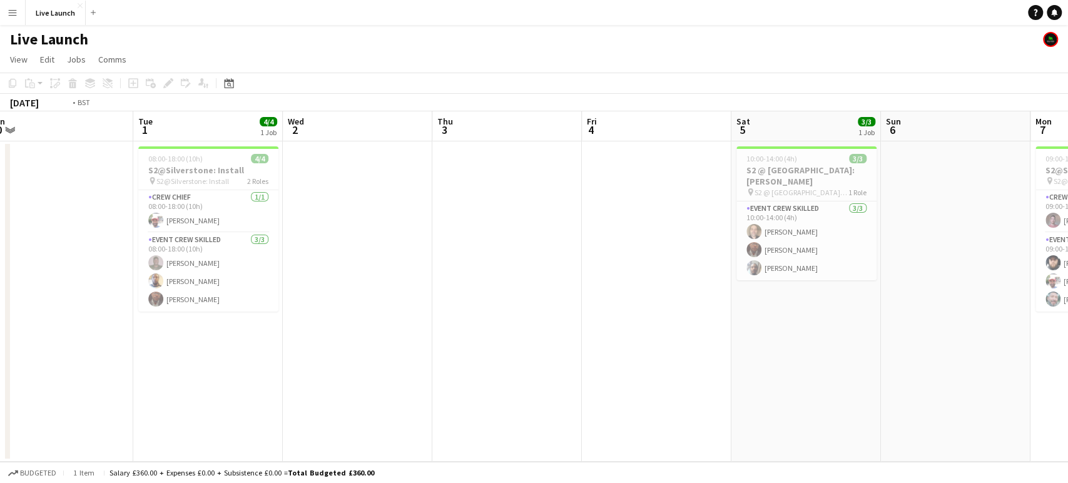
drag, startPoint x: 290, startPoint y: 258, endPoint x: 684, endPoint y: 256, distance: 393.5
click at [683, 256] on app-calendar-viewport "Sat 28 Sun 29 Mon 30 Tue 1 4/4 1 Job Wed 2 Thu 3 Fri 4 Sat 5 3/3 1 Job Sun 6 Mo…" at bounding box center [534, 286] width 1068 height 350
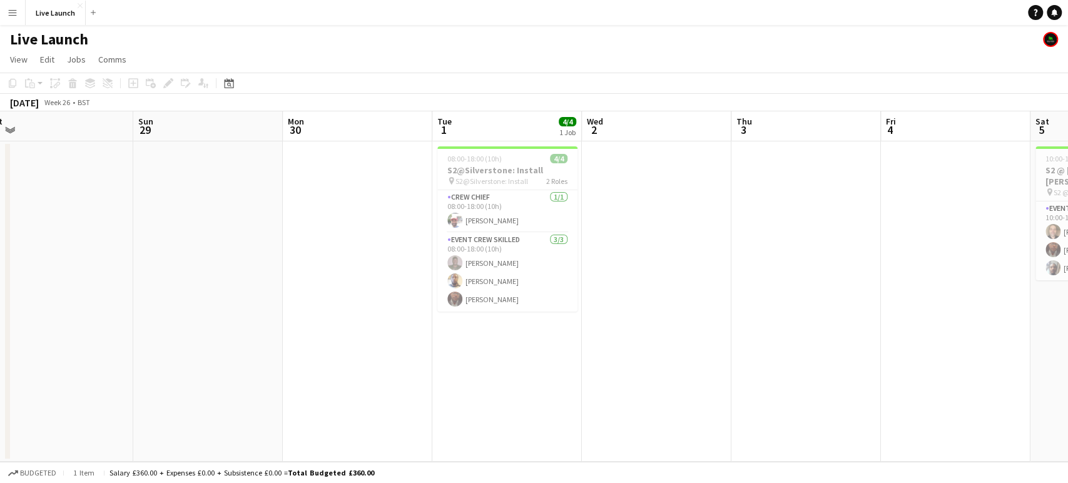
scroll to position [0, 309]
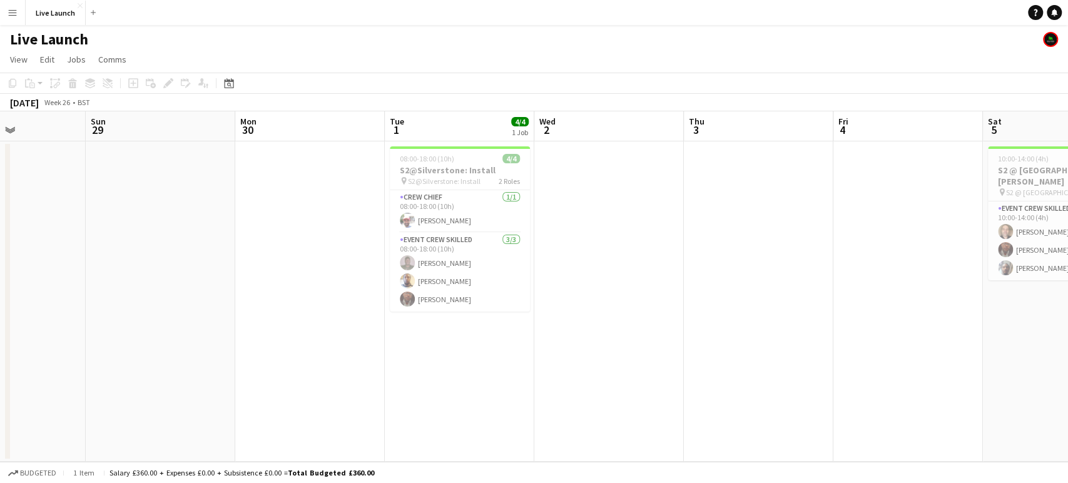
drag, startPoint x: 114, startPoint y: 262, endPoint x: 0, endPoint y: 269, distance: 114.7
click at [0, 269] on app-calendar-viewport "Thu 26 Fri 27 Sat 28 Sun 29 Mon 30 Tue 1 4/4 1 Job Wed 2 Thu 3 Fri 4 Sat 5 3/3 …" at bounding box center [534, 286] width 1068 height 350
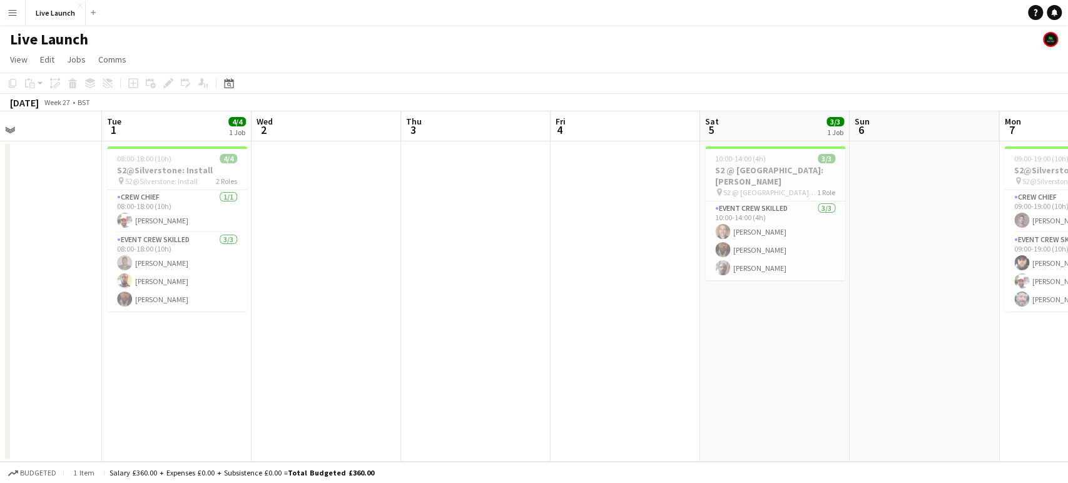
drag, startPoint x: 555, startPoint y: 255, endPoint x: 461, endPoint y: 268, distance: 94.7
click at [363, 267] on app-calendar-viewport "Thu 26 Fri 27 Sat 28 Sun 29 Mon 30 Tue 1 4/4 1 Job Wed 2 Thu 3 Fri 4 Sat 5 3/3 …" at bounding box center [534, 286] width 1068 height 350
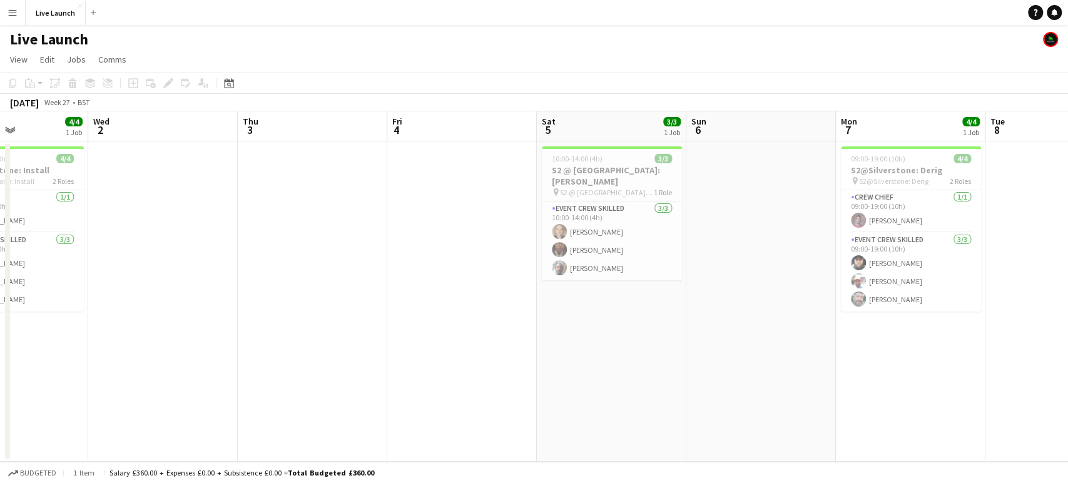
scroll to position [0, 448]
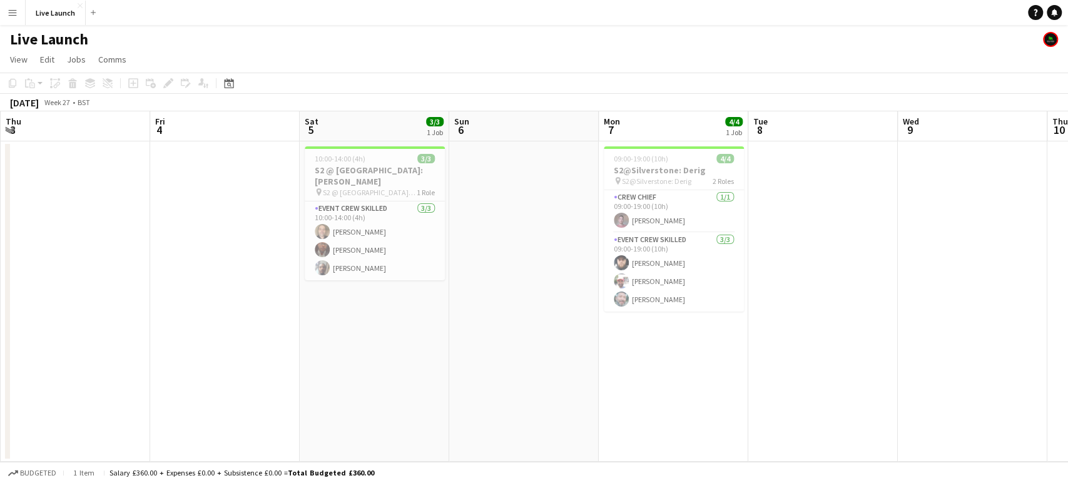
drag, startPoint x: 788, startPoint y: 304, endPoint x: 445, endPoint y: 309, distance: 342.9
click at [445, 309] on app-calendar-viewport "Mon 30 Tue 1 4/4 1 Job Wed 2 Thu 3 Fri 4 Sat 5 3/3 1 Job Sun 6 Mon 7 4/4 1 Job …" at bounding box center [534, 286] width 1068 height 350
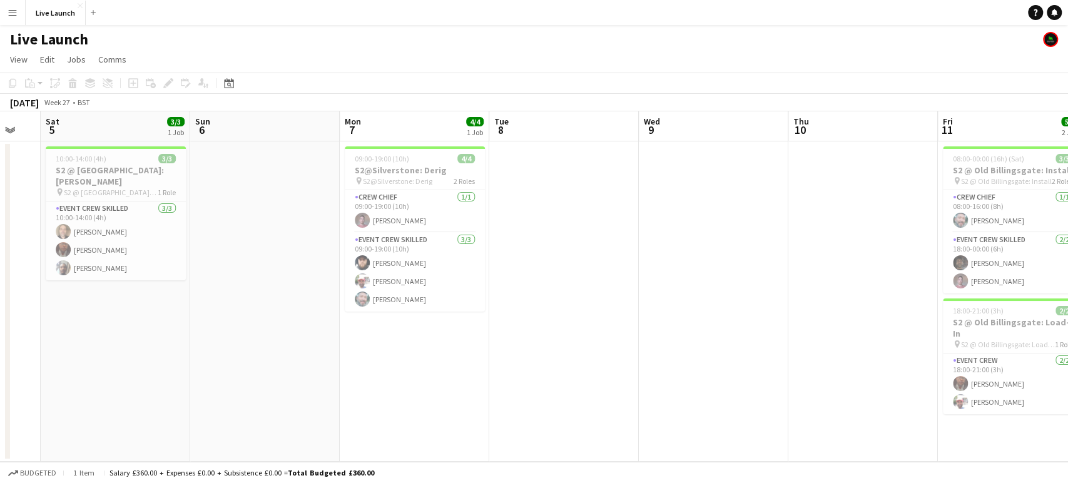
drag, startPoint x: 643, startPoint y: 361, endPoint x: 84, endPoint y: 366, distance: 558.7
click at [84, 366] on app-calendar-viewport "Wed 2 Thu 3 Fri 4 Sat 5 3/3 1 Job Sun 6 Mon 7 4/4 1 Job Tue 8 Wed 9 Thu 10 Fri …" at bounding box center [534, 286] width 1068 height 350
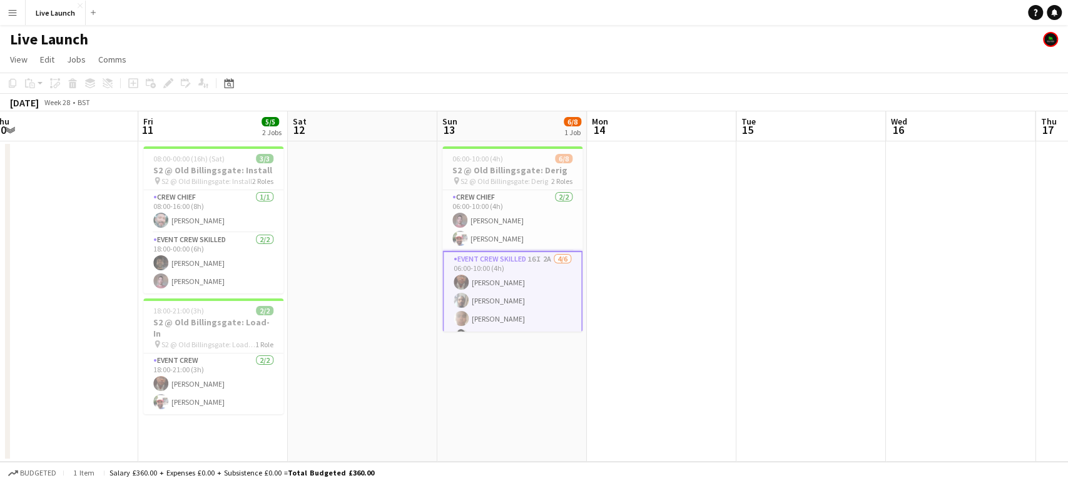
scroll to position [0, 361]
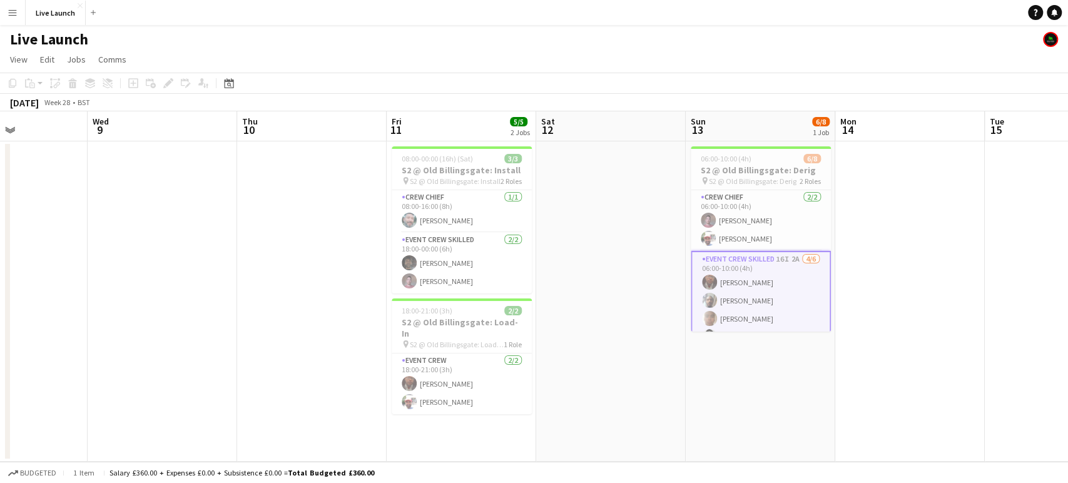
drag, startPoint x: 497, startPoint y: 290, endPoint x: 252, endPoint y: 290, distance: 245.9
click at [252, 290] on app-calendar-viewport "Sun 6 Mon 7 4/4 1 Job Tue 8 Wed 9 Thu 10 Fri 11 5/5 2 Jobs Sat 12 Sun 13 6/8 1 …" at bounding box center [534, 286] width 1068 height 350
click at [896, 253] on app-date-cell at bounding box center [910, 301] width 150 height 320
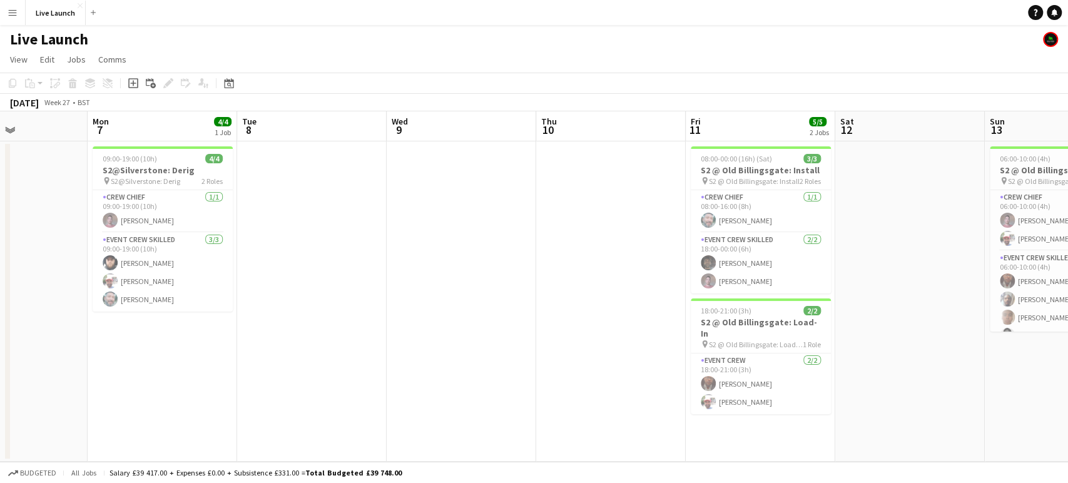
scroll to position [0, 349]
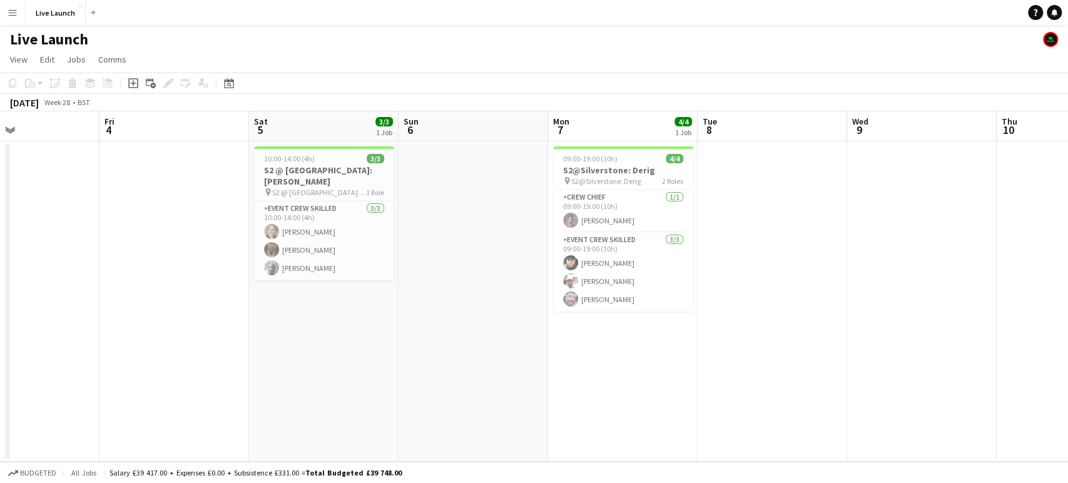
drag, startPoint x: 71, startPoint y: 249, endPoint x: 831, endPoint y: 247, distance: 760.2
click at [831, 247] on app-calendar-viewport "Tue 1 4/4 1 Job Wed 2 Thu 3 Fri 4 Sat 5 3/3 1 Job Sun 6 Mon 7 4/4 1 Job Tue 8 W…" at bounding box center [534, 286] width 1068 height 350
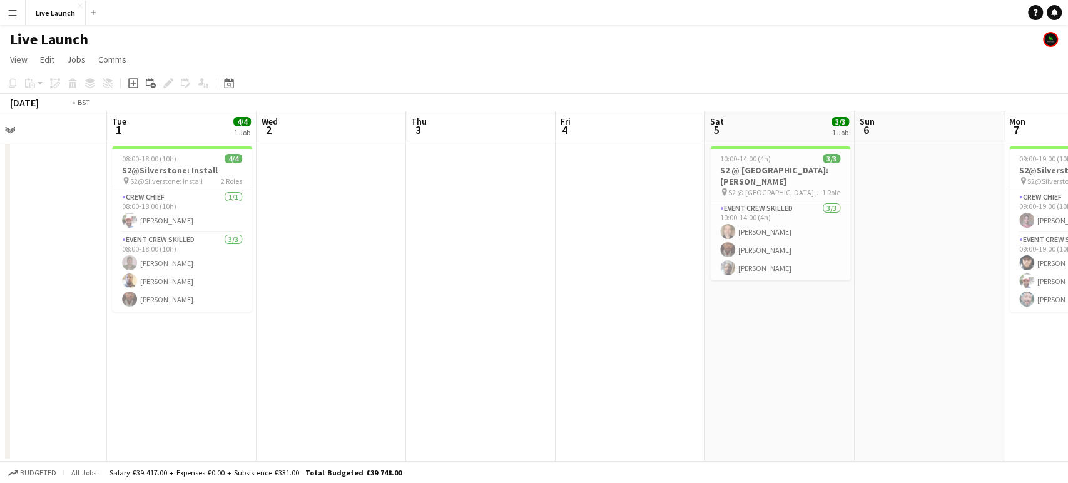
scroll to position [0, 280]
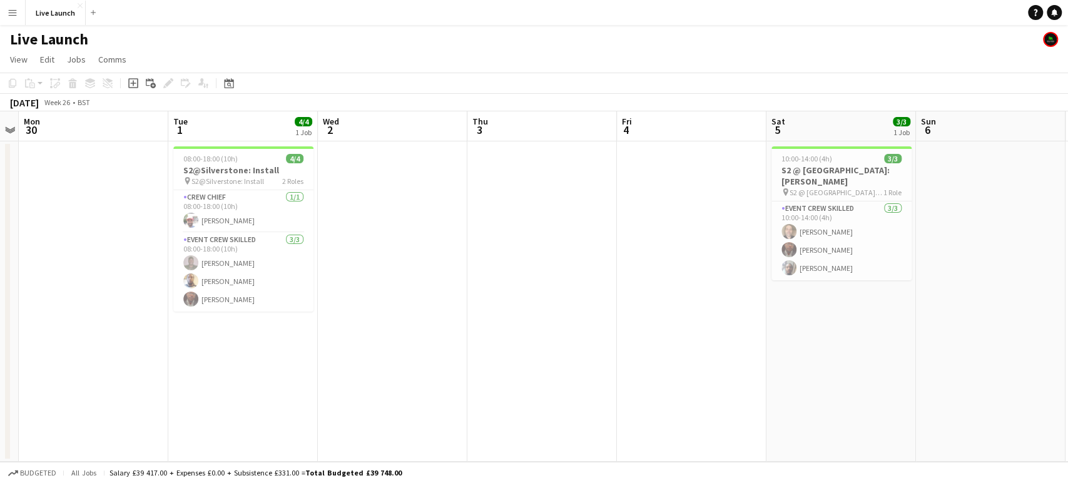
drag, startPoint x: 285, startPoint y: 315, endPoint x: 802, endPoint y: 293, distance: 517.2
click at [802, 293] on app-calendar-viewport "Sat 28 Sun 29 Mon 30 Tue 1 4/4 1 Job Wed 2 Thu 3 Fri 4 Sat 5 3/3 1 Job Sun 6 Mo…" at bounding box center [534, 286] width 1068 height 350
